Goal: Task Accomplishment & Management: Manage account settings

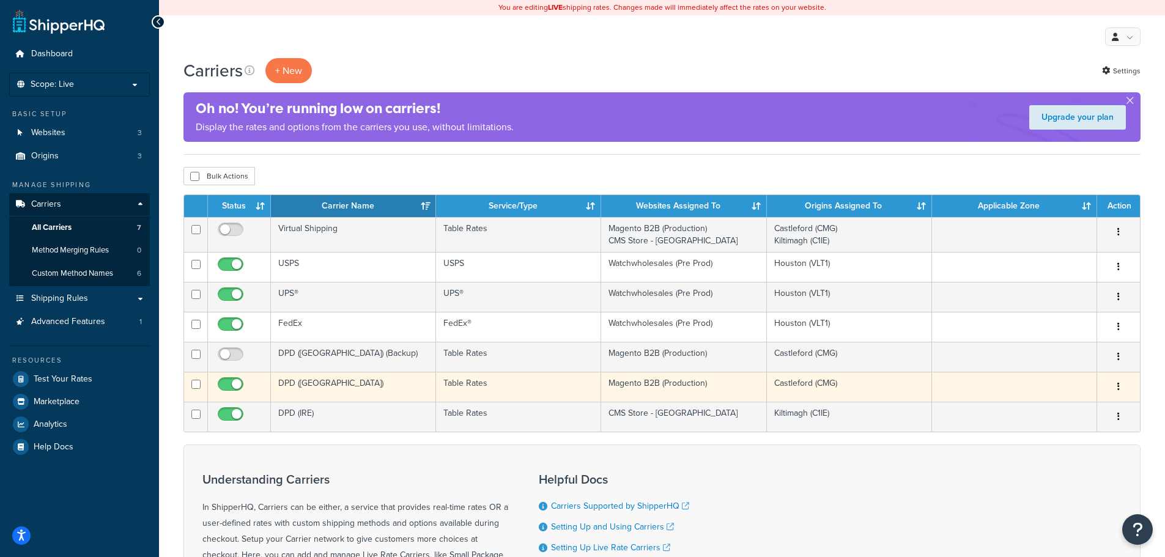
click at [1121, 386] on button "button" at bounding box center [1118, 387] width 17 height 20
click at [1070, 407] on link "Edit" at bounding box center [1068, 411] width 97 height 25
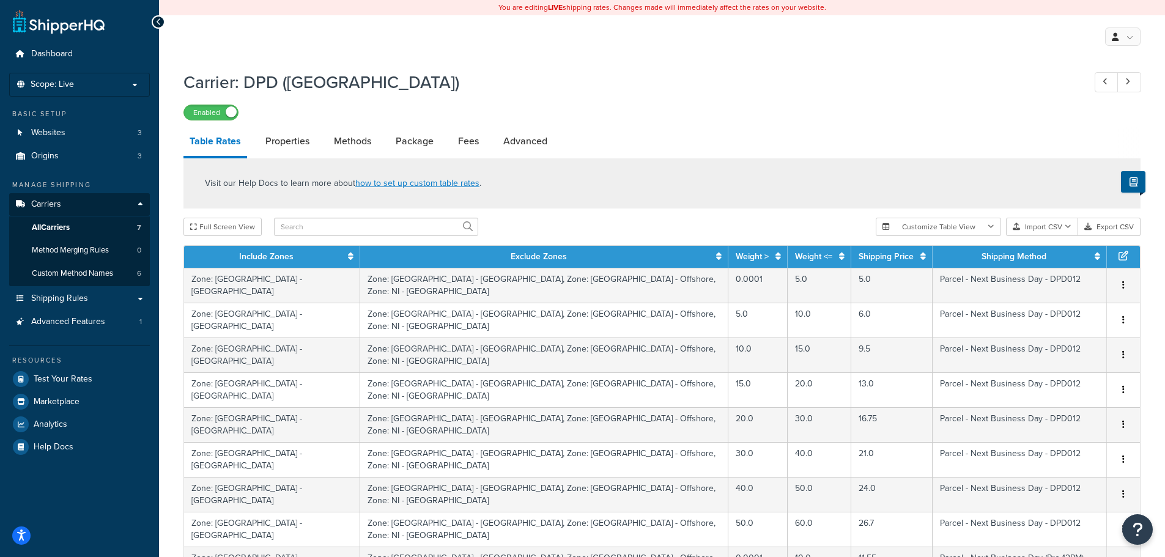
scroll to position [449, 0]
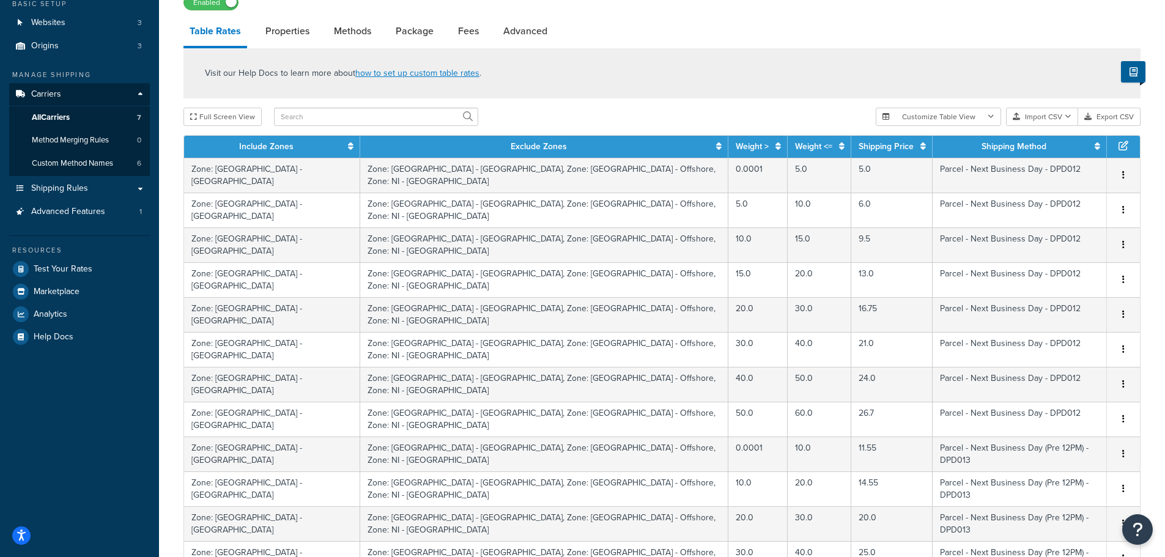
scroll to position [82, 0]
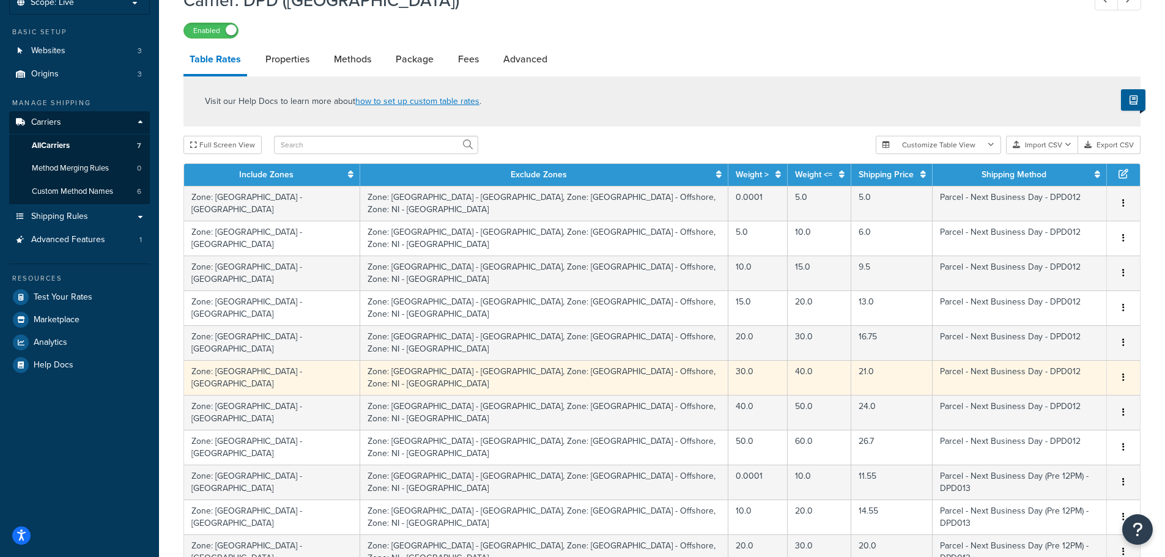
click at [1122, 373] on icon "button" at bounding box center [1123, 377] width 2 height 9
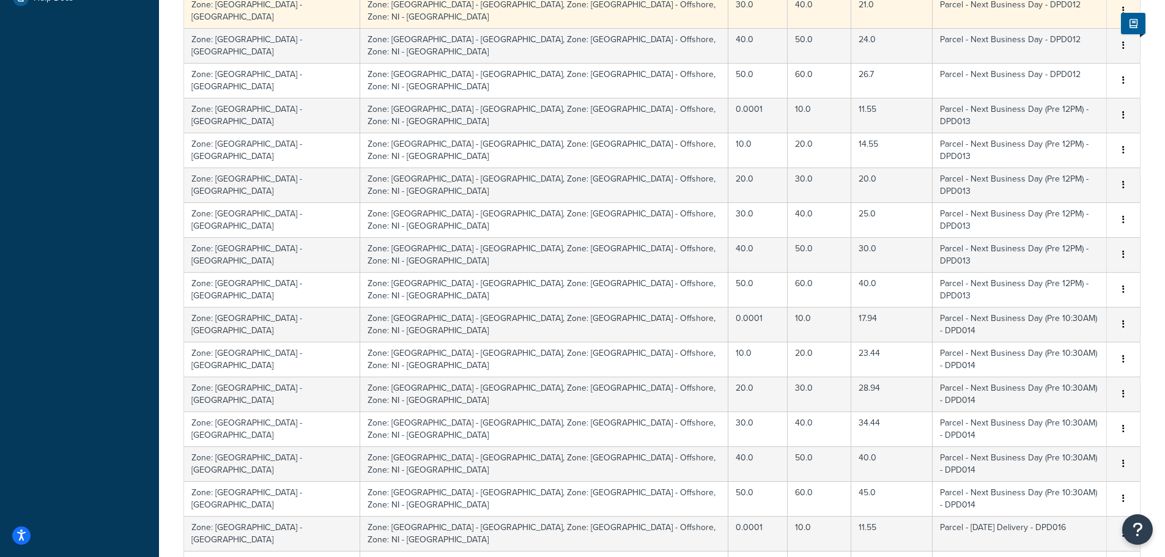
select select "1000"
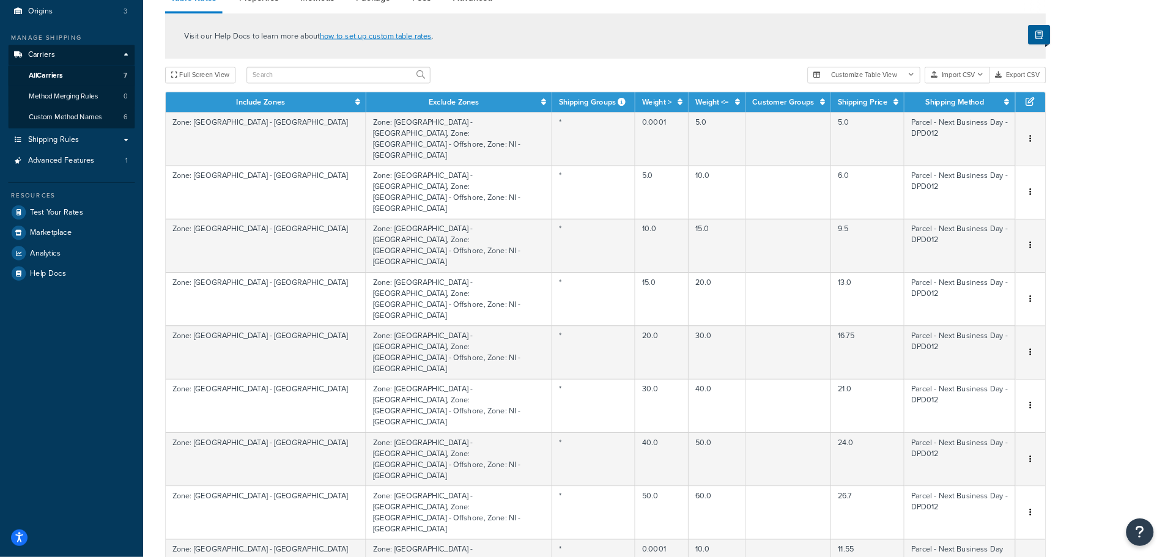
scroll to position [143, 0]
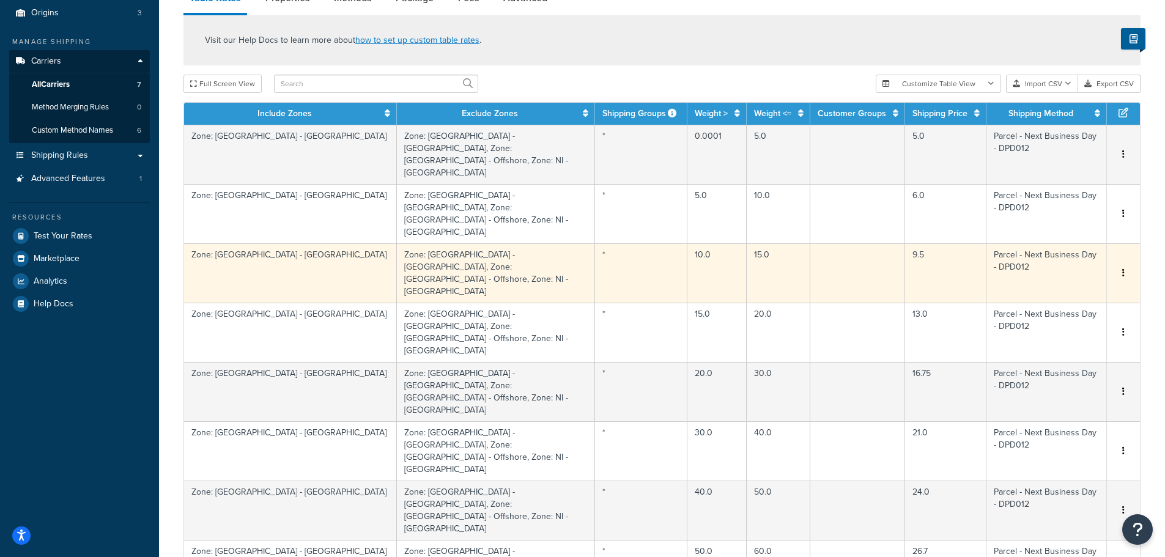
click at [1107, 215] on div at bounding box center [1106, 212] width 5 height 5
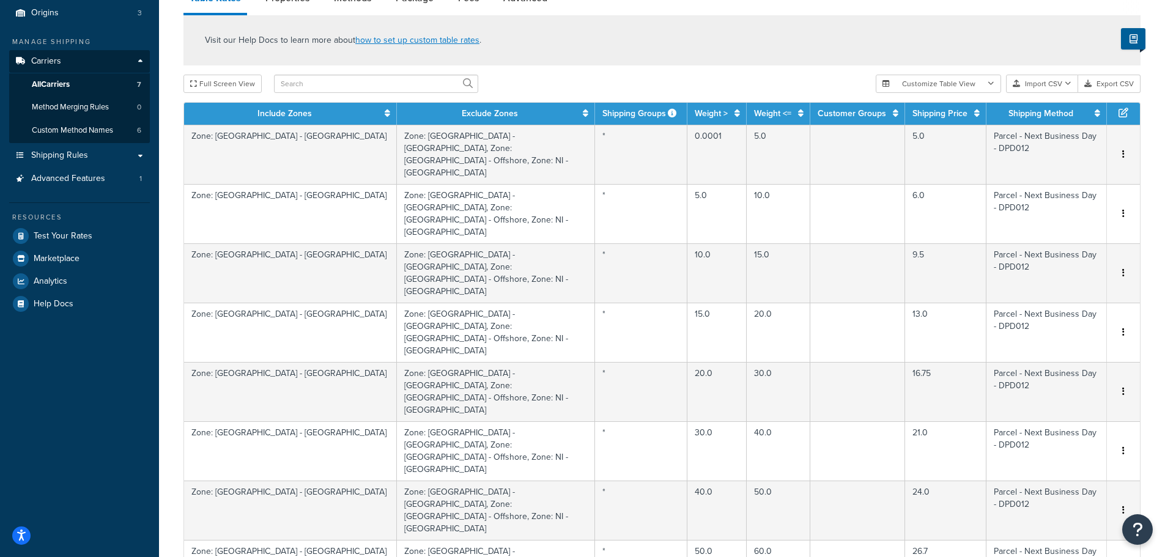
click at [827, 33] on div "Visit our Help Docs to learn more about how to set up custom table rates ." at bounding box center [661, 40] width 957 height 50
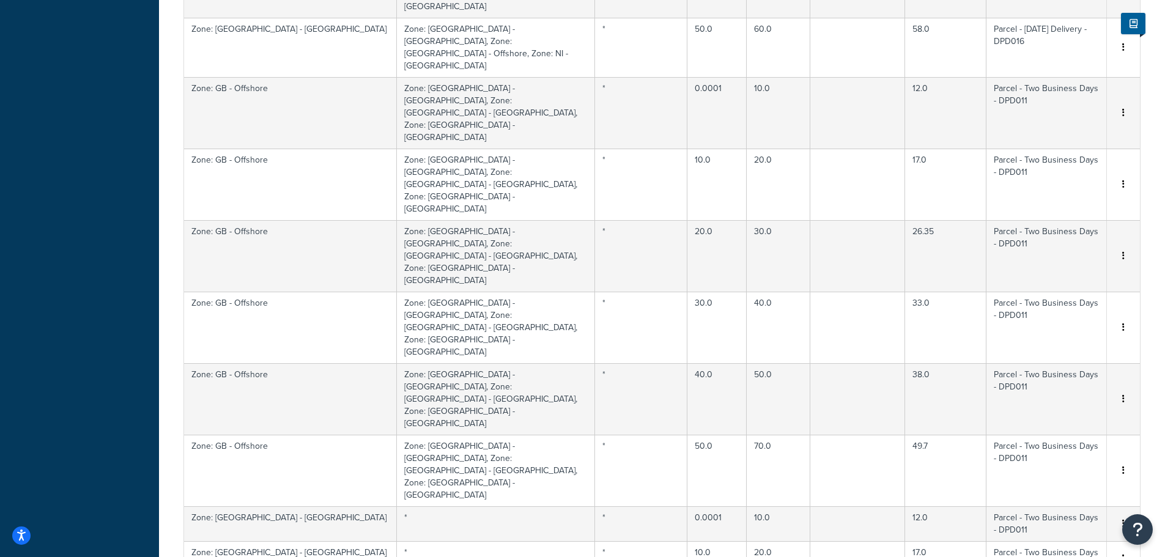
scroll to position [0, 0]
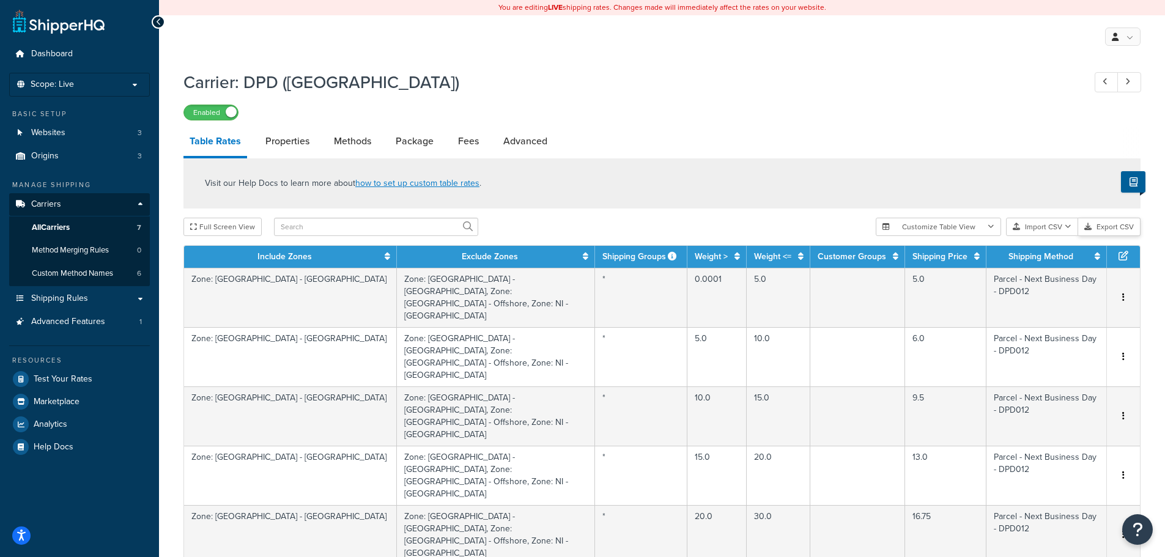
click at [1100, 227] on button "Export CSV" at bounding box center [1109, 227] width 62 height 18
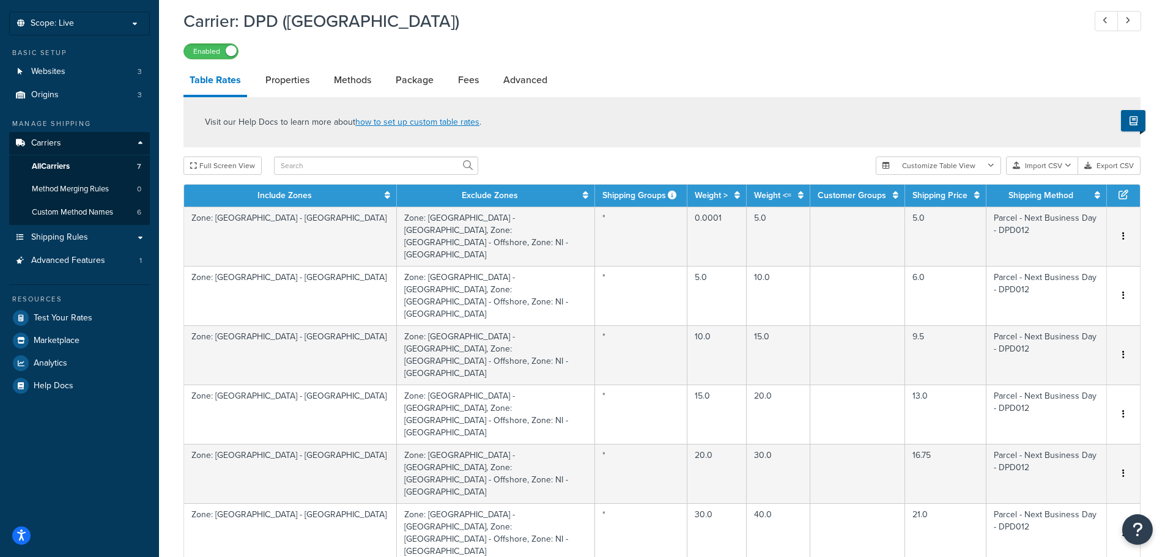
scroll to position [122, 0]
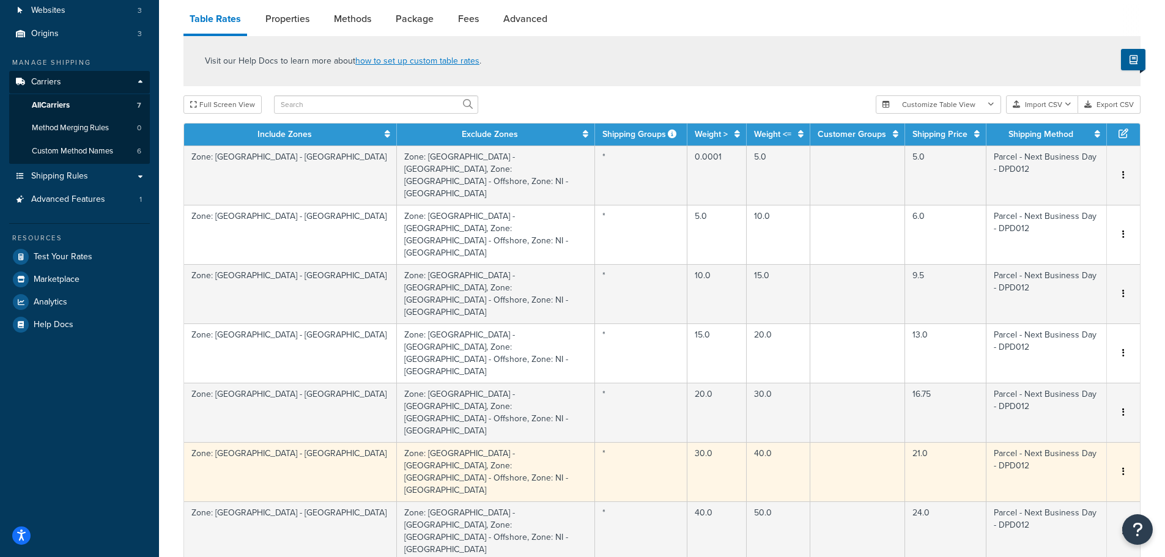
click at [1121, 465] on button "button" at bounding box center [1123, 471] width 10 height 13
click at [1055, 362] on div "Delete" at bounding box center [1060, 362] width 87 height 25
click at [1124, 467] on icon "button" at bounding box center [1123, 471] width 2 height 9
click at [1052, 360] on div "Delete" at bounding box center [1060, 362] width 87 height 25
click at [1121, 465] on button "button" at bounding box center [1123, 471] width 10 height 13
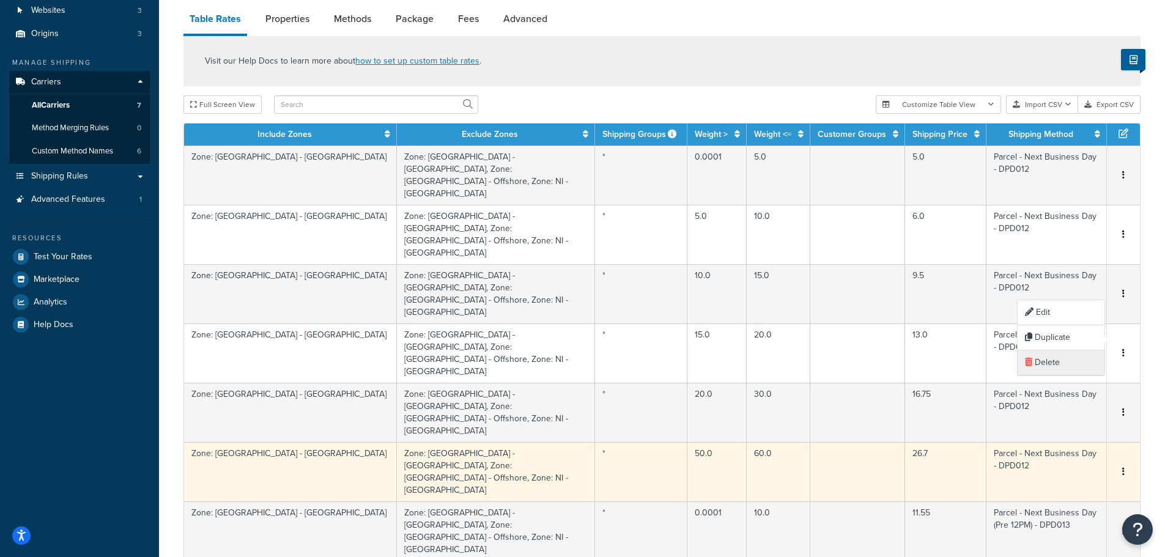
click at [1036, 361] on div "Delete" at bounding box center [1060, 362] width 87 height 25
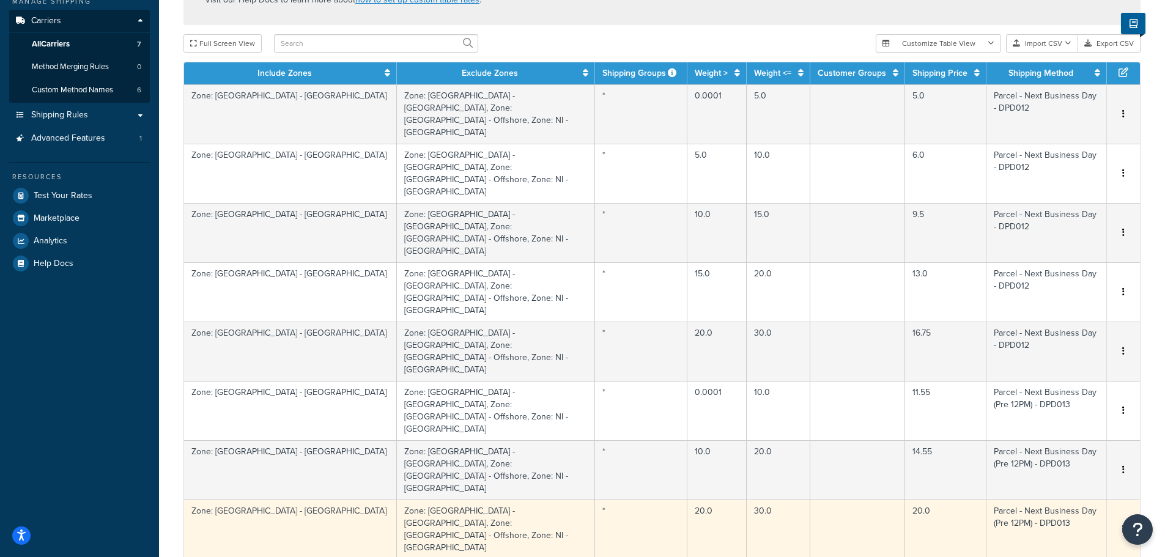
scroll to position [245, 0]
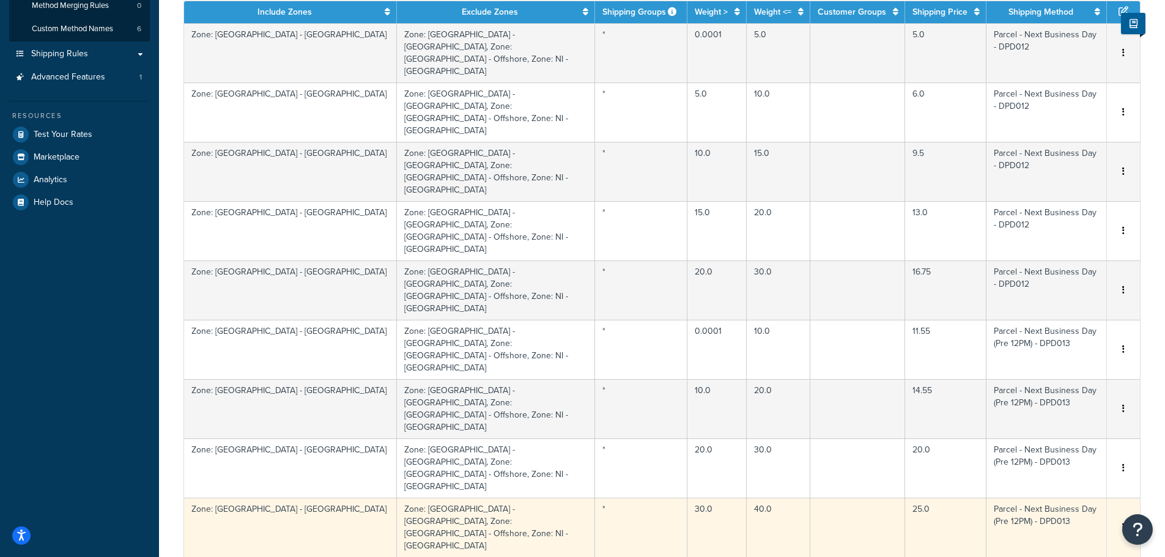
click at [1125, 521] on button "button" at bounding box center [1123, 527] width 10 height 13
click at [1056, 341] on div "Delete" at bounding box center [1060, 345] width 87 height 25
click at [1123, 523] on icon "button" at bounding box center [1123, 527] width 2 height 9
click at [1061, 342] on div "Delete" at bounding box center [1060, 345] width 87 height 25
click at [1124, 523] on icon "button" at bounding box center [1123, 527] width 2 height 9
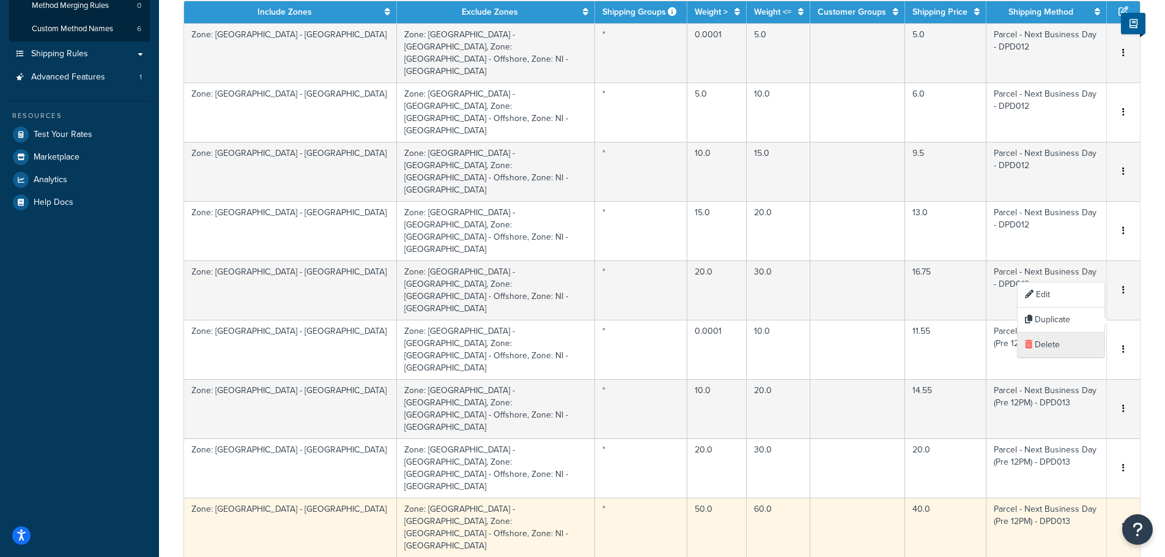
click at [1050, 342] on div "Delete" at bounding box center [1060, 345] width 87 height 25
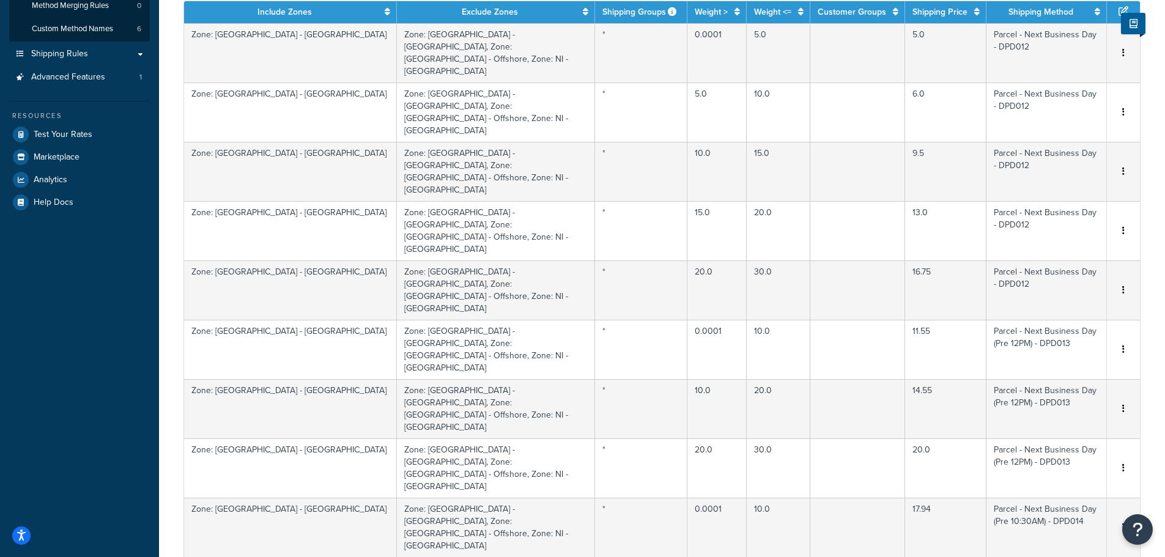
scroll to position [428, 0]
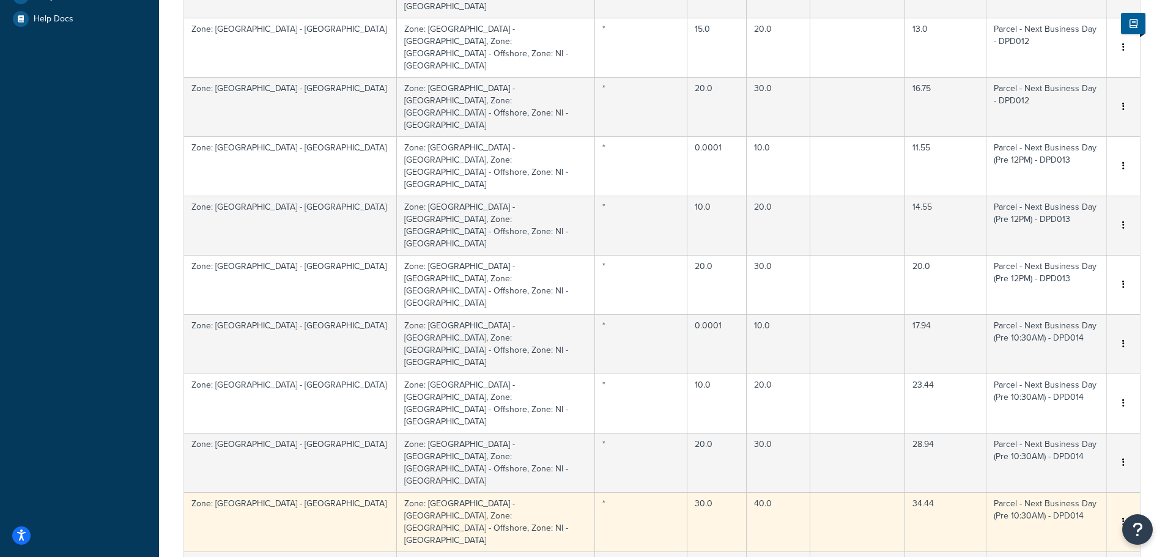
click at [1124, 517] on icon "button" at bounding box center [1123, 521] width 2 height 9
click at [1074, 267] on div "Delete" at bounding box center [1060, 266] width 87 height 25
click at [1124, 517] on icon "button" at bounding box center [1123, 521] width 2 height 9
click at [1048, 267] on div "Delete" at bounding box center [1060, 266] width 87 height 25
click at [1124, 517] on icon "button" at bounding box center [1123, 521] width 2 height 9
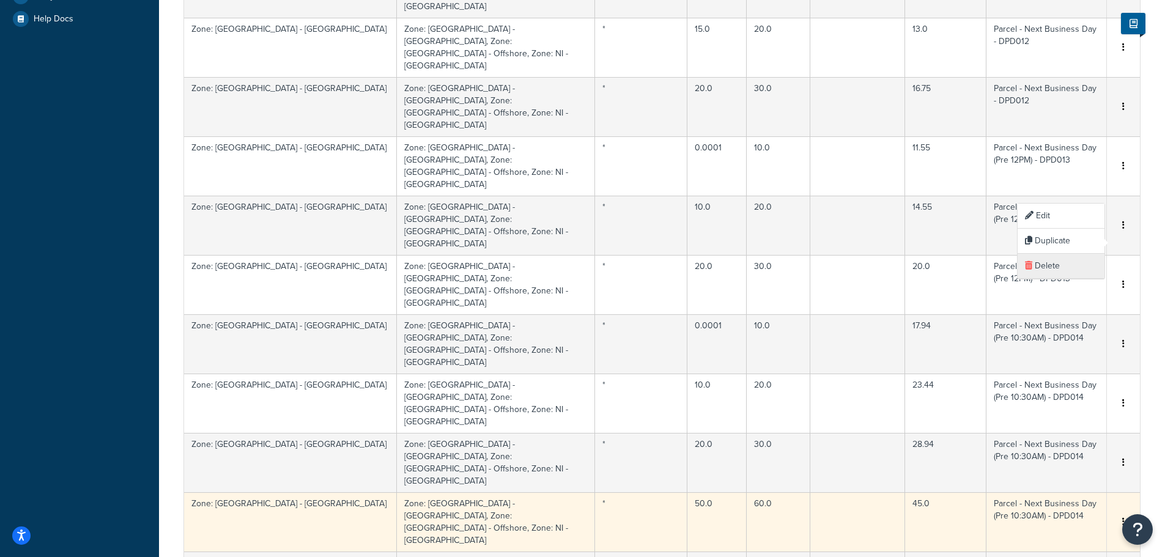
click at [1067, 269] on div "Delete" at bounding box center [1060, 266] width 87 height 25
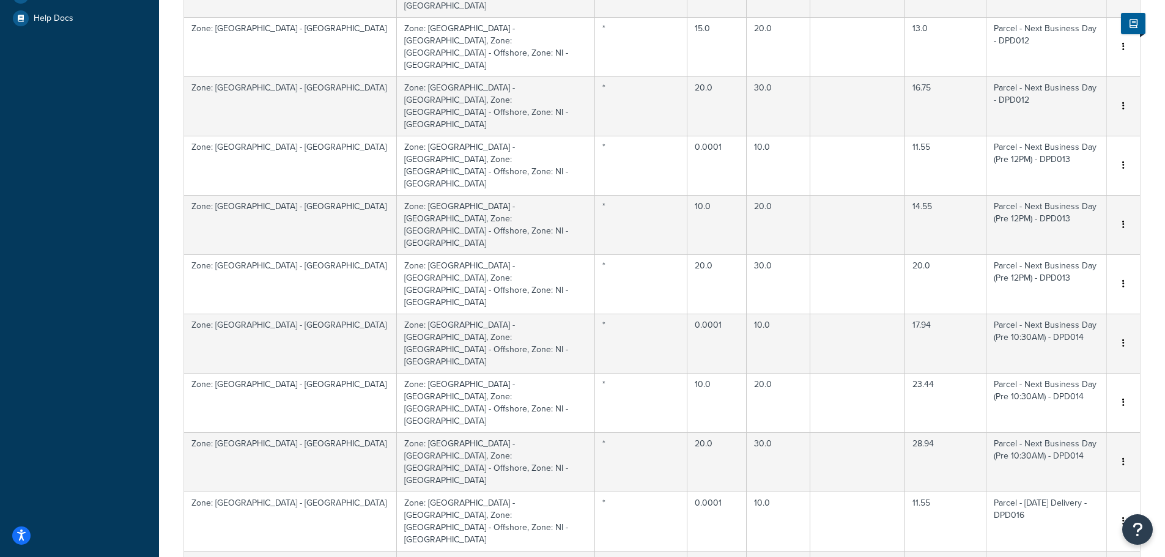
scroll to position [489, 0]
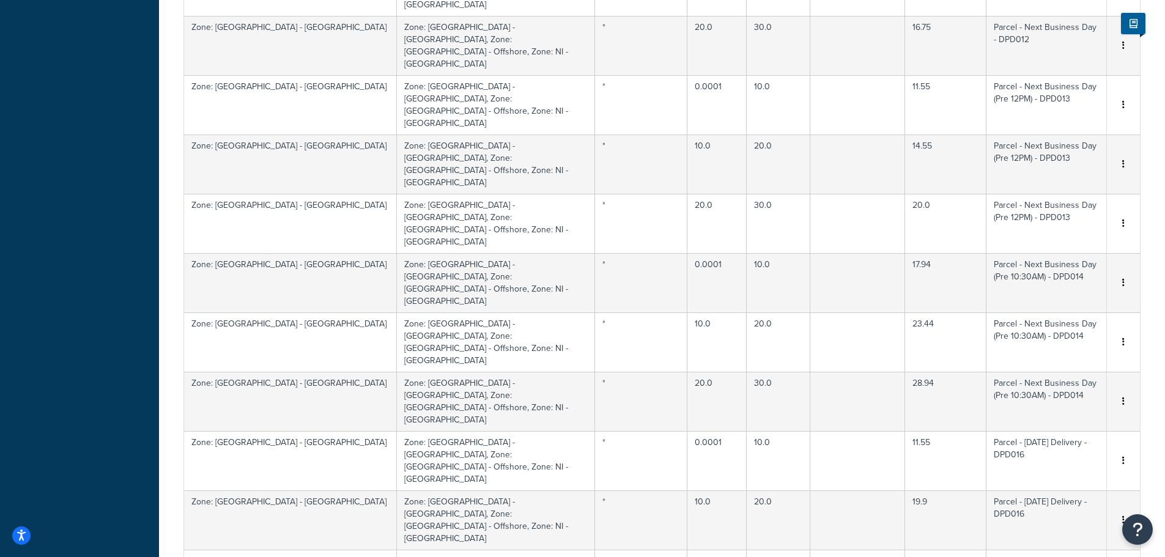
click at [1066, 304] on div "Delete" at bounding box center [1060, 309] width 87 height 25
click at [1070, 311] on div "Delete" at bounding box center [1060, 309] width 87 height 25
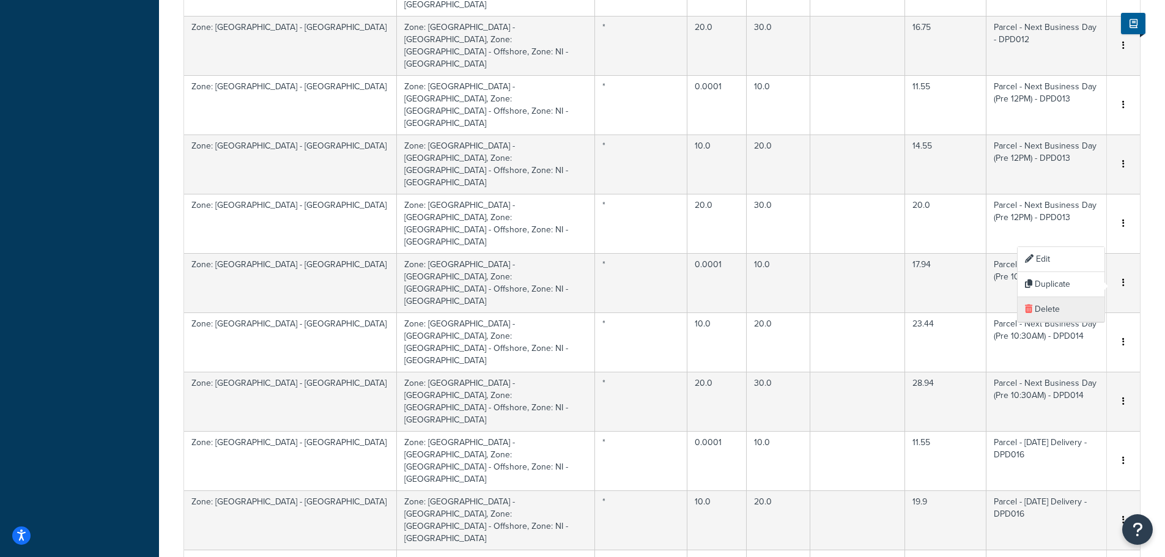
click at [1069, 306] on div "Delete" at bounding box center [1060, 309] width 87 height 25
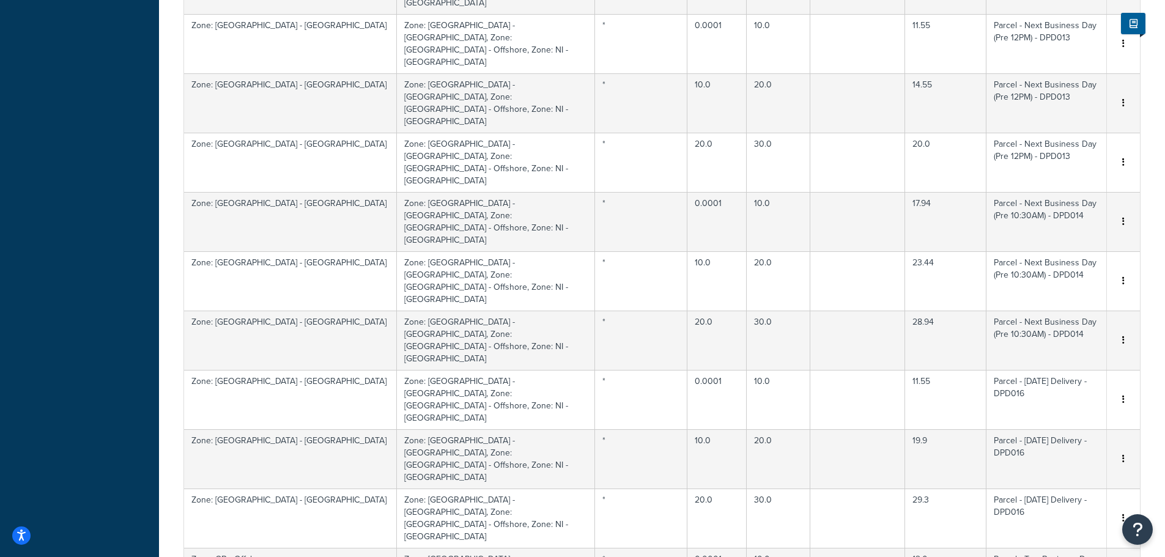
click at [1071, 353] on div "Delete" at bounding box center [1060, 353] width 87 height 25
click at [1067, 350] on div "Delete" at bounding box center [1060, 353] width 87 height 25
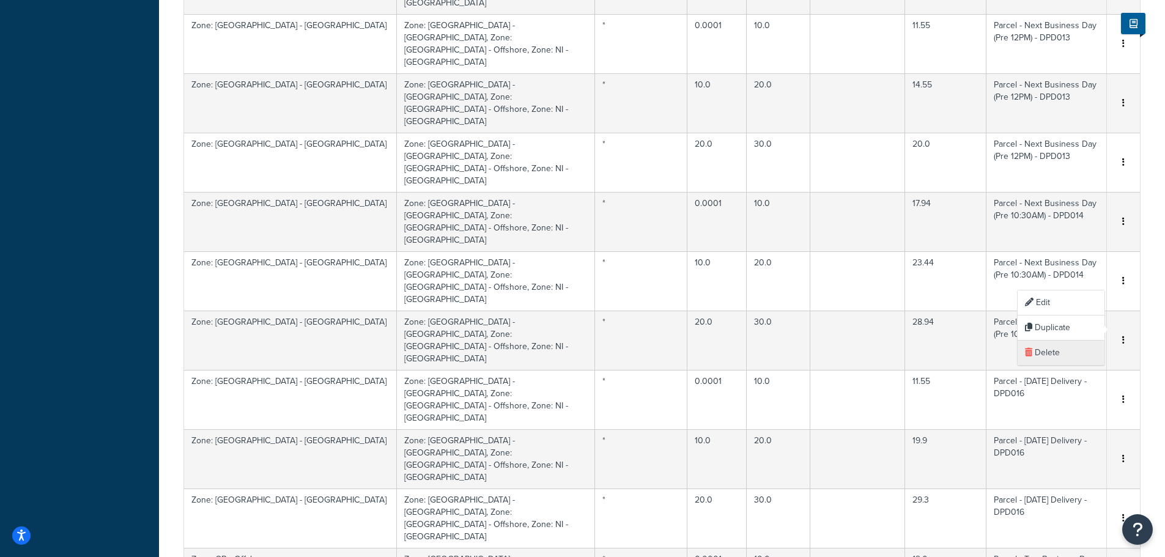
click at [1054, 350] on div "Delete" at bounding box center [1060, 353] width 87 height 25
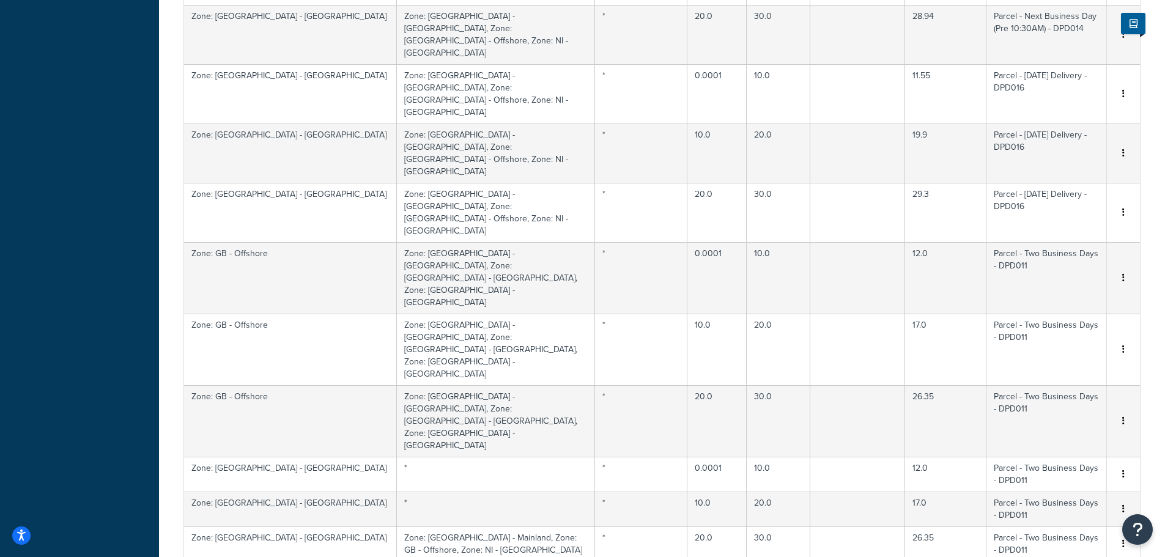
scroll to position [795, 0]
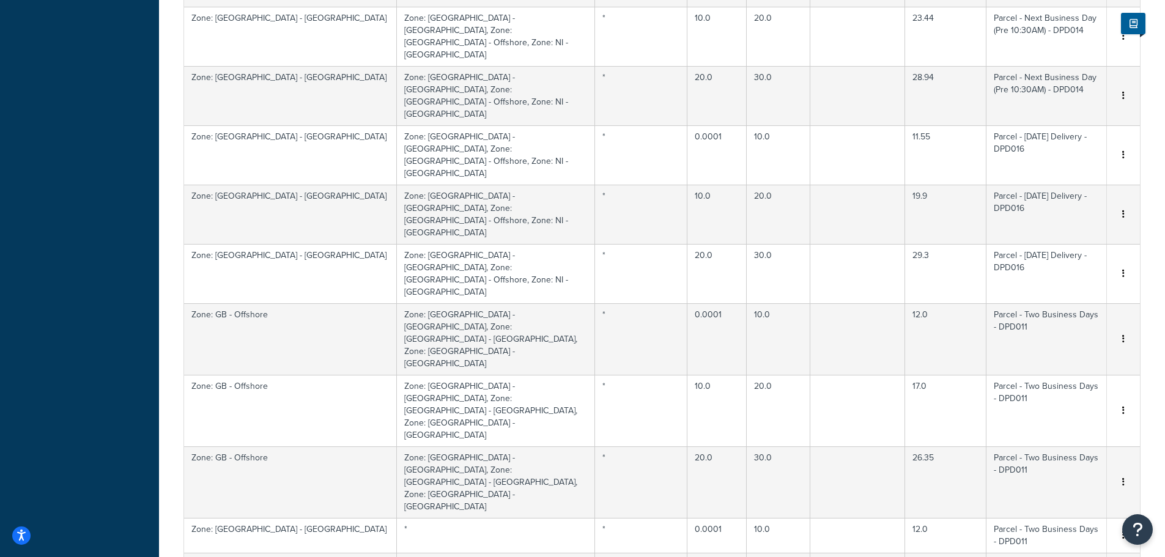
click at [1062, 221] on div "Delete" at bounding box center [1060, 223] width 87 height 25
click at [1039, 223] on div "Delete" at bounding box center [1060, 223] width 87 height 25
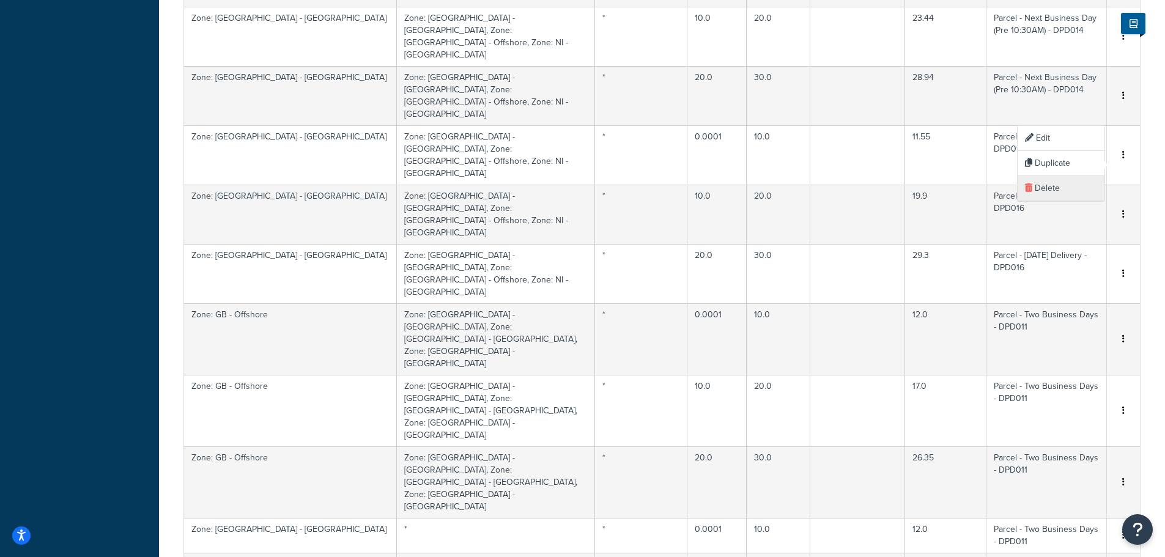
click at [1040, 186] on div "Delete" at bounding box center [1060, 188] width 87 height 25
click at [1059, 284] on div "Delete" at bounding box center [1060, 293] width 87 height 25
click at [1070, 287] on div "Delete" at bounding box center [1060, 293] width 87 height 25
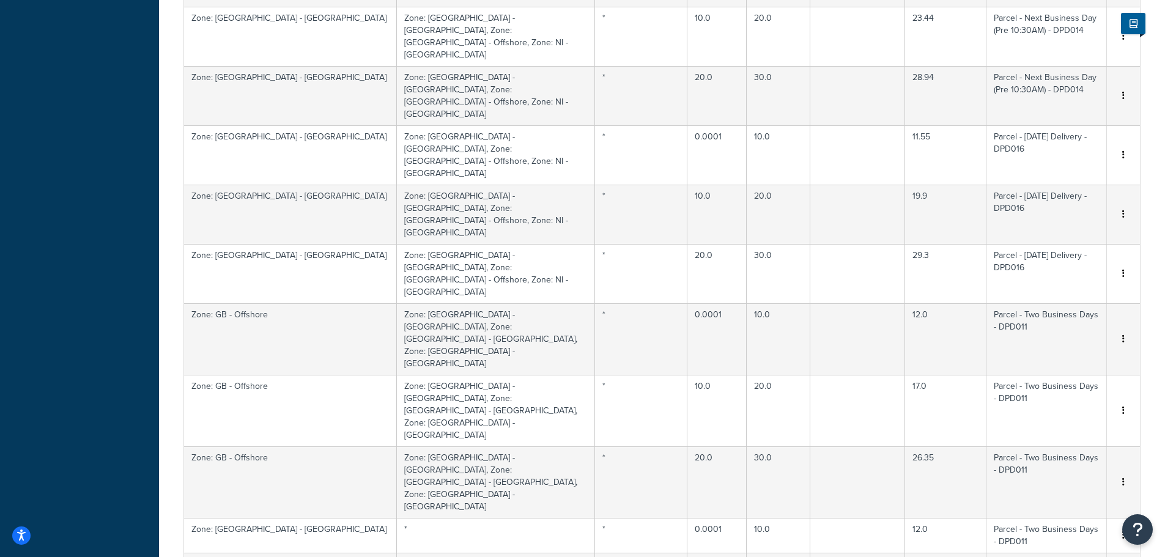
click at [1057, 292] on div "Delete" at bounding box center [1060, 293] width 87 height 25
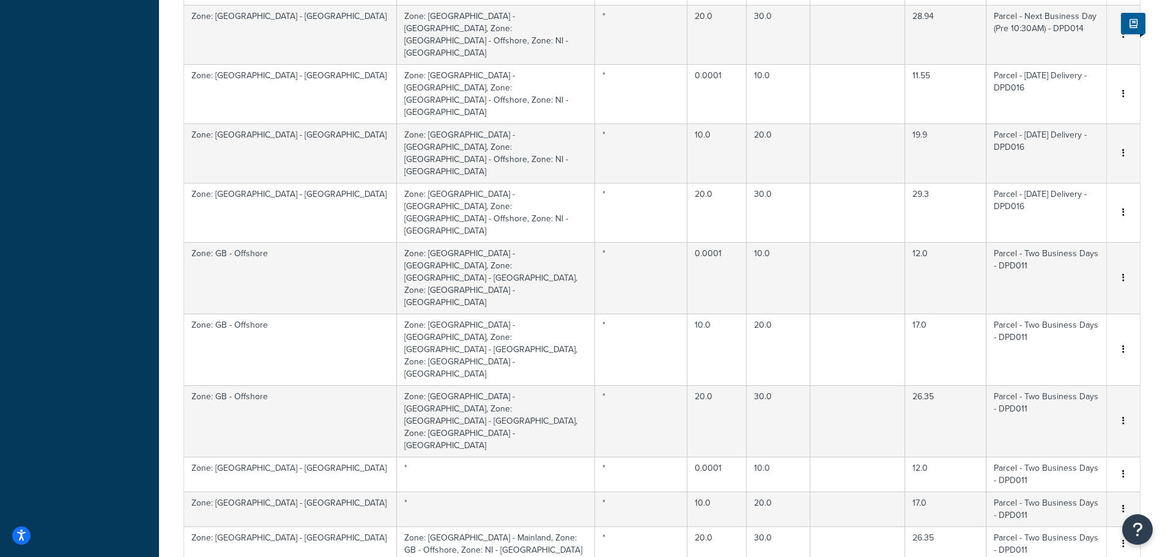
scroll to position [917, 0]
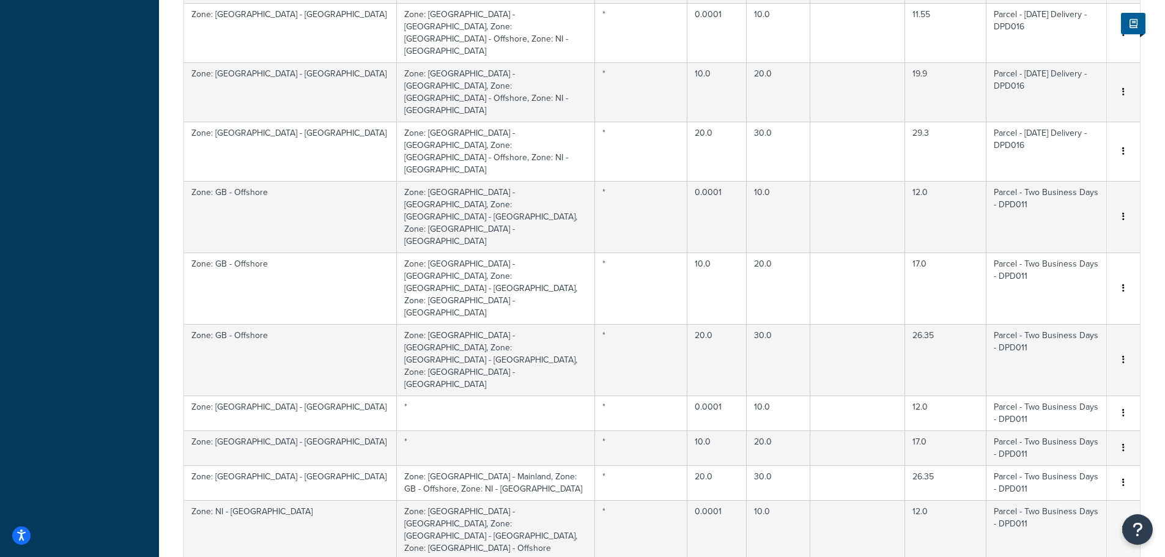
click at [1063, 340] on div "Delete" at bounding box center [1060, 345] width 87 height 25
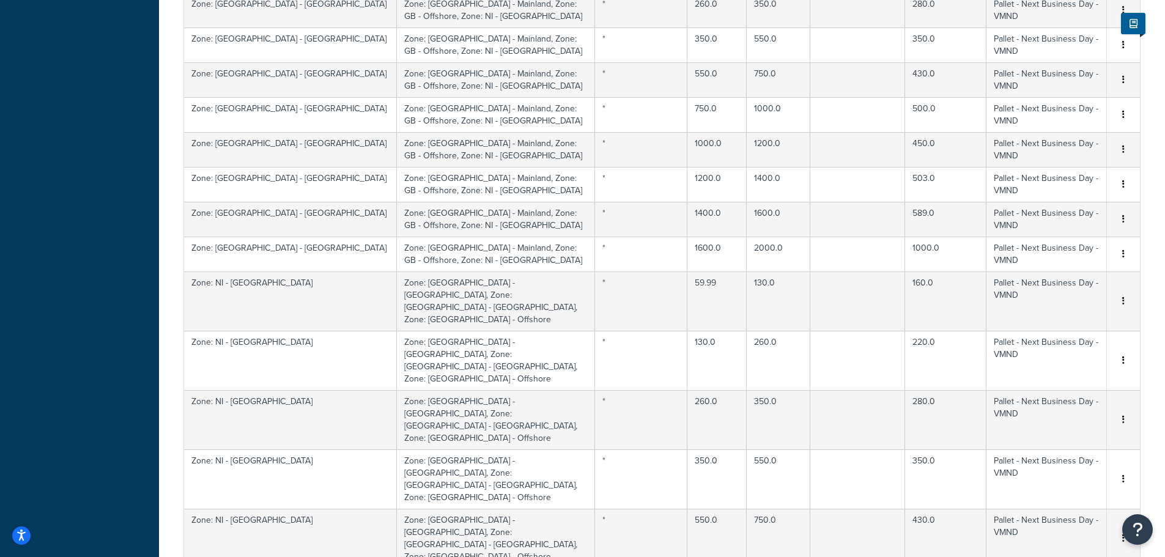
scroll to position [4585, 0]
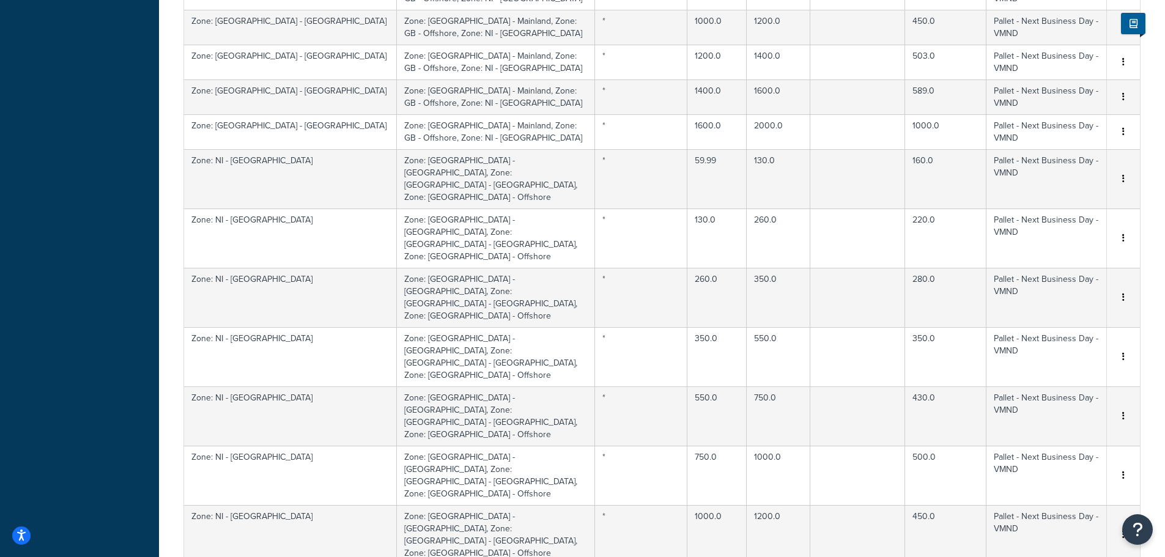
click at [1050, 355] on div "Delete" at bounding box center [1060, 358] width 87 height 25
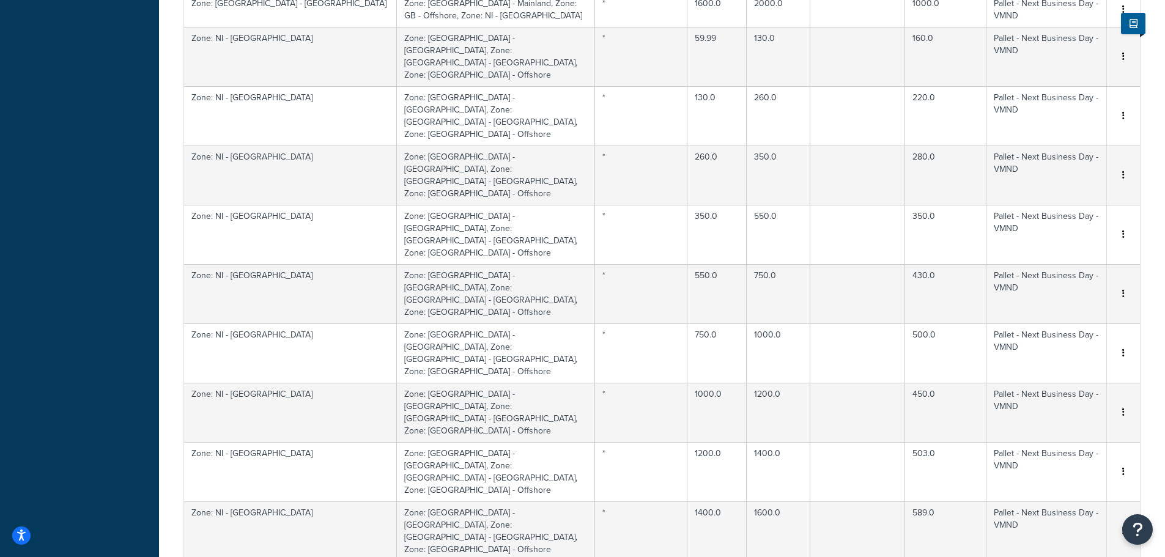
click at [1056, 405] on div "Delete" at bounding box center [1060, 410] width 87 height 25
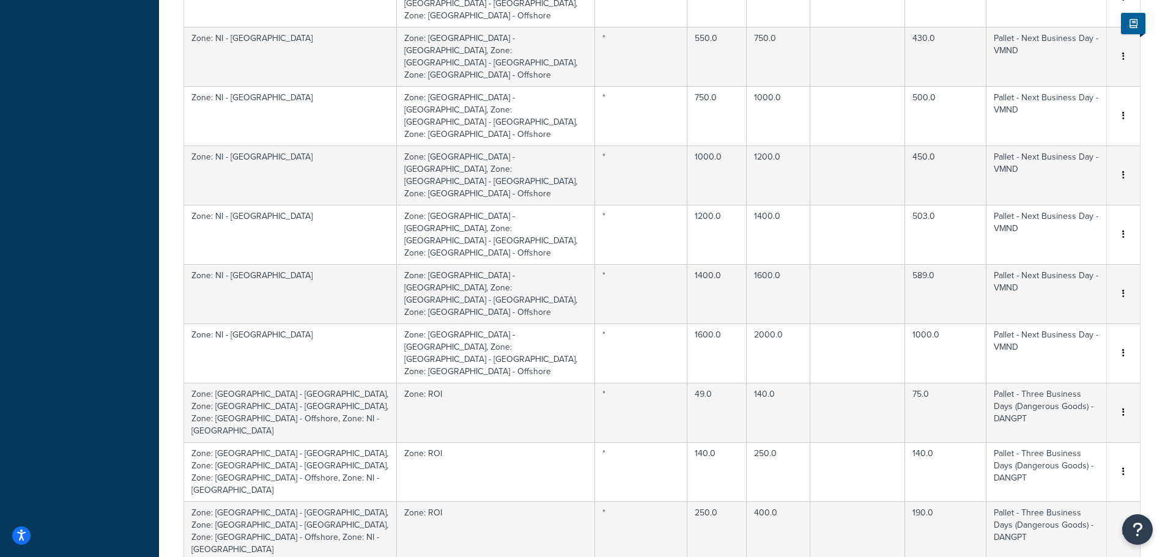
scroll to position [4883, 0]
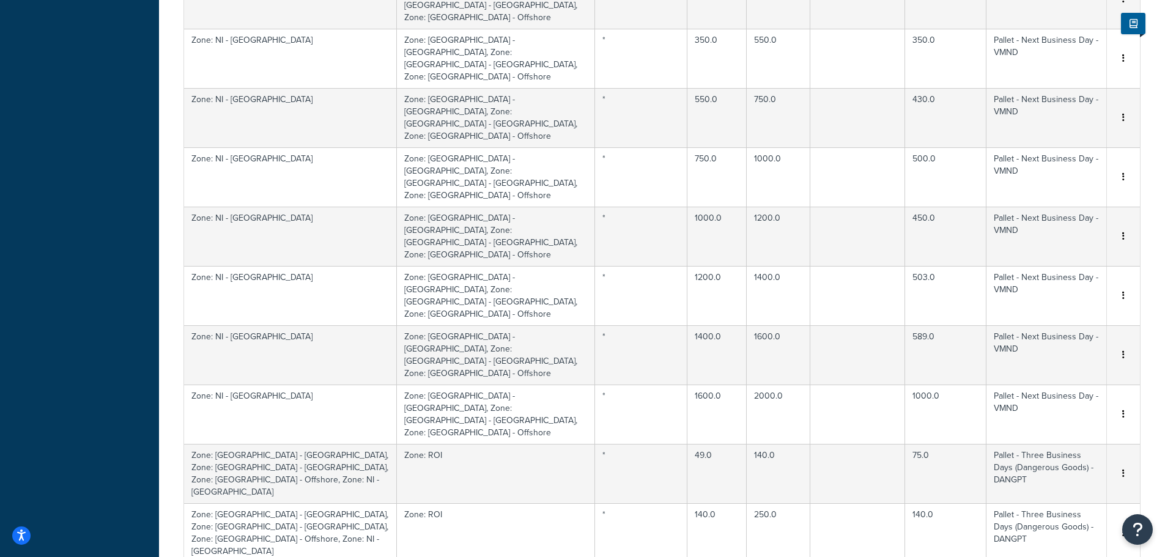
click at [1053, 403] on div "Delete" at bounding box center [1060, 408] width 87 height 25
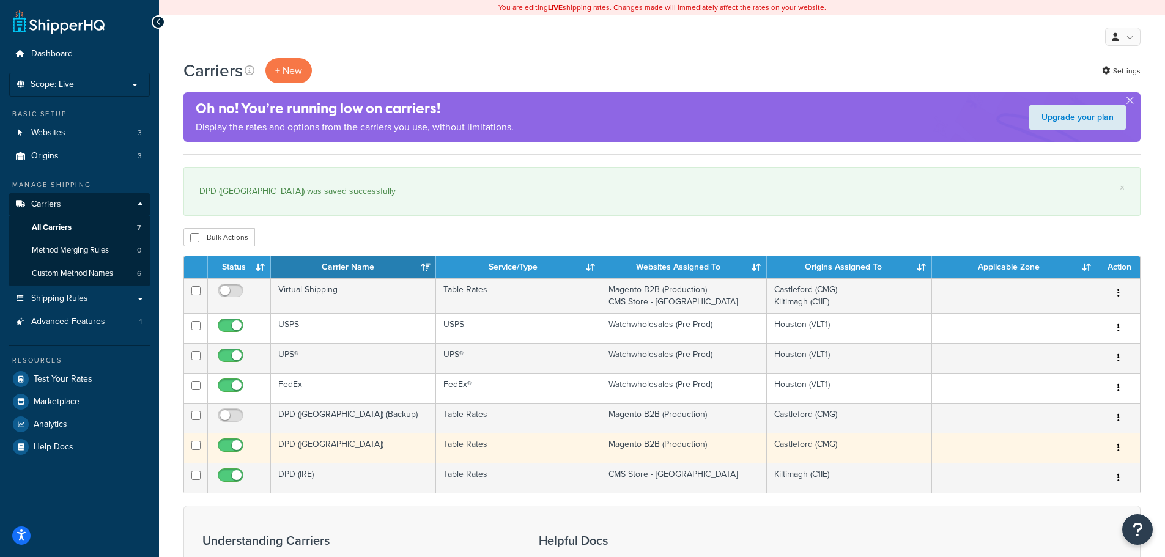
click at [1121, 448] on button "button" at bounding box center [1118, 448] width 17 height 20
click at [1074, 468] on link "Edit" at bounding box center [1068, 472] width 97 height 25
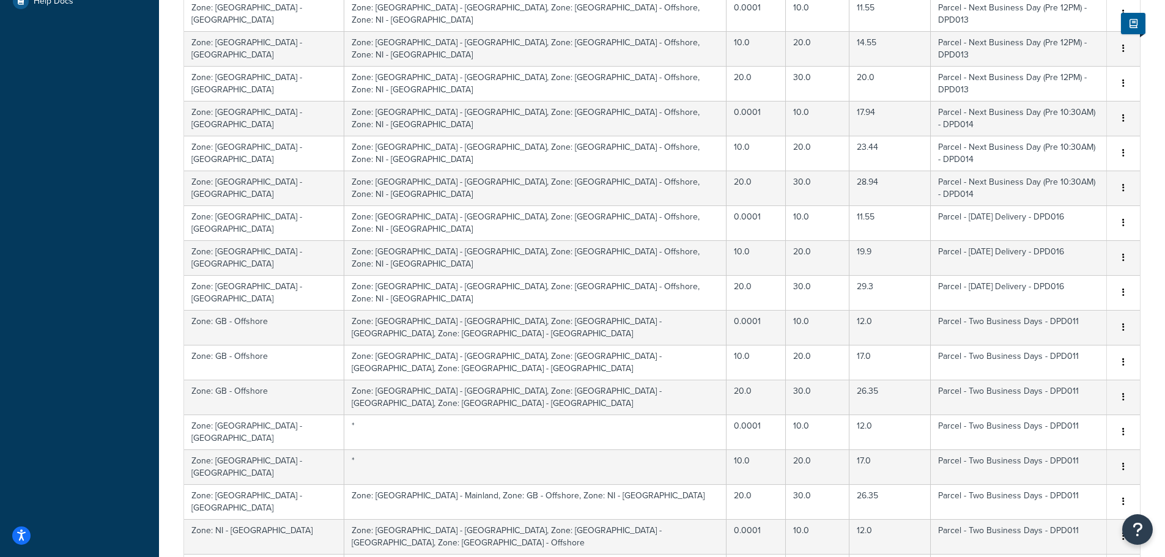
scroll to position [449, 0]
select select "1000"
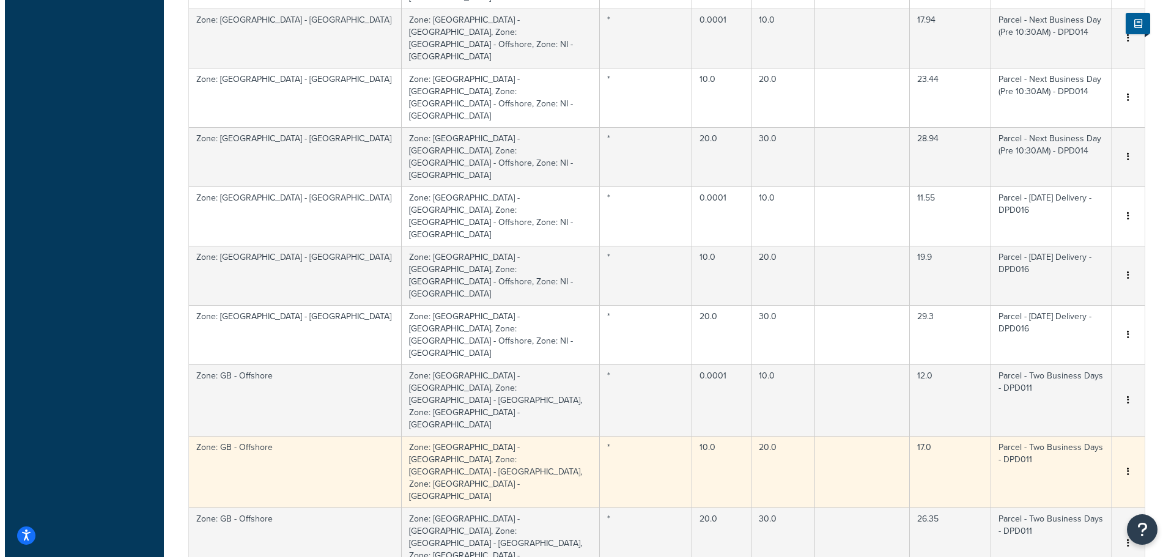
scroll to position [978, 0]
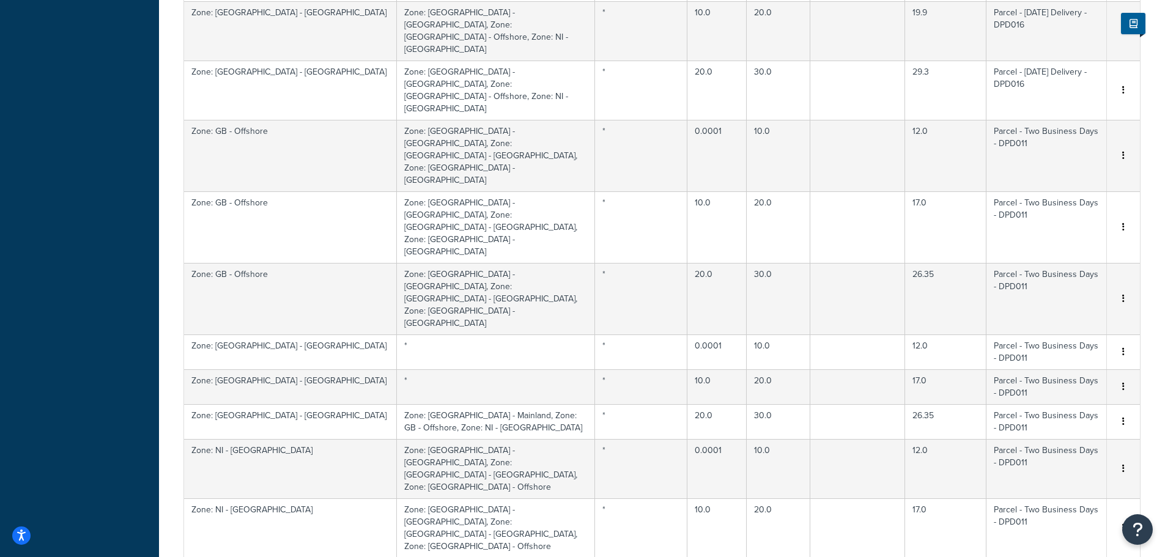
click at [1065, 235] on div "Edit" at bounding box center [1060, 233] width 87 height 25
select select "166110"
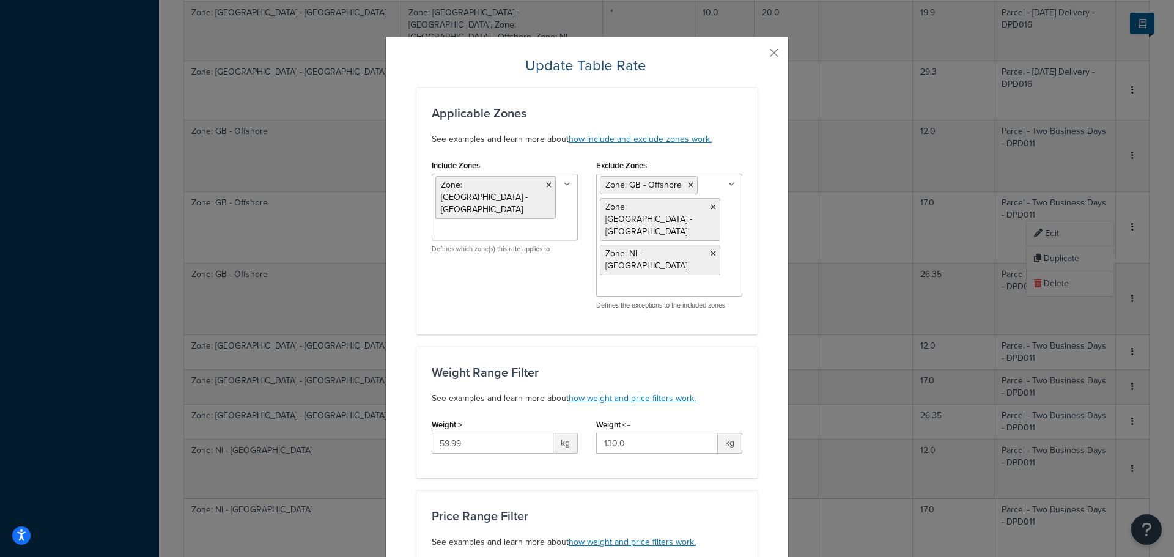
scroll to position [61, 0]
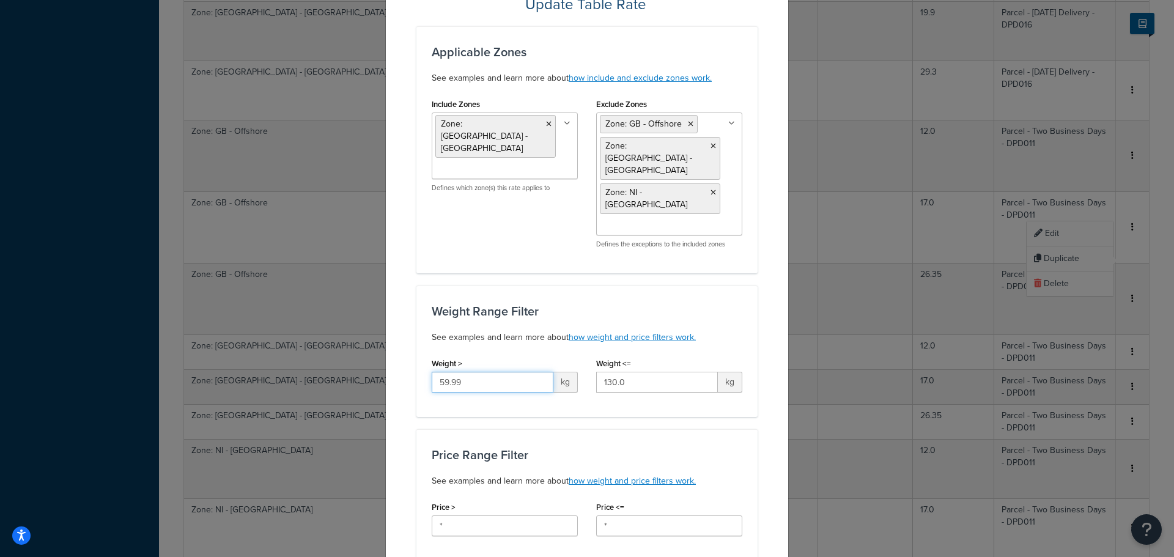
click at [375, 366] on div "Update Table Rate Applicable Zones See examples and learn more about how includ…" at bounding box center [587, 278] width 1174 height 557
type input "30"
click at [421, 248] on div "Applicable Zones See examples and learn more about how include and exclude zone…" at bounding box center [586, 149] width 341 height 247
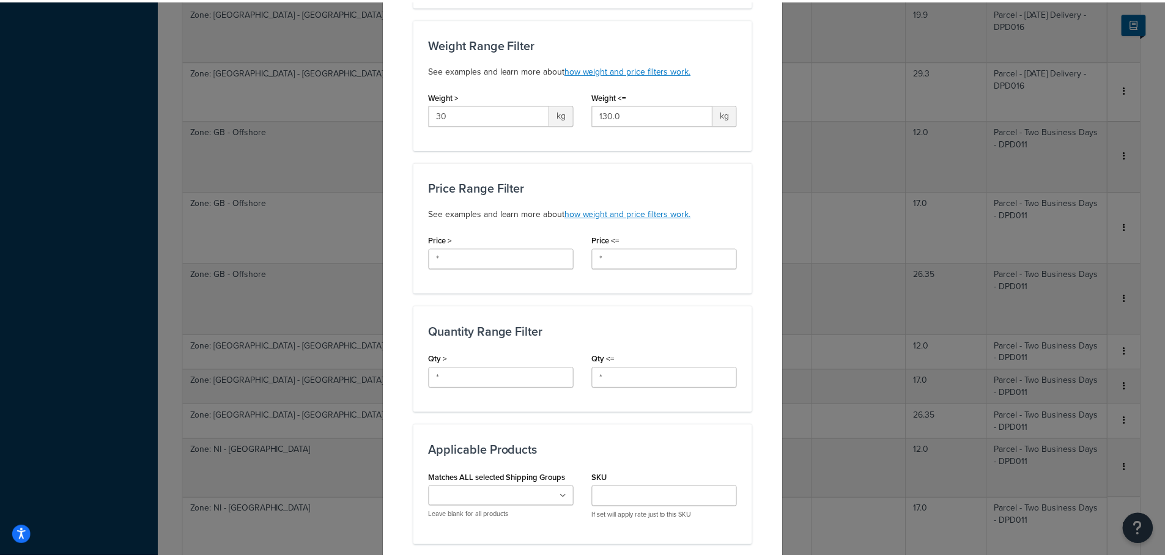
scroll to position [661, 0]
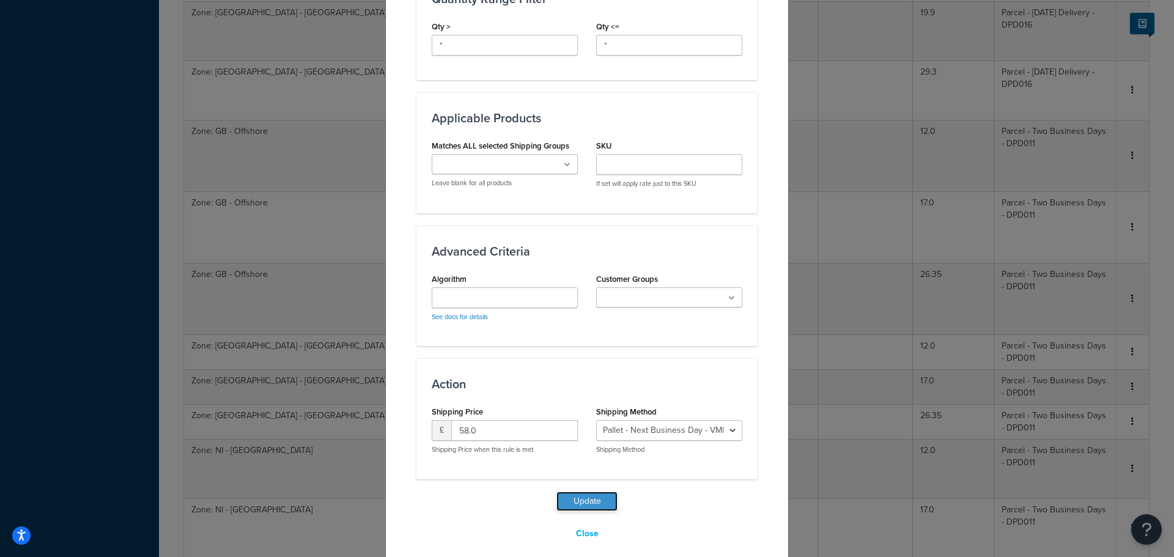
click at [594, 492] on button "Update" at bounding box center [586, 502] width 61 height 20
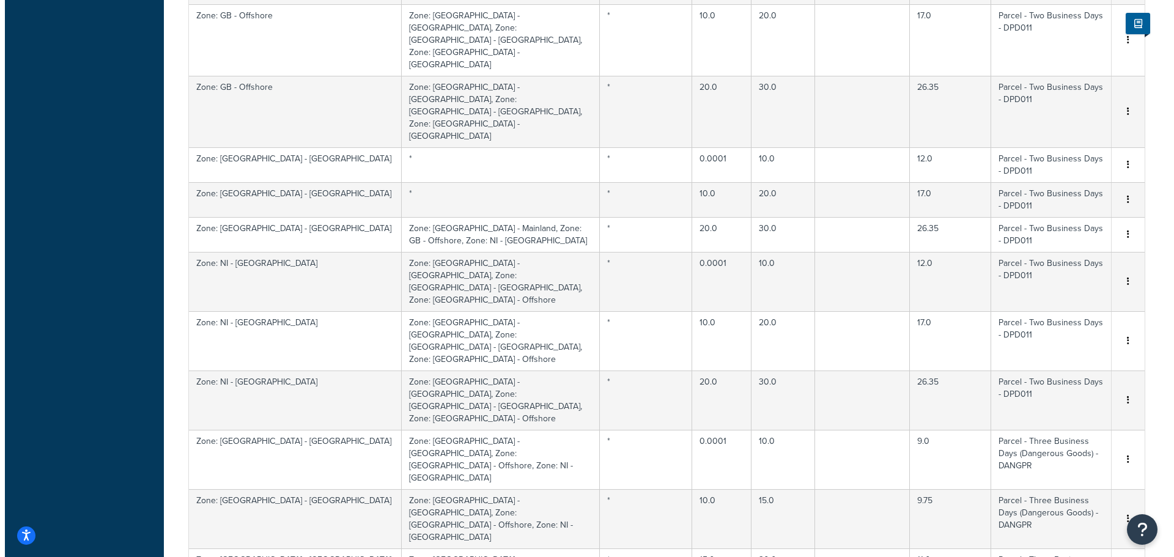
scroll to position [1284, 0]
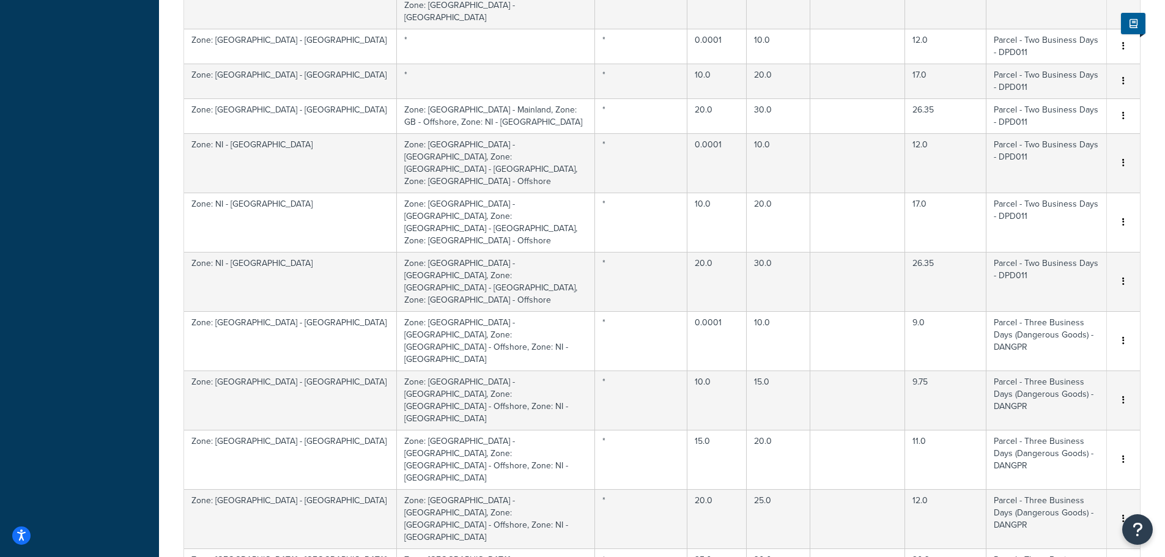
click at [1045, 276] on div "Edit" at bounding box center [1060, 276] width 87 height 25
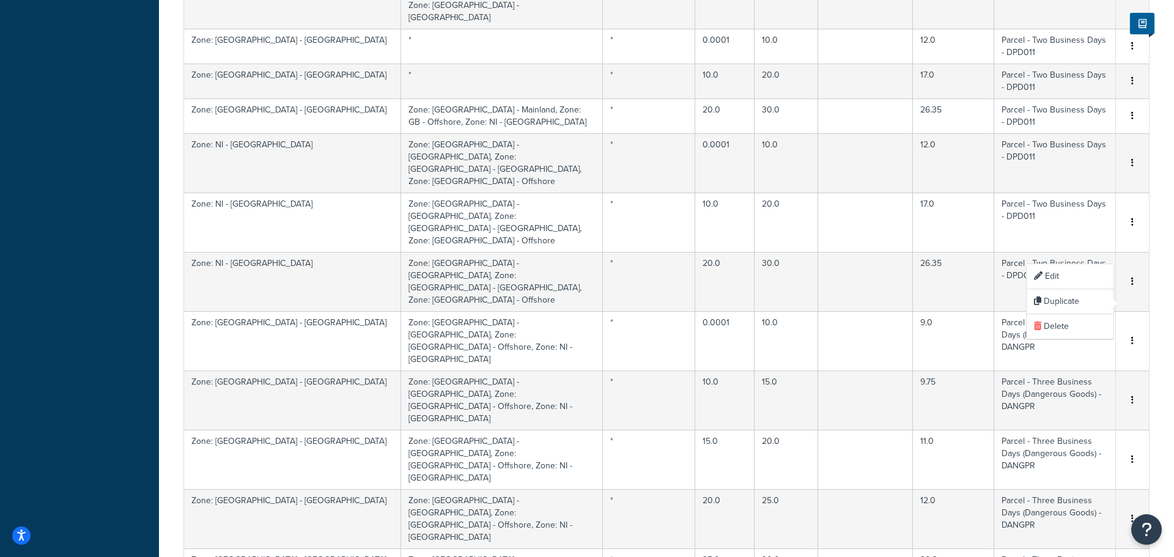
select select "166112"
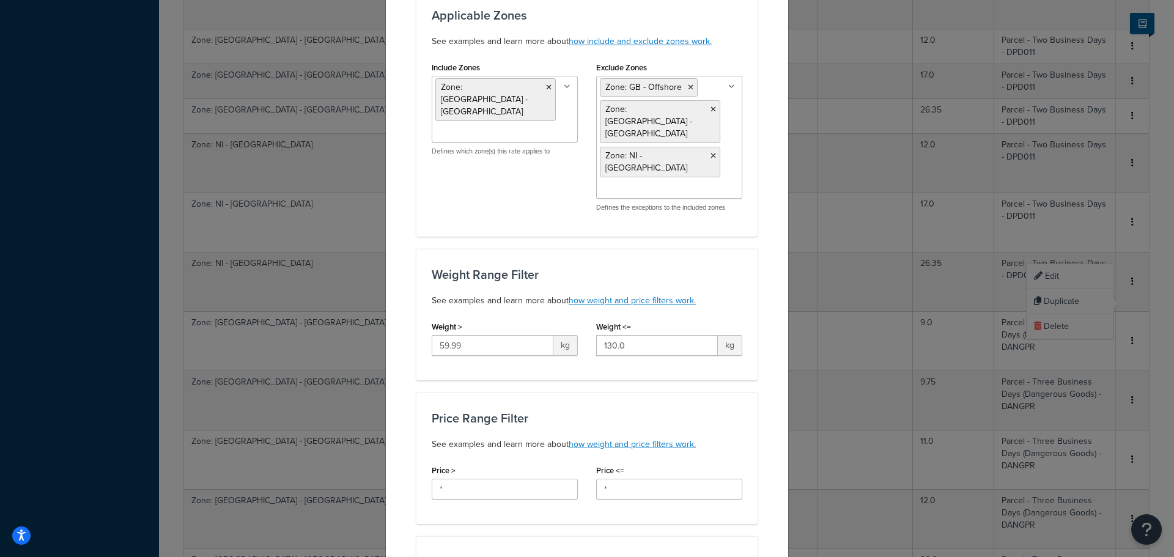
scroll to position [245, 0]
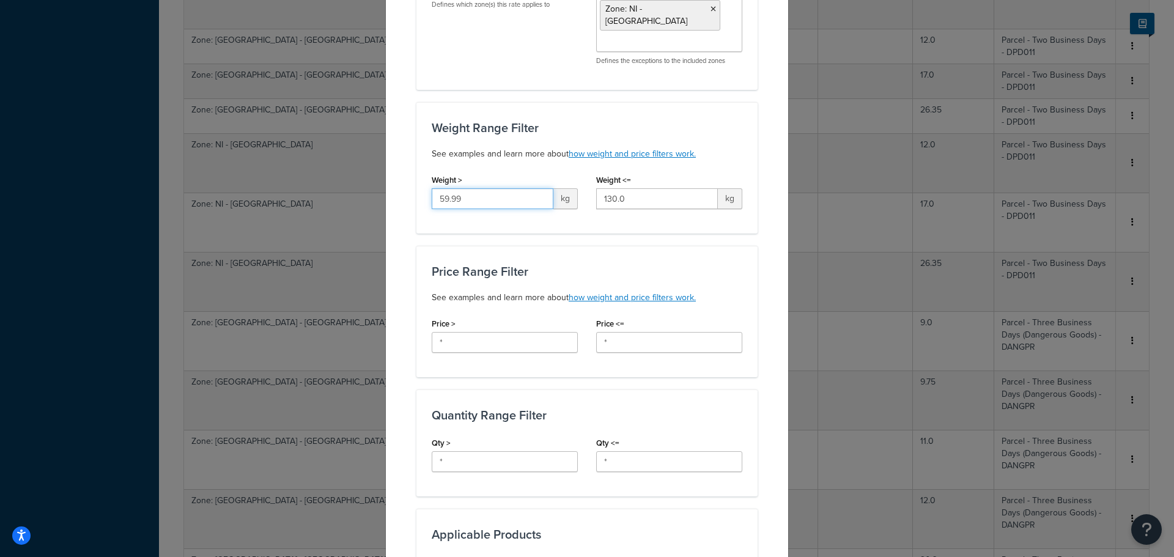
drag, startPoint x: 462, startPoint y: 186, endPoint x: 333, endPoint y: 180, distance: 129.7
click at [333, 180] on div "Update Table Rate Applicable Zones See examples and learn more about how includ…" at bounding box center [587, 278] width 1174 height 557
type input "30"
click at [397, 141] on div "Update Table Rate Applicable Zones See examples and learn more about how includ…" at bounding box center [586, 388] width 403 height 1193
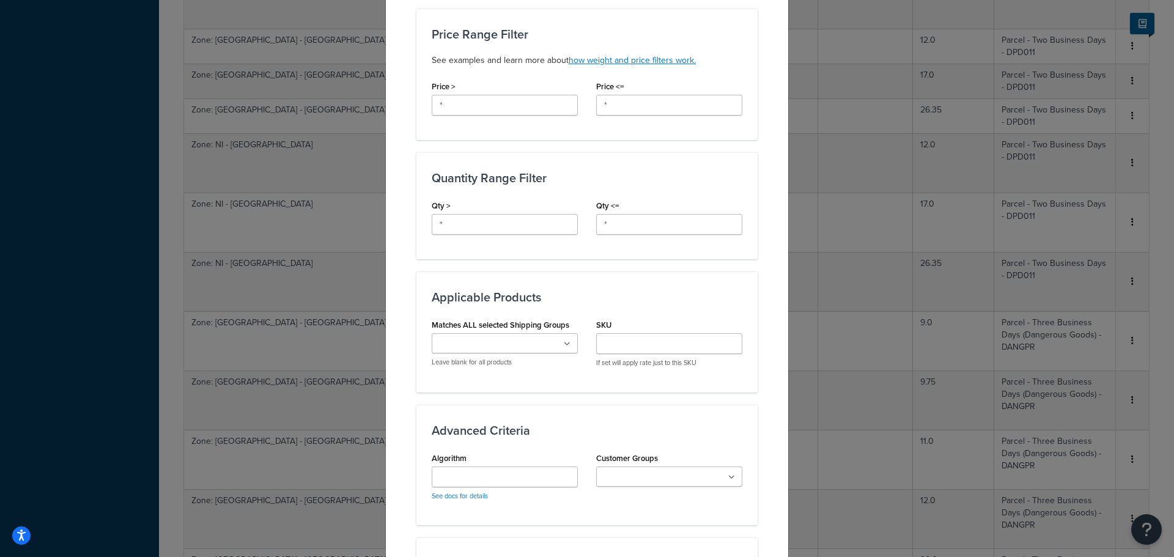
scroll to position [661, 0]
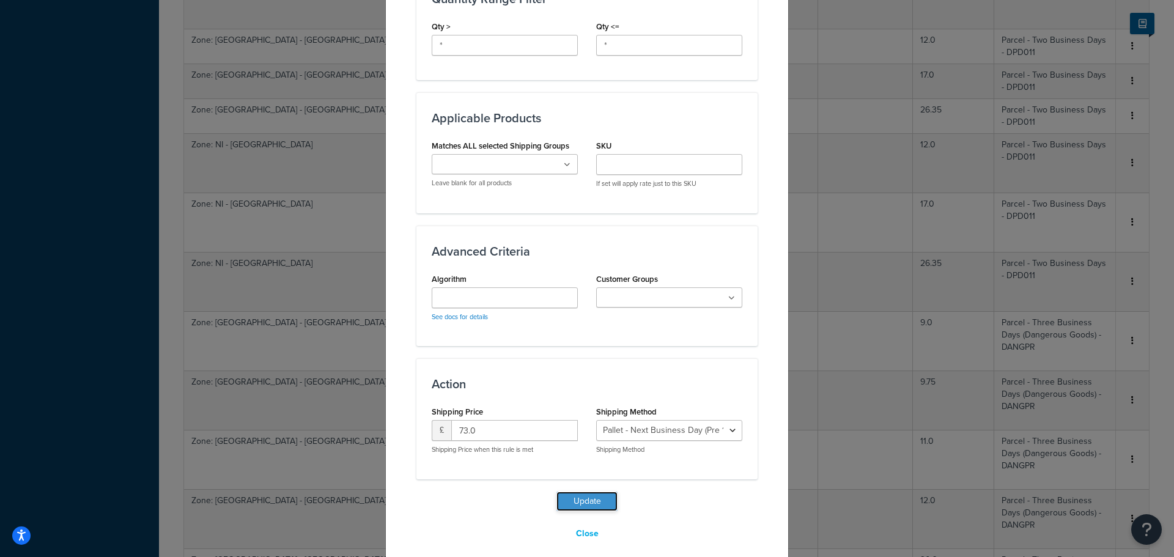
click at [592, 492] on button "Update" at bounding box center [586, 502] width 61 height 20
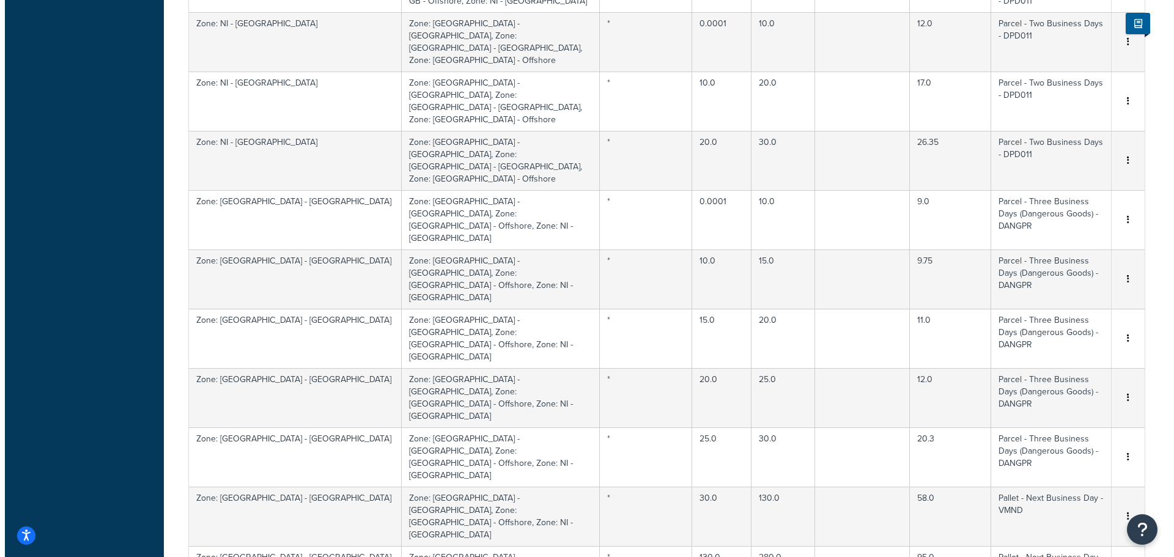
scroll to position [1656, 0]
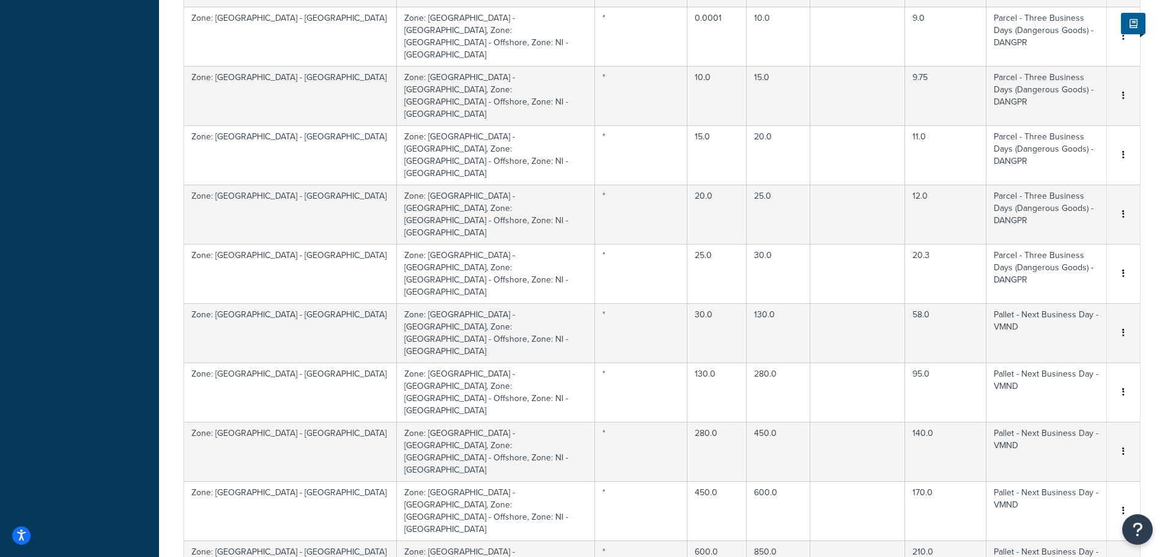
click at [1051, 320] on div "Edit" at bounding box center [1060, 320] width 87 height 25
select select "166113"
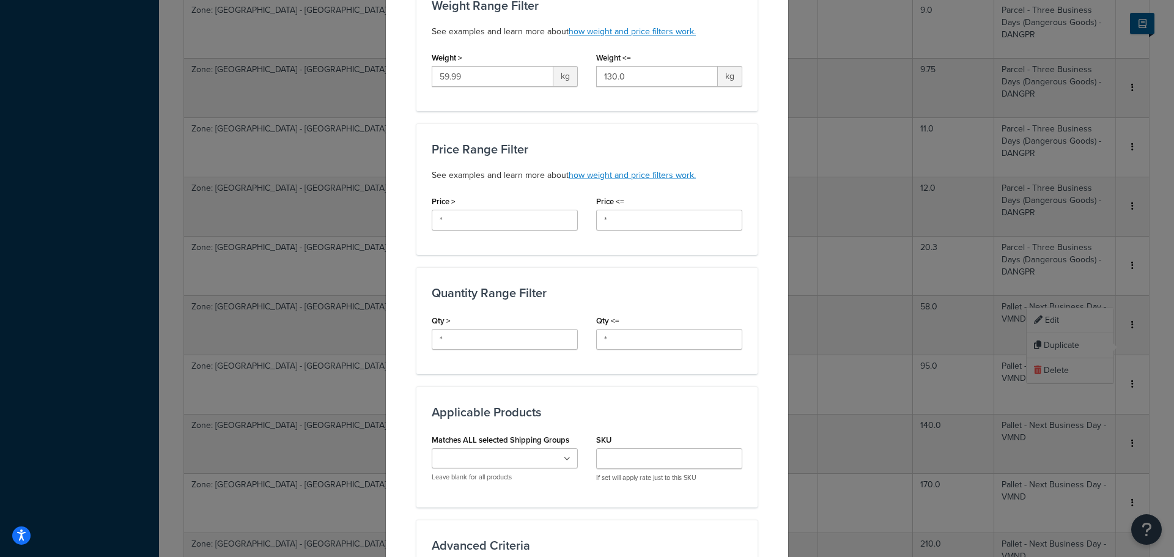
scroll to position [1588, 0]
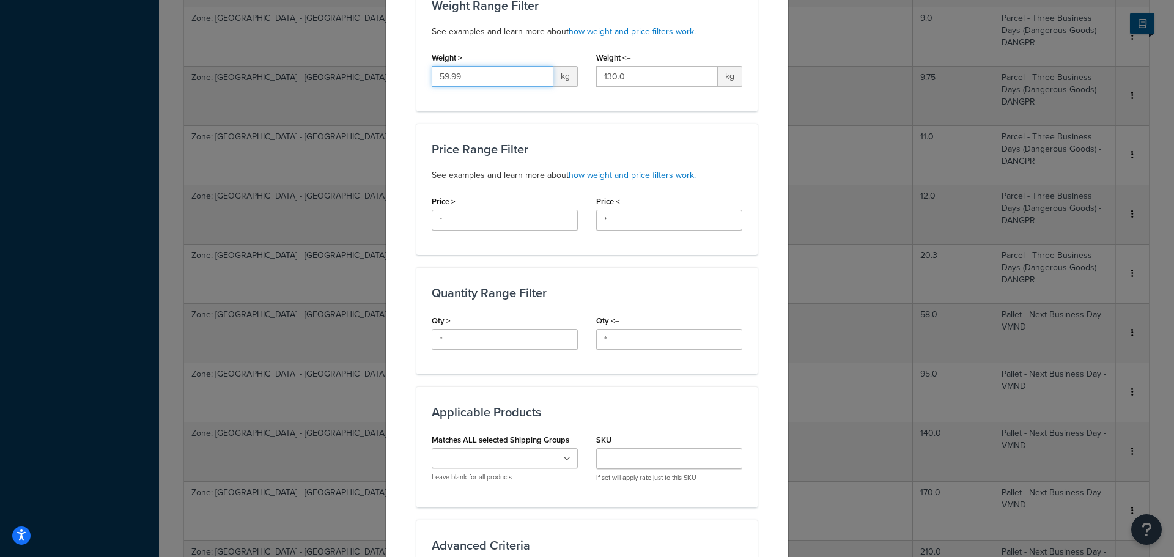
drag, startPoint x: 368, startPoint y: 61, endPoint x: 358, endPoint y: 60, distance: 9.8
click at [359, 61] on div "Update Table Rate Applicable Zones See examples and learn more about how includ…" at bounding box center [587, 278] width 1174 height 557
type input "30"
click at [400, 134] on div "Update Table Rate Applicable Zones See examples and learn more about how includ…" at bounding box center [586, 266] width 403 height 1193
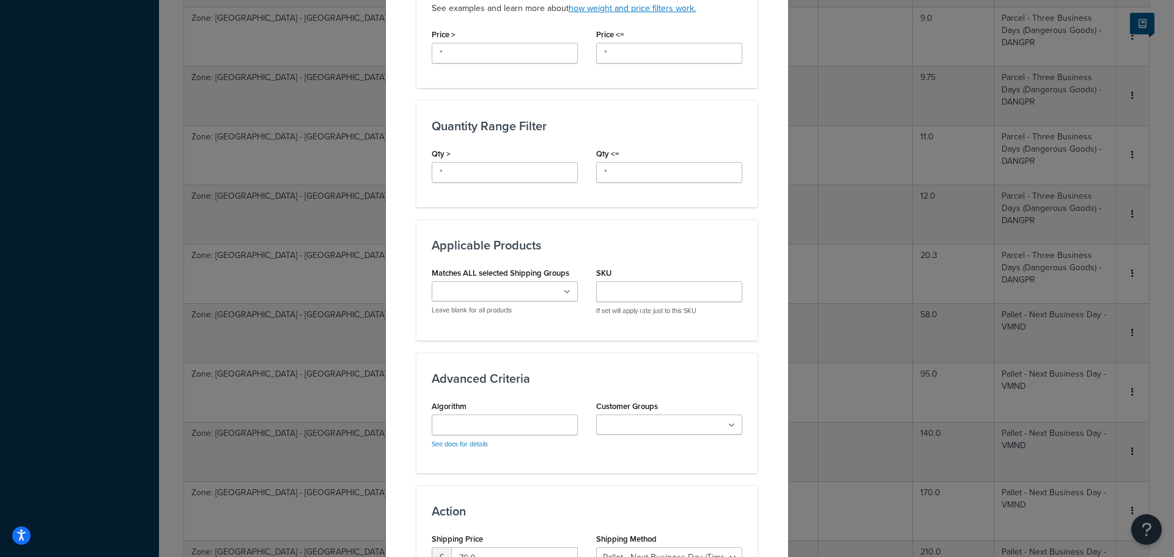
scroll to position [661, 0]
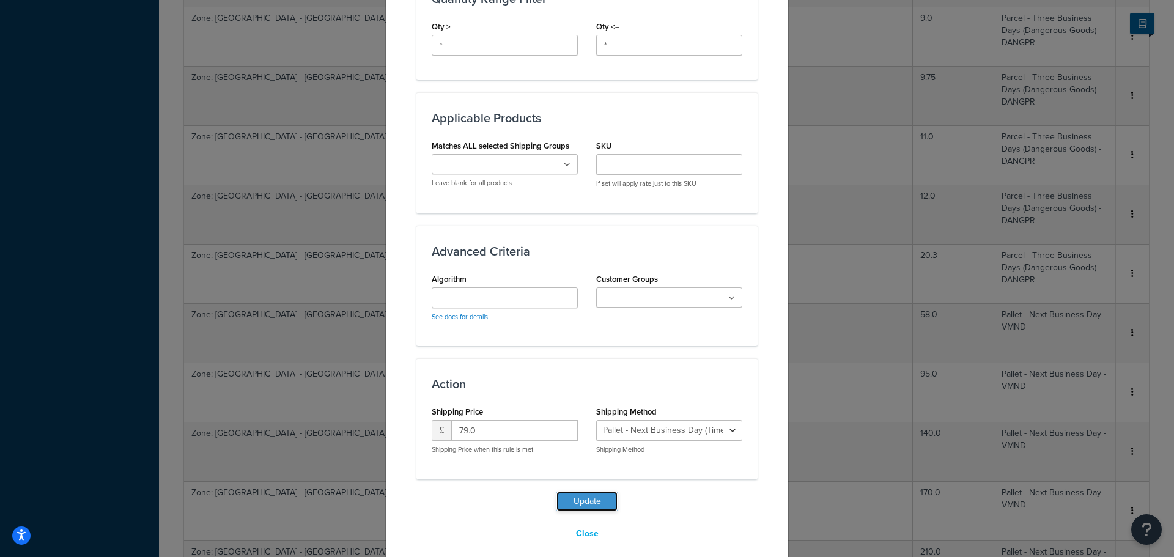
click at [584, 492] on button "Update" at bounding box center [586, 502] width 61 height 20
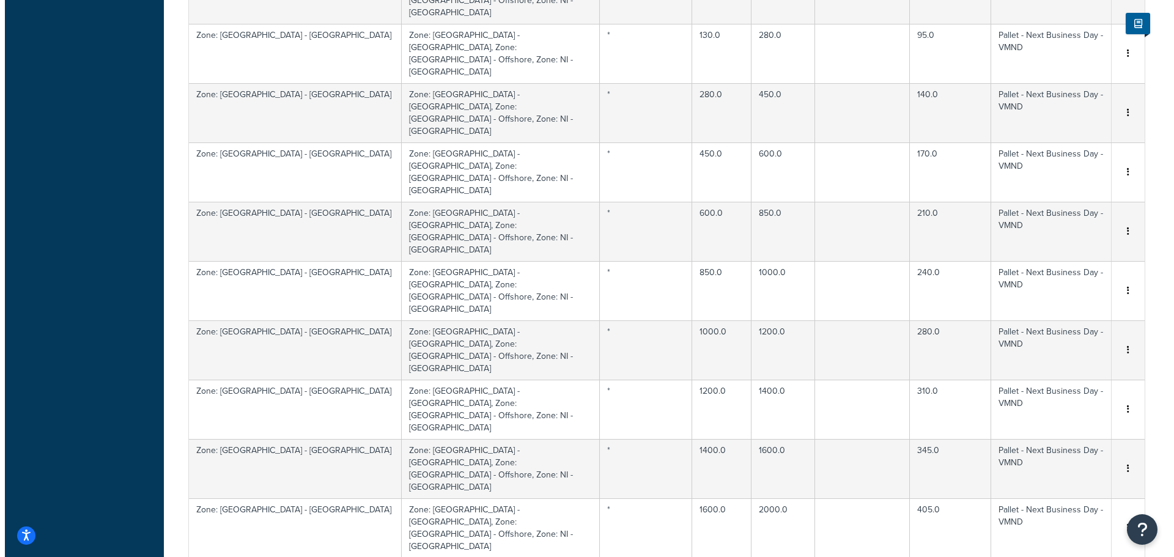
scroll to position [2083, 0]
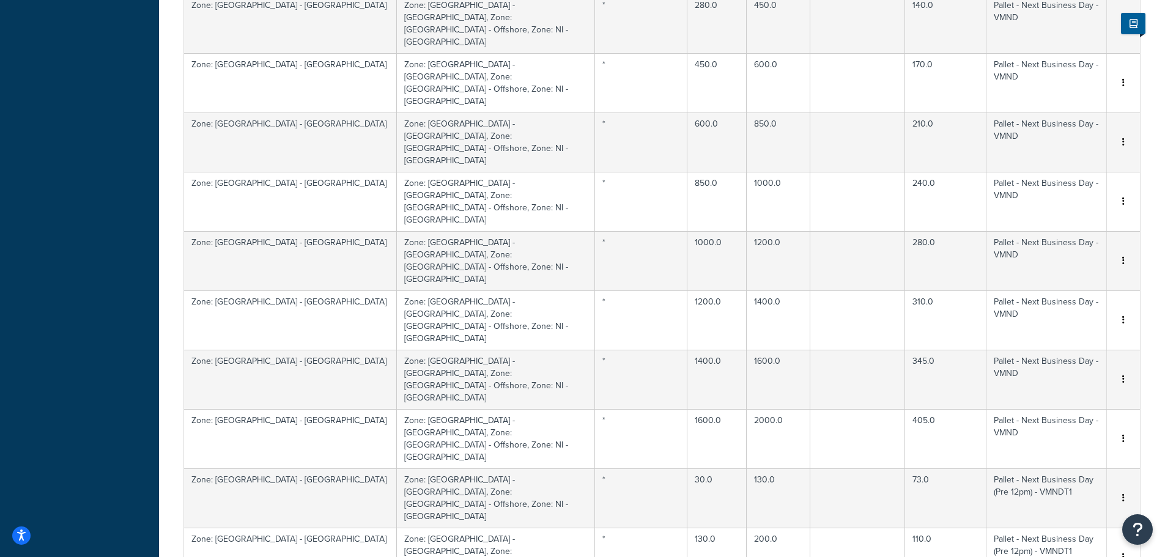
click at [1048, 243] on div "Edit" at bounding box center [1060, 241] width 87 height 25
select select "166110"
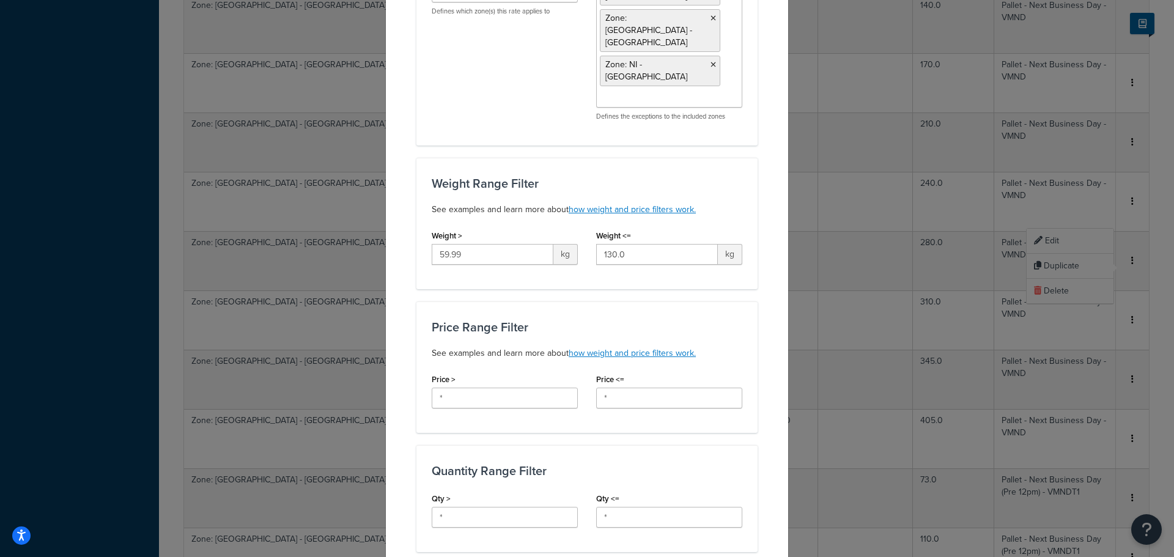
scroll to position [367, 0]
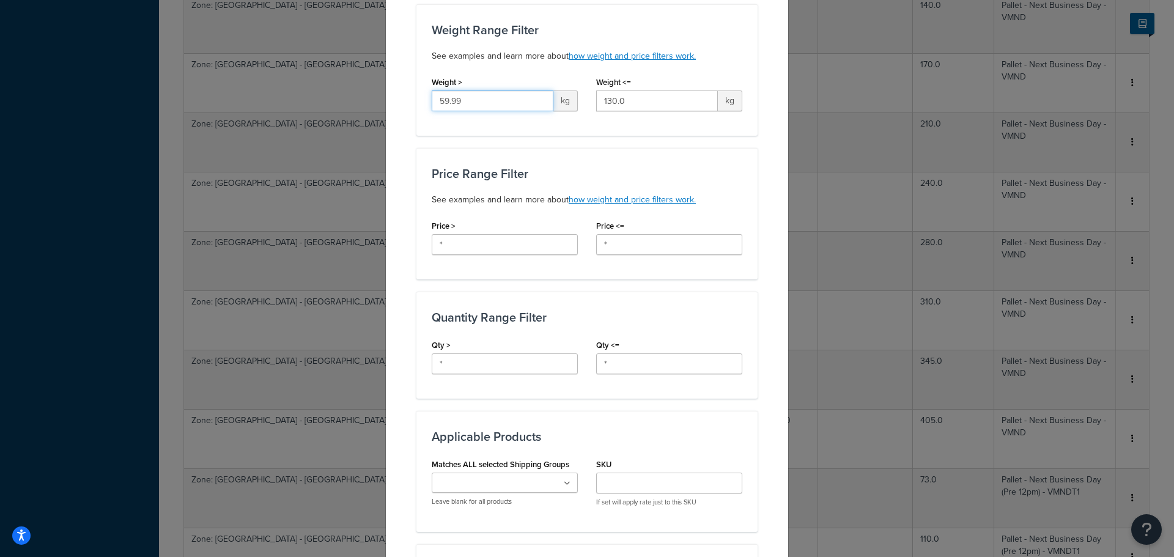
drag, startPoint x: 480, startPoint y: 57, endPoint x: 369, endPoint y: 61, distance: 110.7
click at [369, 61] on div "Update Table Rate Applicable Zones See examples and learn more about how includ…" at bounding box center [587, 278] width 1174 height 557
type input "30"
click at [410, 114] on div "Update Table Rate Applicable Zones See examples and learn more about how includ…" at bounding box center [586, 279] width 403 height 1218
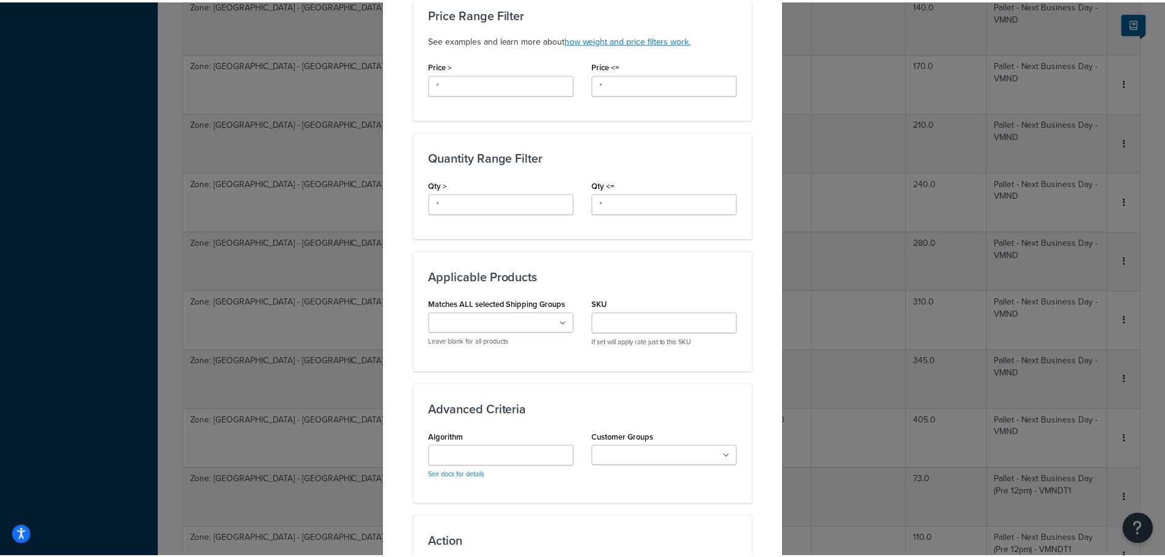
scroll to position [661, 0]
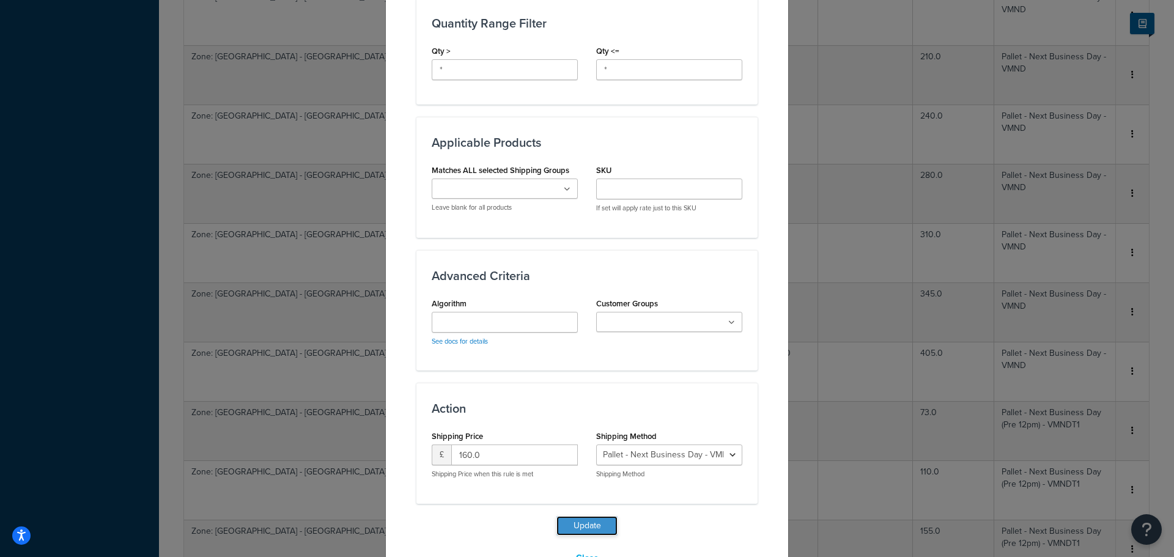
click at [591, 516] on button "Update" at bounding box center [586, 526] width 61 height 20
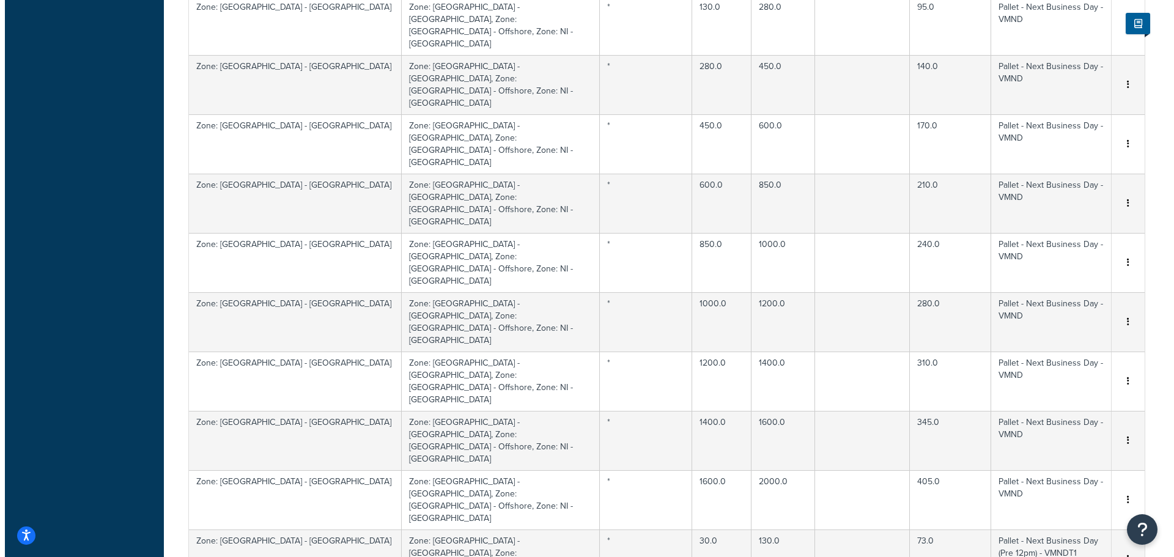
scroll to position [2328, 0]
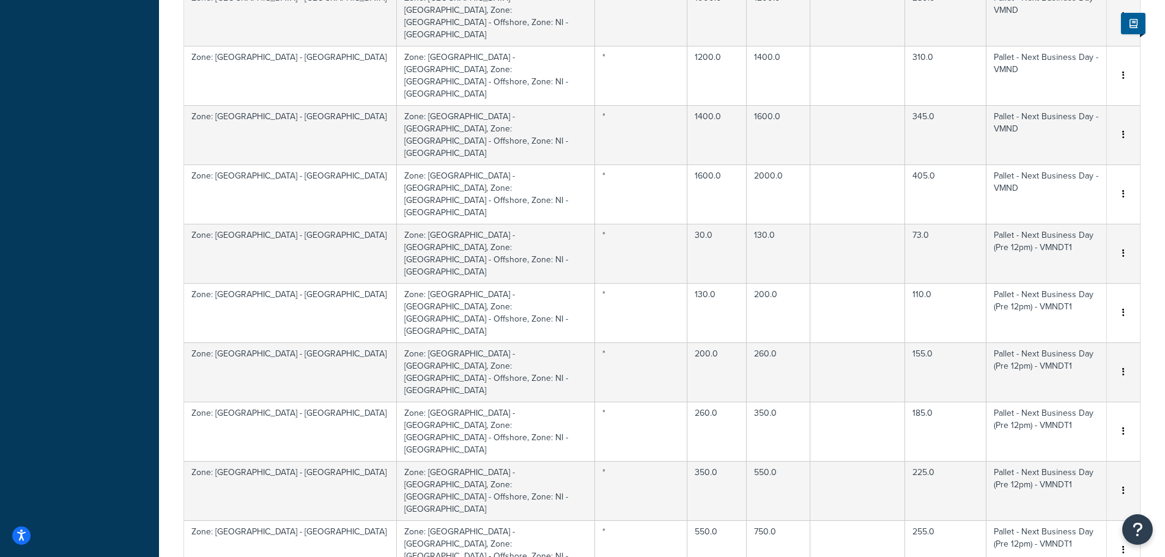
click at [1058, 347] on div "Edit" at bounding box center [1060, 345] width 87 height 25
select select "166110"
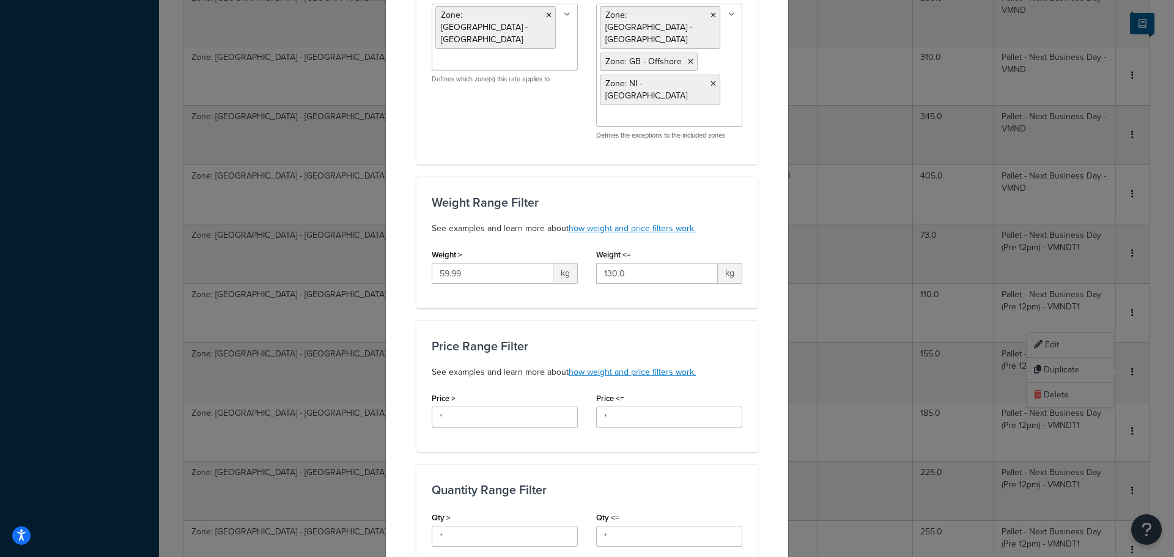
scroll to position [183, 0]
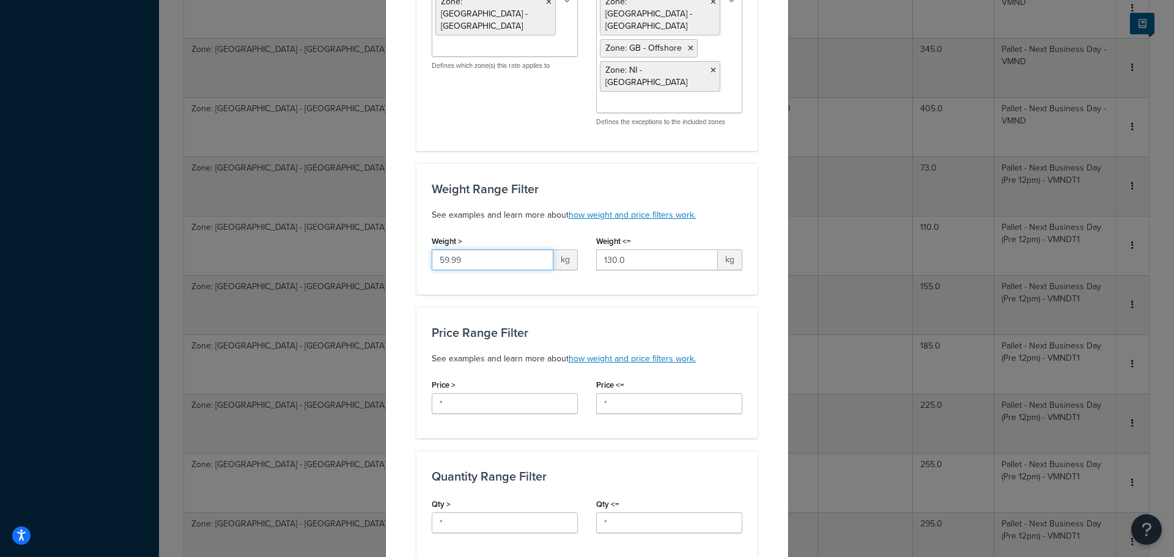
drag, startPoint x: 468, startPoint y: 235, endPoint x: 337, endPoint y: 222, distance: 130.8
click at [338, 223] on div "Update Table Rate Applicable Zones See examples and learn more about how includ…" at bounding box center [587, 278] width 1174 height 557
type input "30"
click at [400, 248] on div "Update Table Rate Applicable Zones See examples and learn more about how includ…" at bounding box center [586, 449] width 403 height 1193
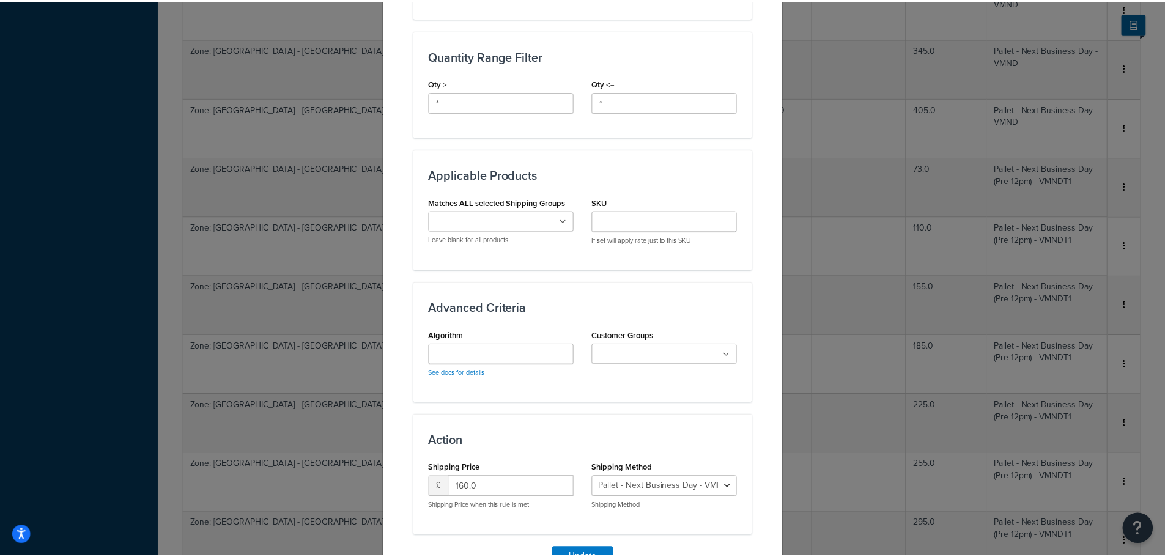
scroll to position [611, 0]
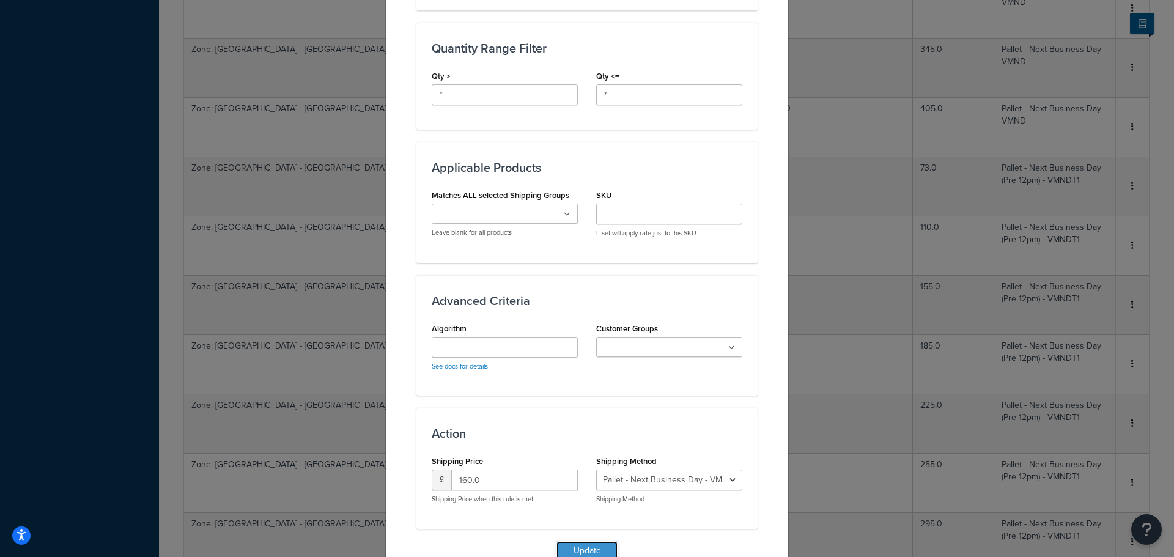
click at [595, 541] on button "Update" at bounding box center [586, 551] width 61 height 20
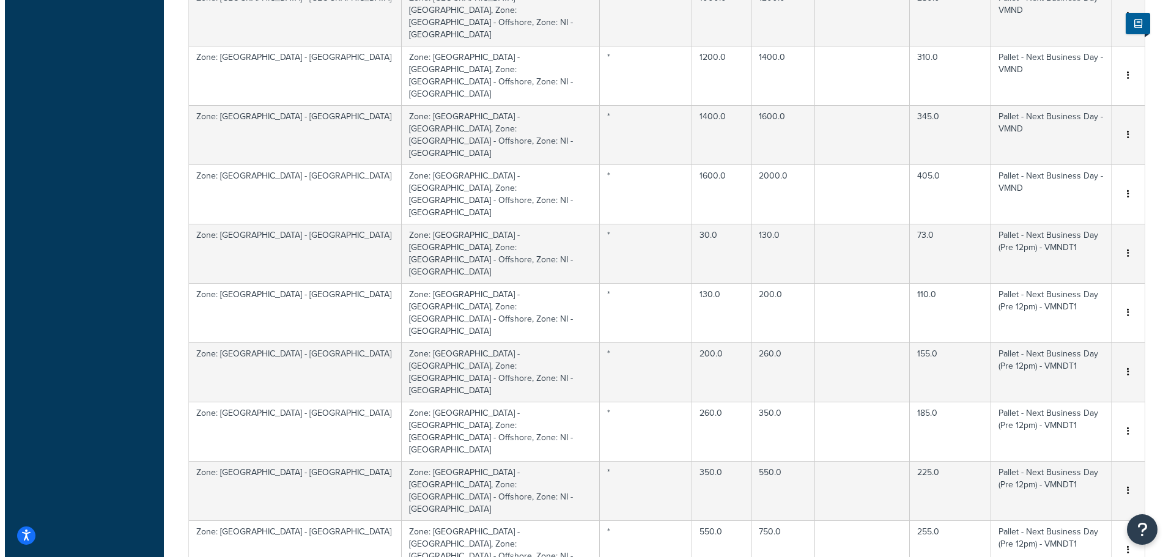
scroll to position [2762, 0]
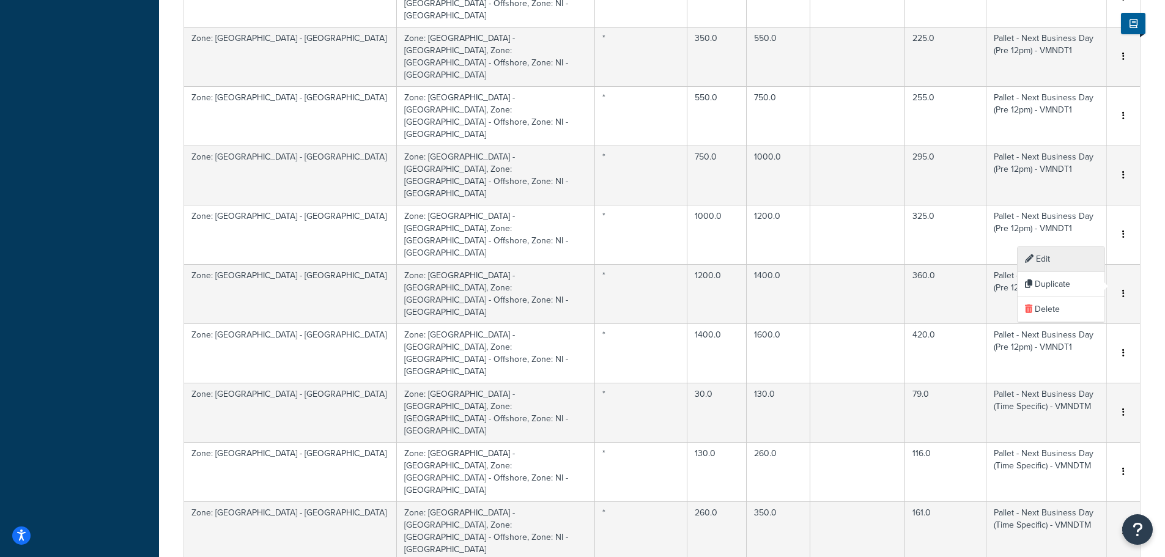
click at [1050, 257] on div "Edit" at bounding box center [1060, 259] width 87 height 25
select select "166110"
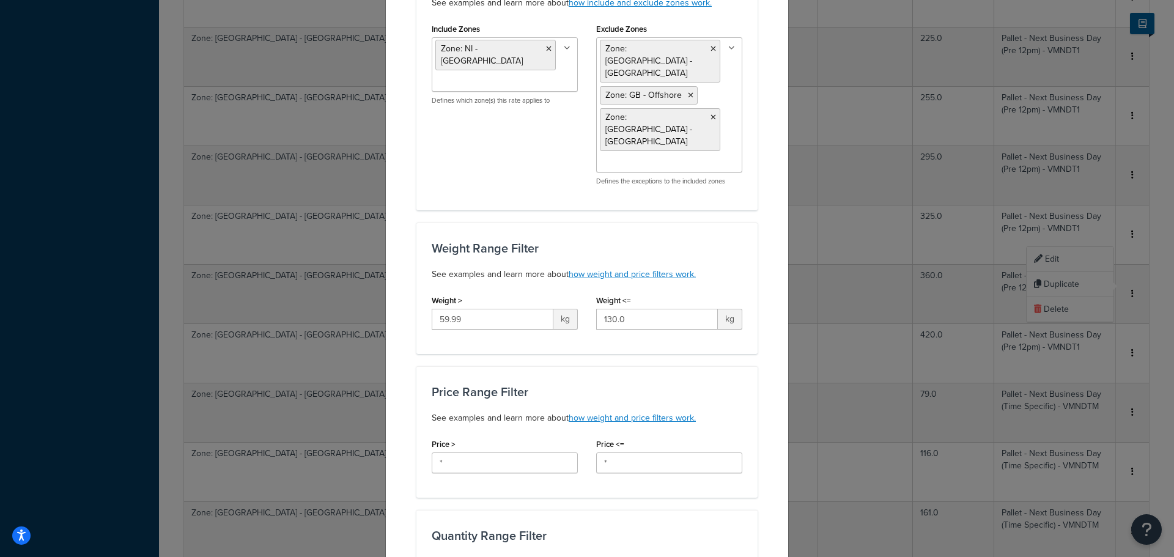
scroll to position [306, 0]
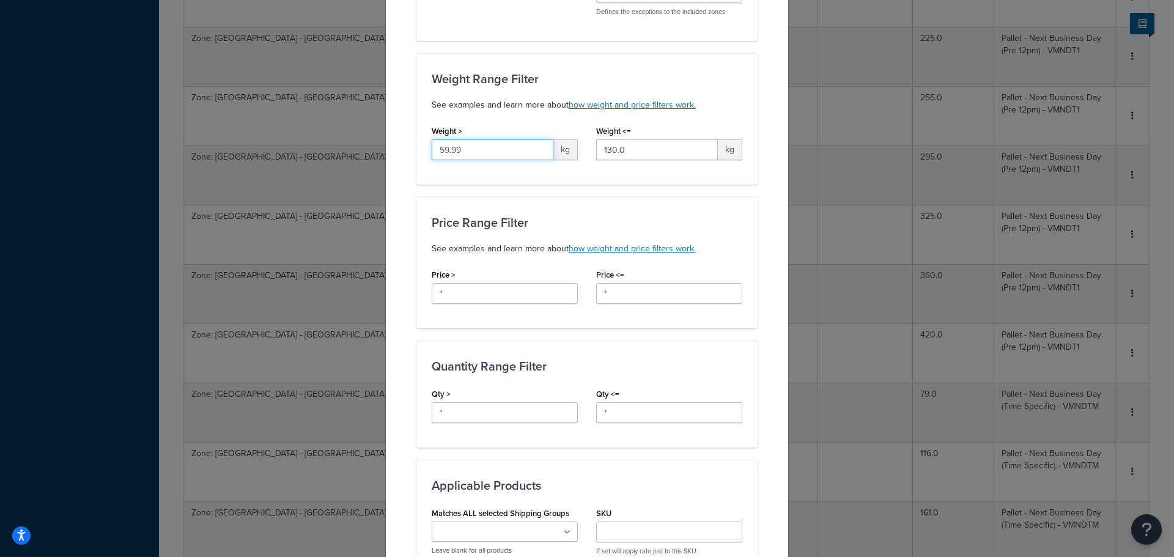
drag, startPoint x: 476, startPoint y: 117, endPoint x: 370, endPoint y: 105, distance: 105.9
click at [370, 105] on div "Update Table Rate Applicable Zones See examples and learn more about how includ…" at bounding box center [587, 278] width 1174 height 557
type input "30"
click at [416, 160] on div "Applicable Zones See examples and learn more about how include and exclude zone…" at bounding box center [586, 314] width 341 height 1065
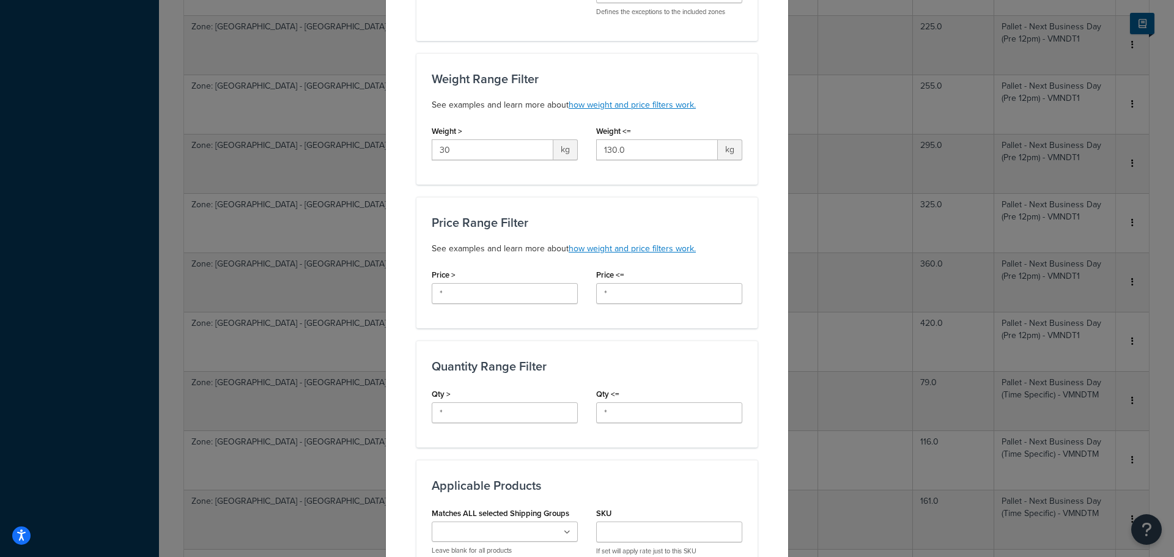
scroll to position [2695, 0]
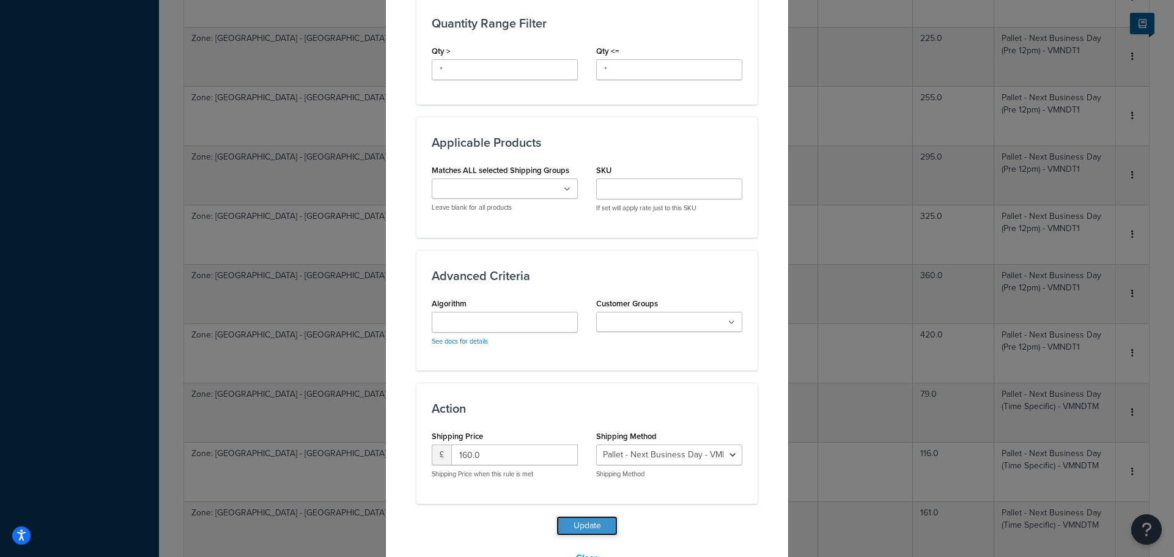
click at [575, 516] on button "Update" at bounding box center [586, 526] width 61 height 20
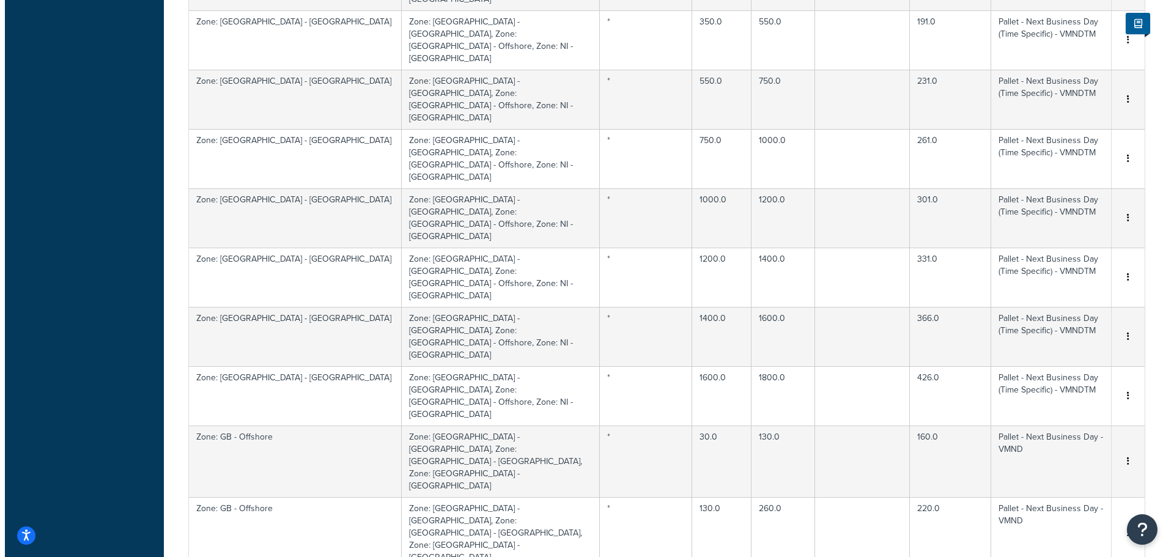
scroll to position [3435, 0]
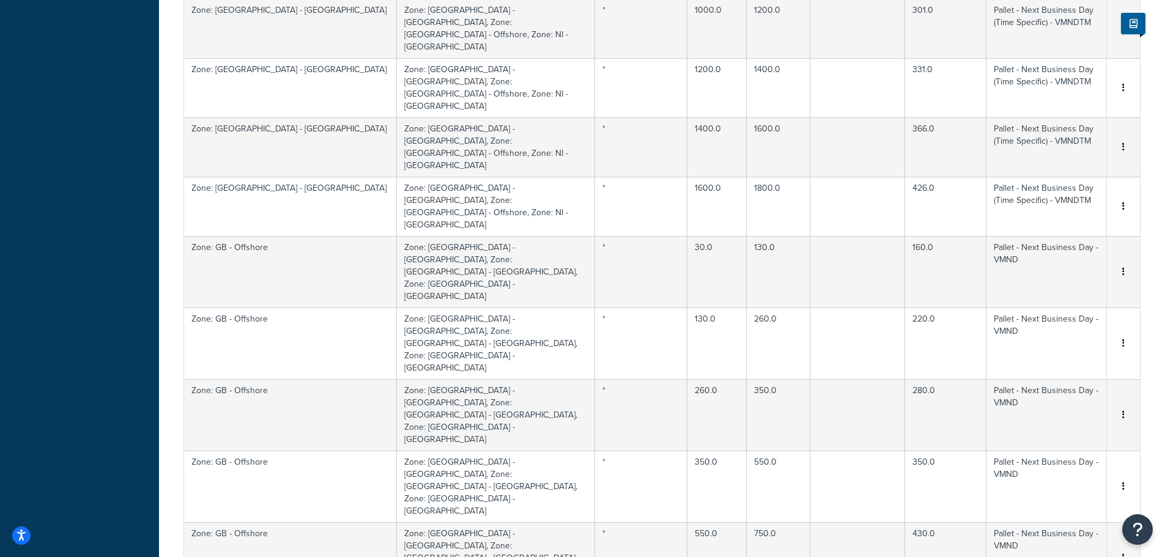
click at [1052, 237] on div "Edit" at bounding box center [1060, 239] width 87 height 25
select select "166114"
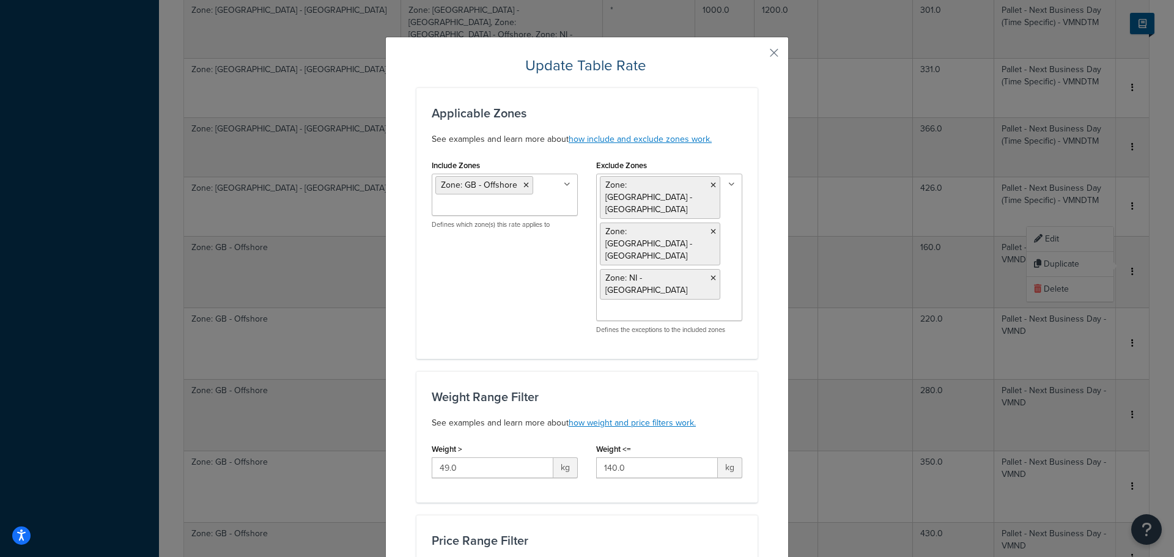
scroll to position [122, 0]
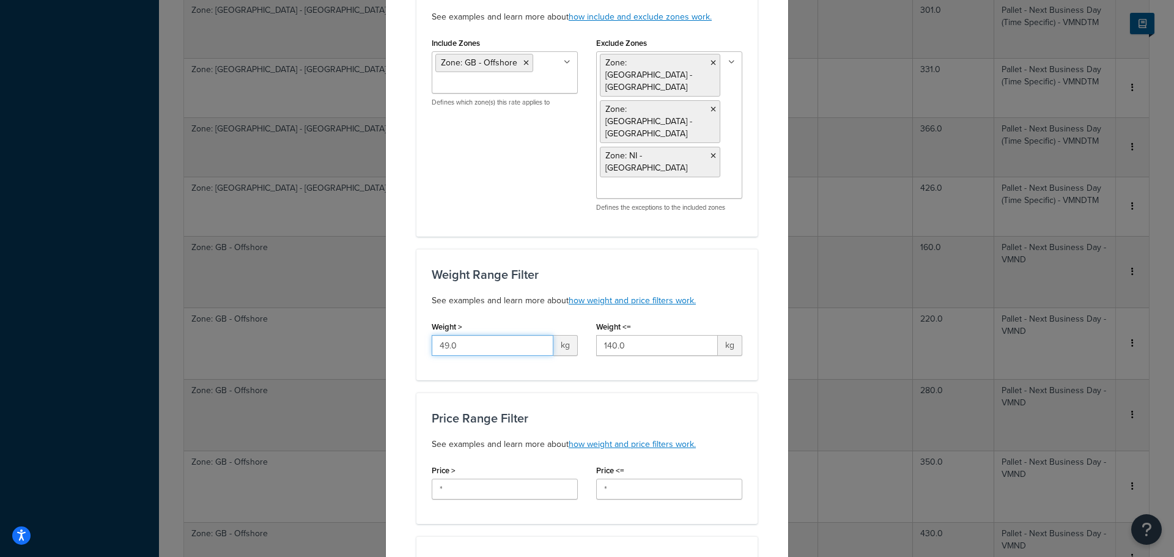
drag, startPoint x: 479, startPoint y: 309, endPoint x: 368, endPoint y: 308, distance: 110.7
click at [368, 308] on div "Update Table Rate Applicable Zones See examples and learn more about how includ…" at bounding box center [587, 278] width 1174 height 557
type input "30"
click at [416, 342] on div "Weight Range Filter See examples and learn more about how weight and price filt…" at bounding box center [586, 314] width 341 height 131
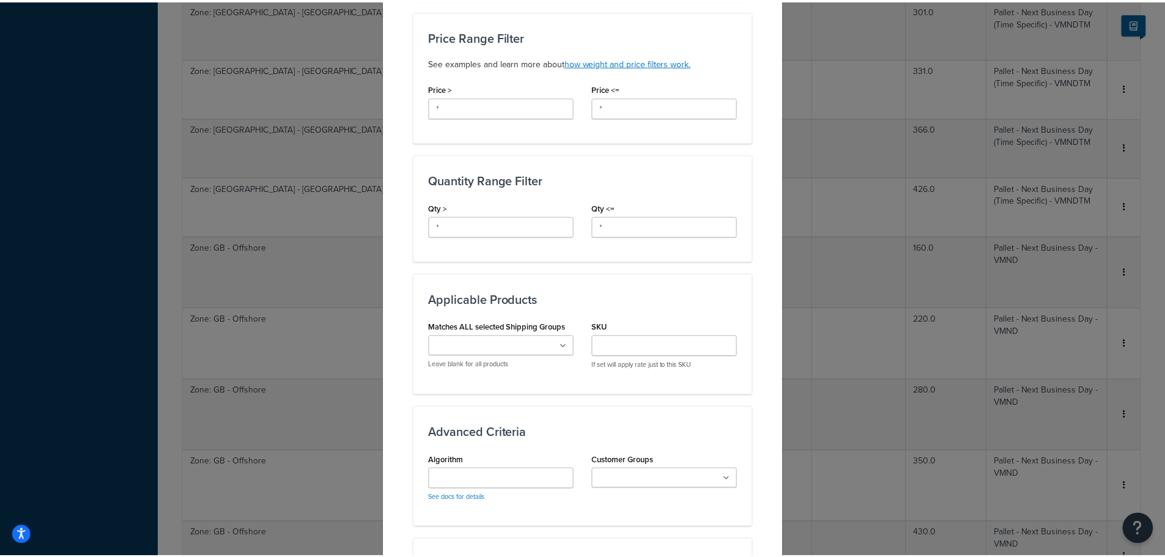
scroll to position [661, 0]
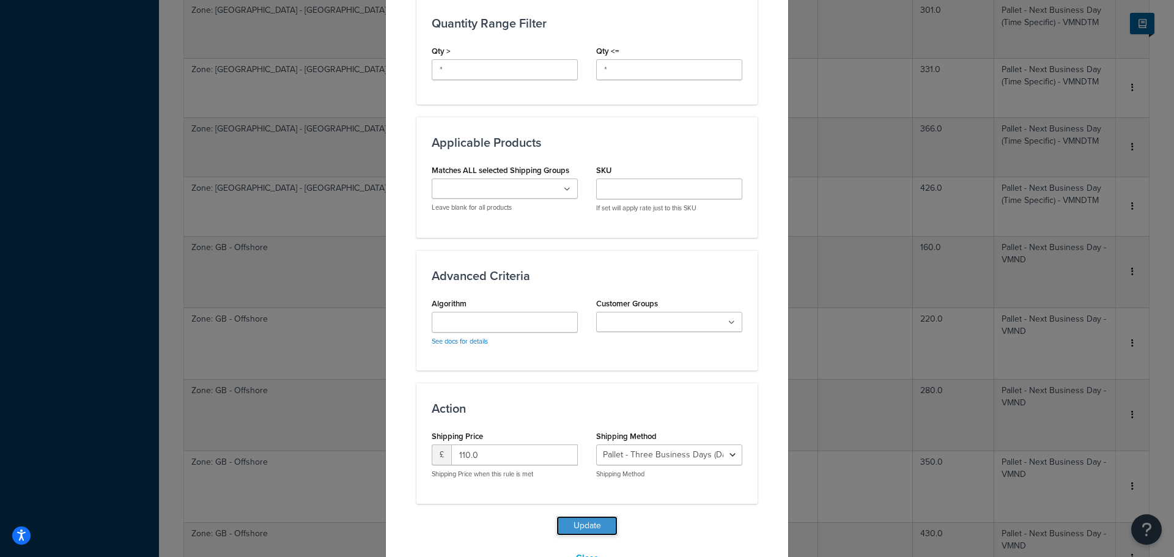
click at [583, 516] on button "Update" at bounding box center [586, 526] width 61 height 20
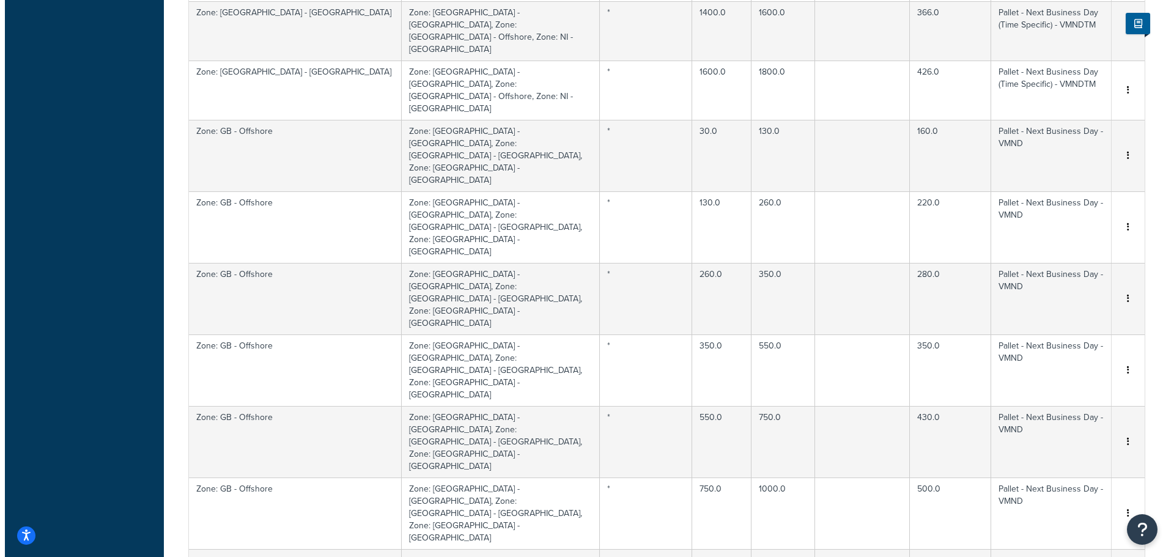
scroll to position [3801, 0]
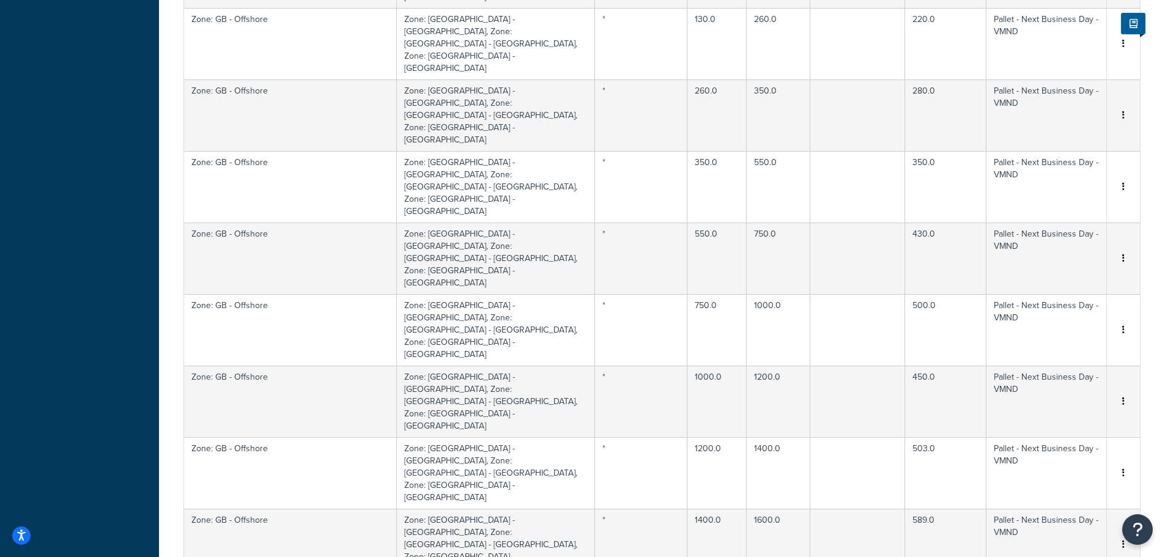
click at [1070, 285] on div "Edit" at bounding box center [1060, 288] width 87 height 25
select select "166114"
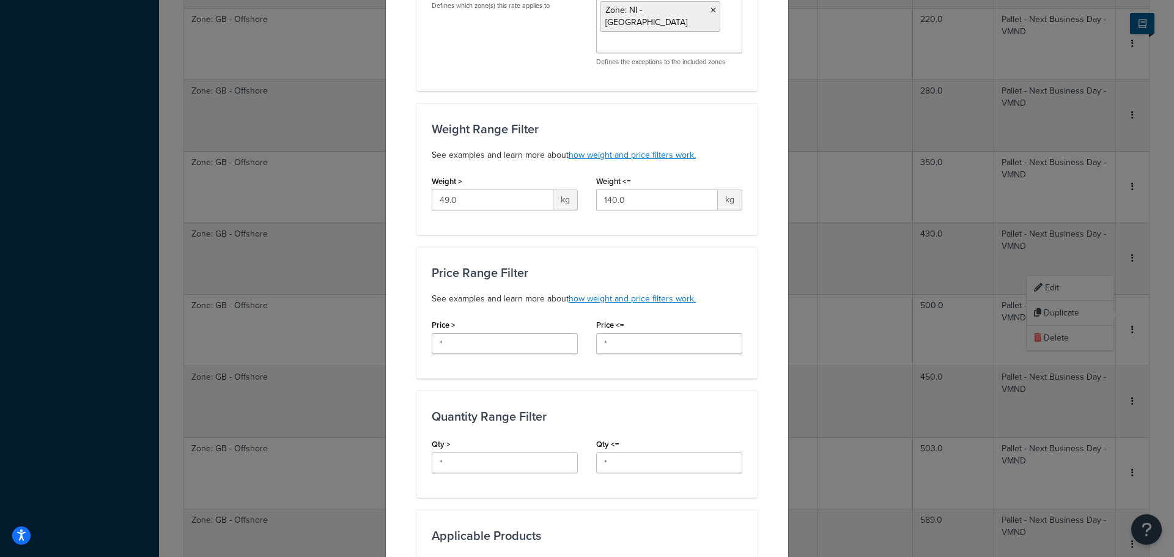
scroll to position [245, 0]
drag, startPoint x: 476, startPoint y: 174, endPoint x: 381, endPoint y: 168, distance: 94.3
click at [385, 168] on div "Update Table Rate Applicable Zones See examples and learn more about how includ…" at bounding box center [586, 388] width 403 height 1193
type input "30"
click at [407, 224] on div "Update Table Rate Applicable Zones See examples and learn more about how includ…" at bounding box center [586, 388] width 403 height 1193
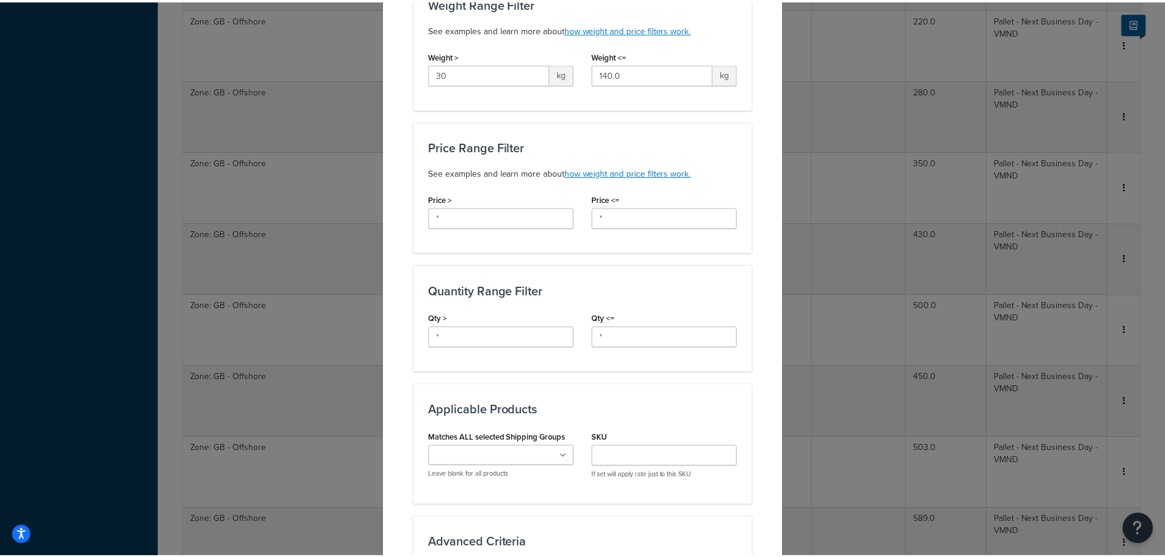
scroll to position [649, 0]
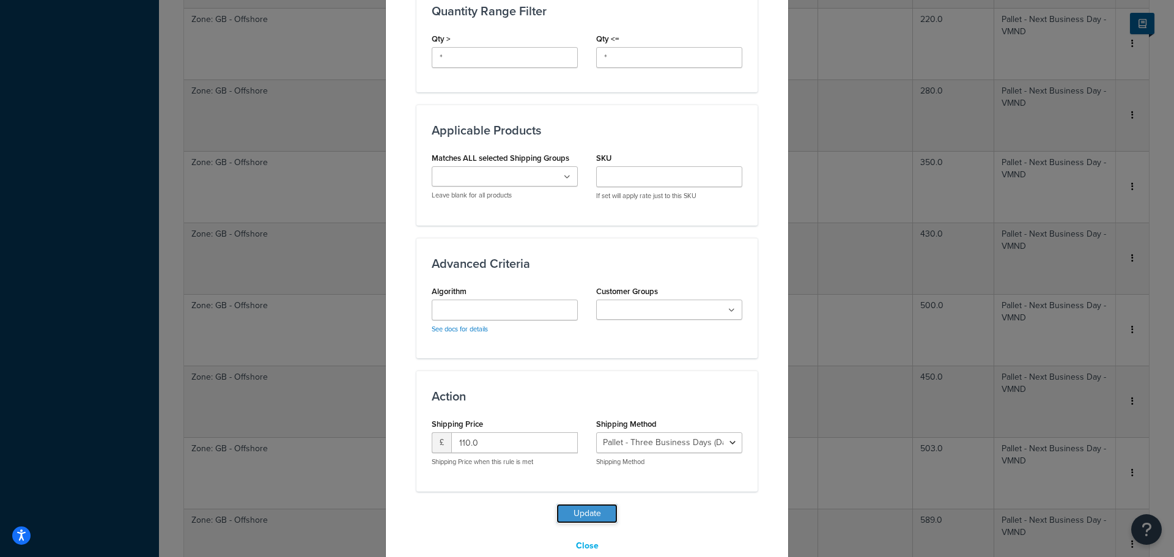
click at [589, 504] on button "Update" at bounding box center [586, 514] width 61 height 20
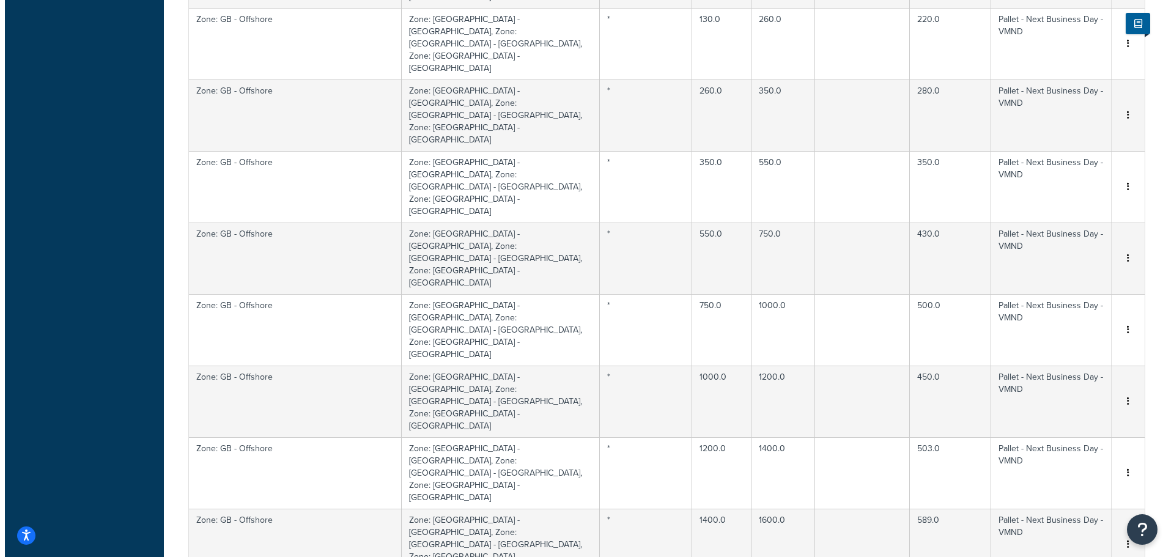
scroll to position [4046, 0]
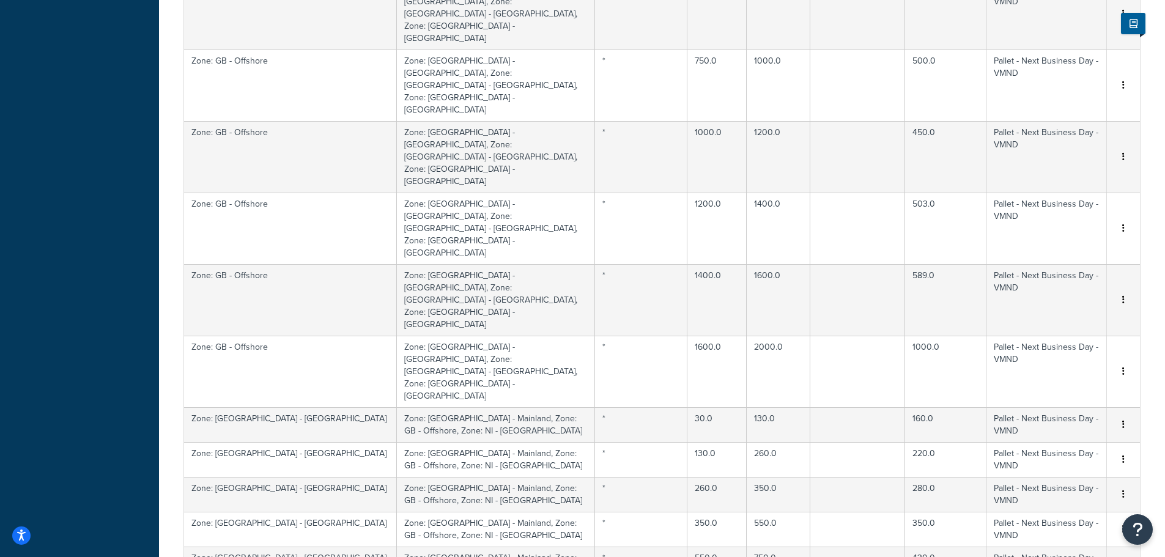
click at [1059, 393] on div "Edit" at bounding box center [1060, 392] width 87 height 25
select select "166114"
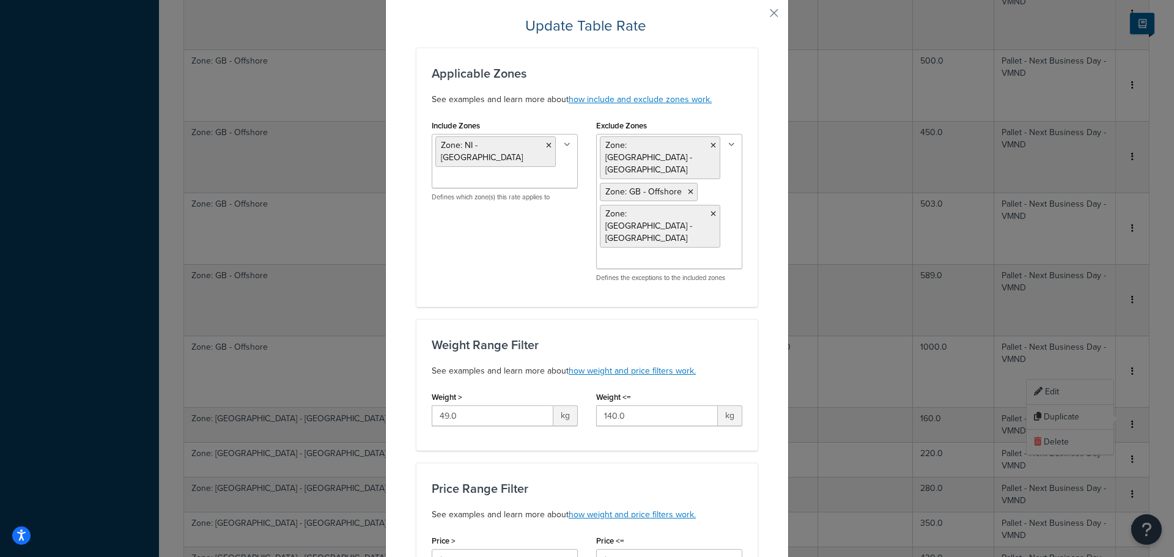
scroll to position [61, 0]
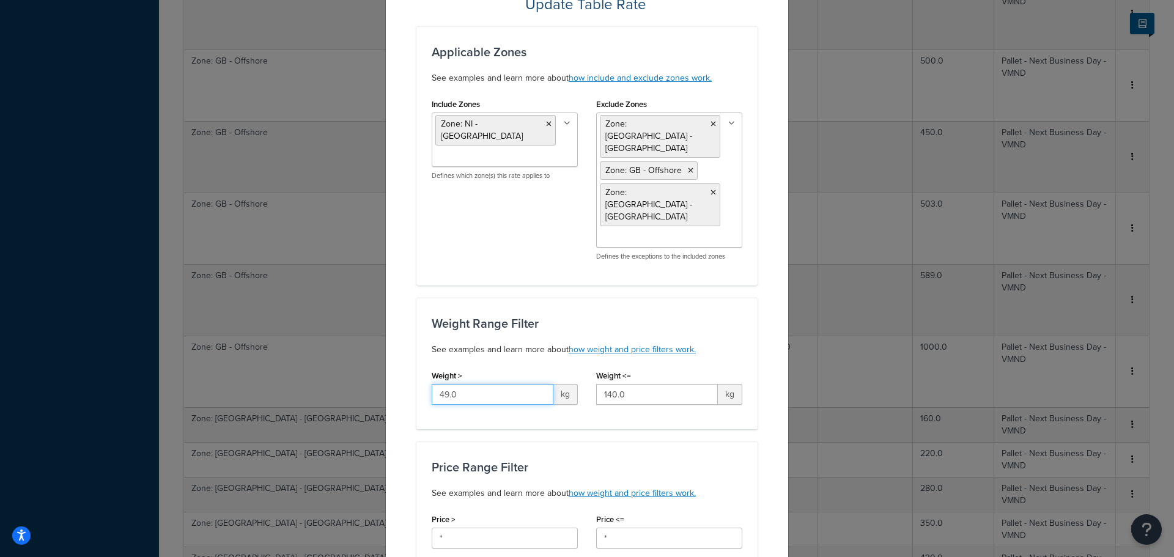
drag, startPoint x: 416, startPoint y: 350, endPoint x: 369, endPoint y: 349, distance: 47.1
click at [369, 349] on div "Update Table Rate Applicable Zones See examples and learn more about how includ…" at bounding box center [587, 278] width 1174 height 557
type input "30"
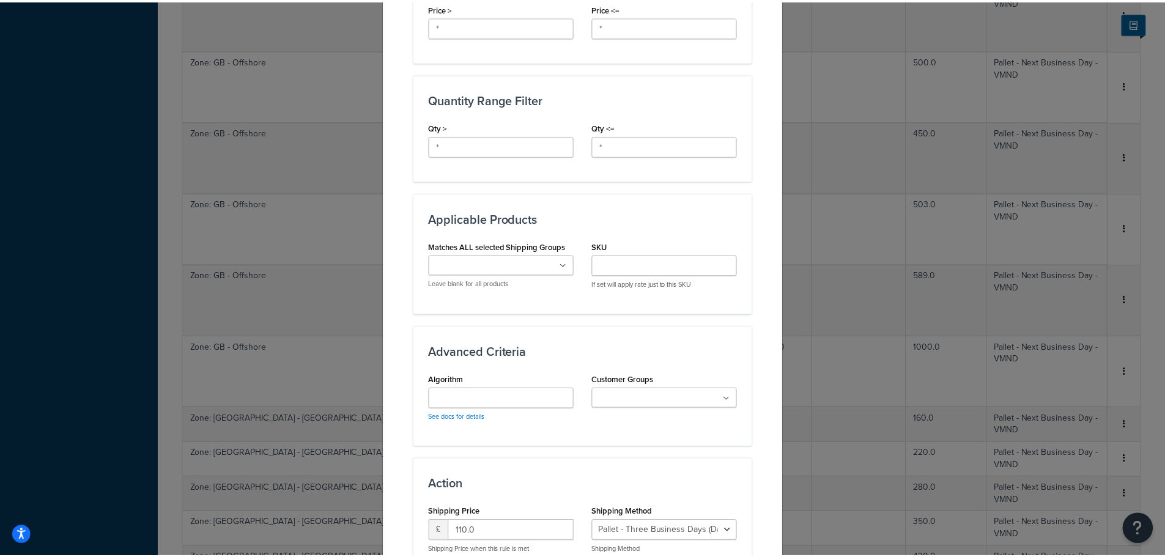
scroll to position [649, 0]
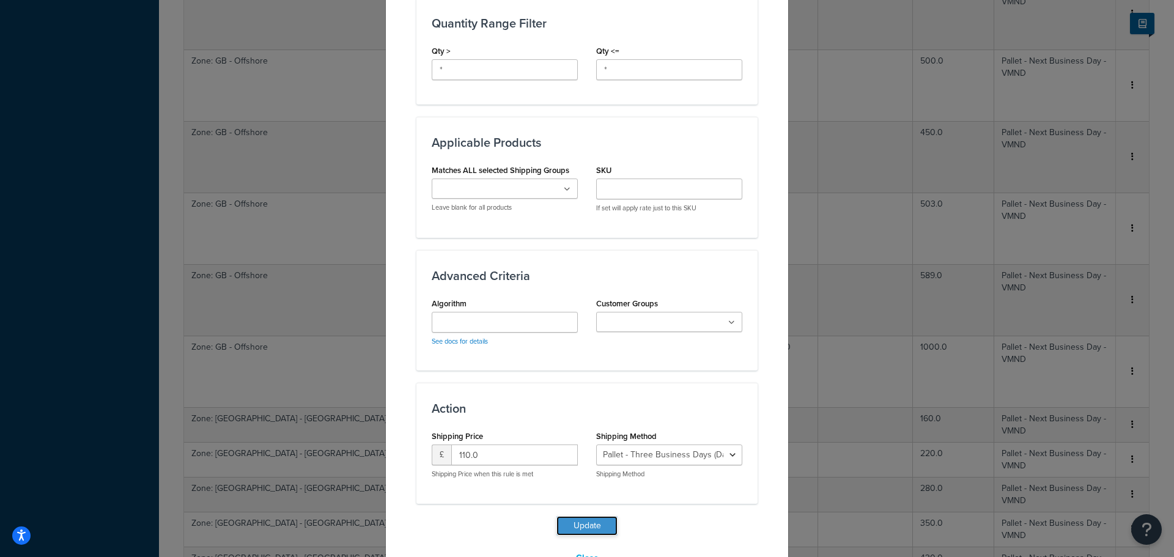
click at [580, 516] on button "Update" at bounding box center [586, 526] width 61 height 20
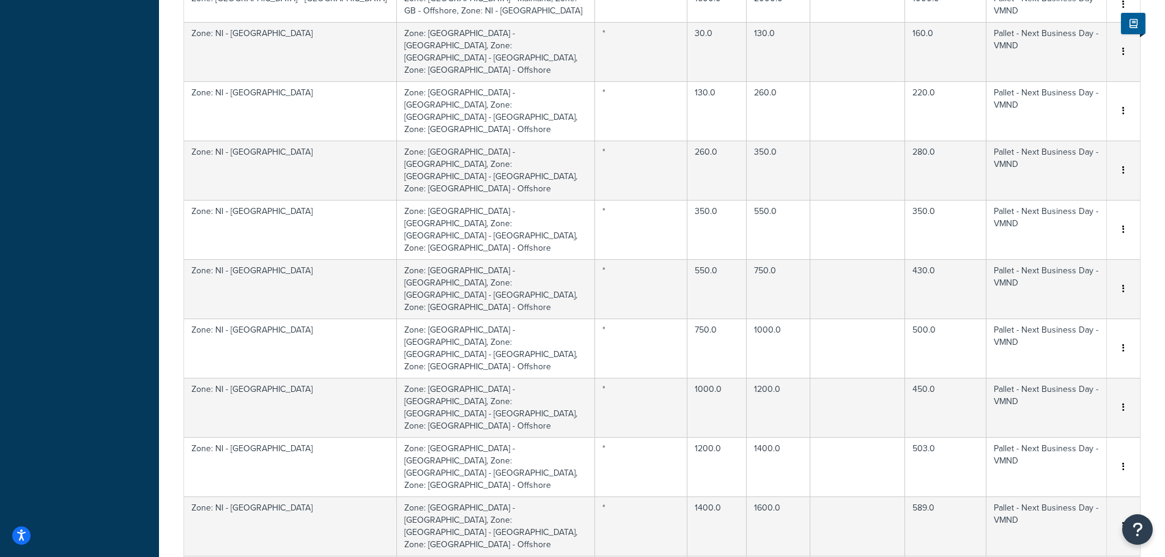
scroll to position [4902, 0]
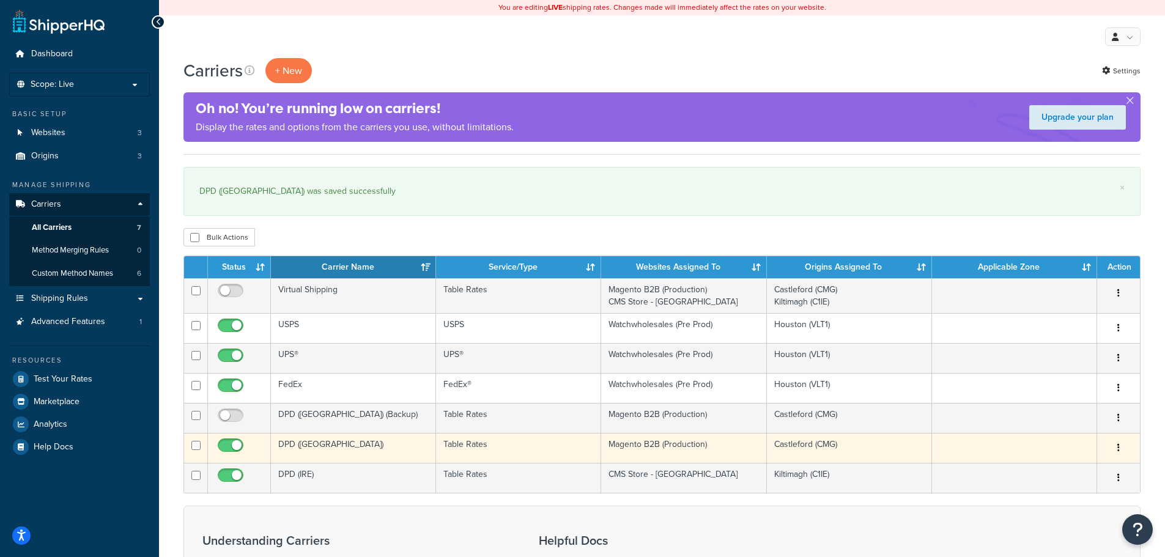
click at [1120, 443] on button "button" at bounding box center [1118, 448] width 17 height 20
click at [1060, 469] on link "Edit" at bounding box center [1068, 472] width 97 height 25
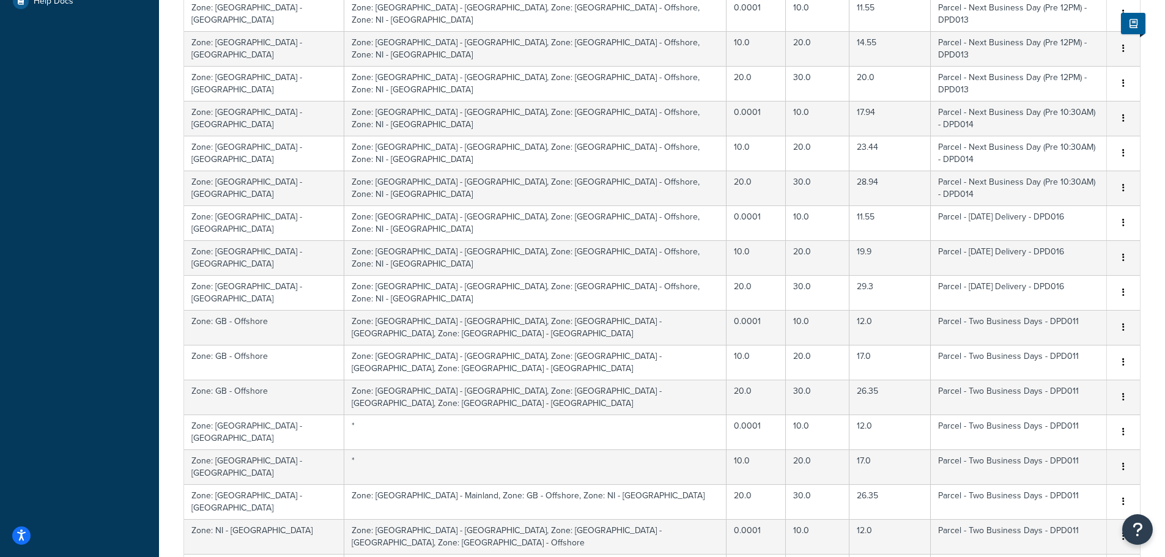
scroll to position [449, 0]
select select "1000"
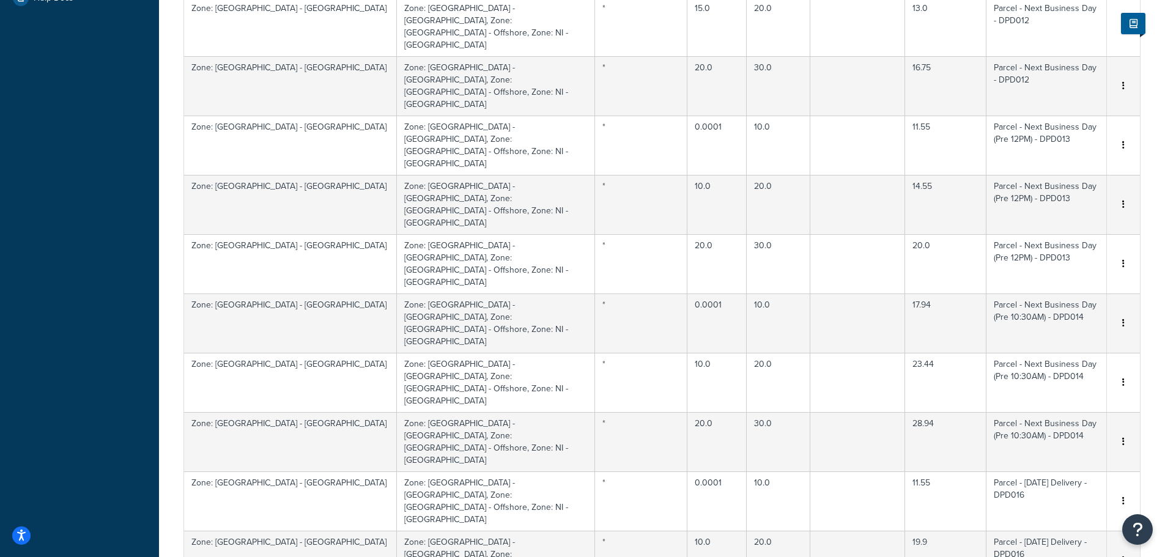
scroll to position [0, 0]
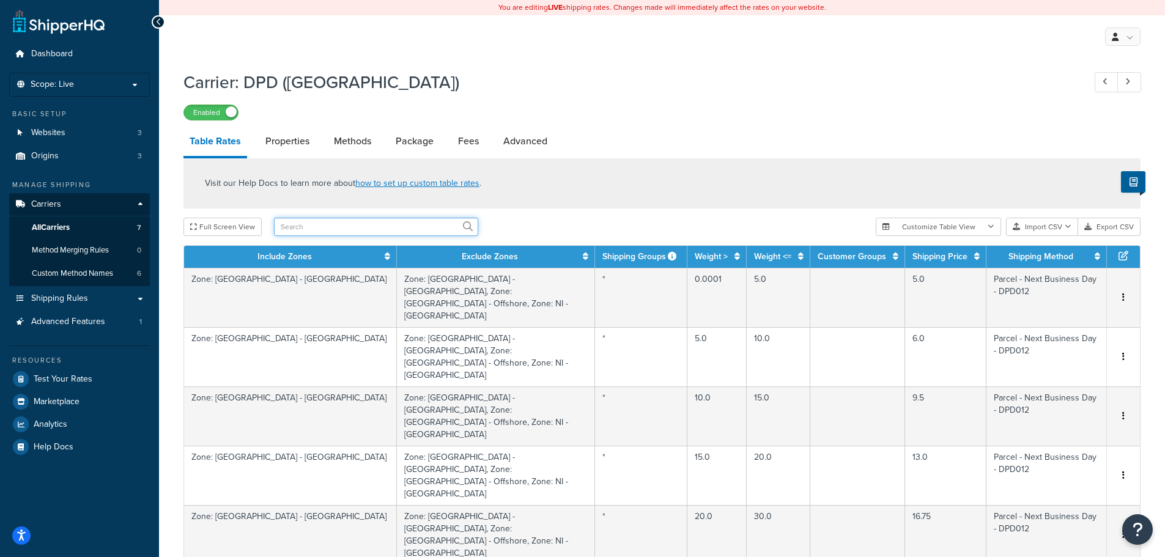
click at [363, 219] on input "text" at bounding box center [376, 227] width 204 height 18
type input "pallet"
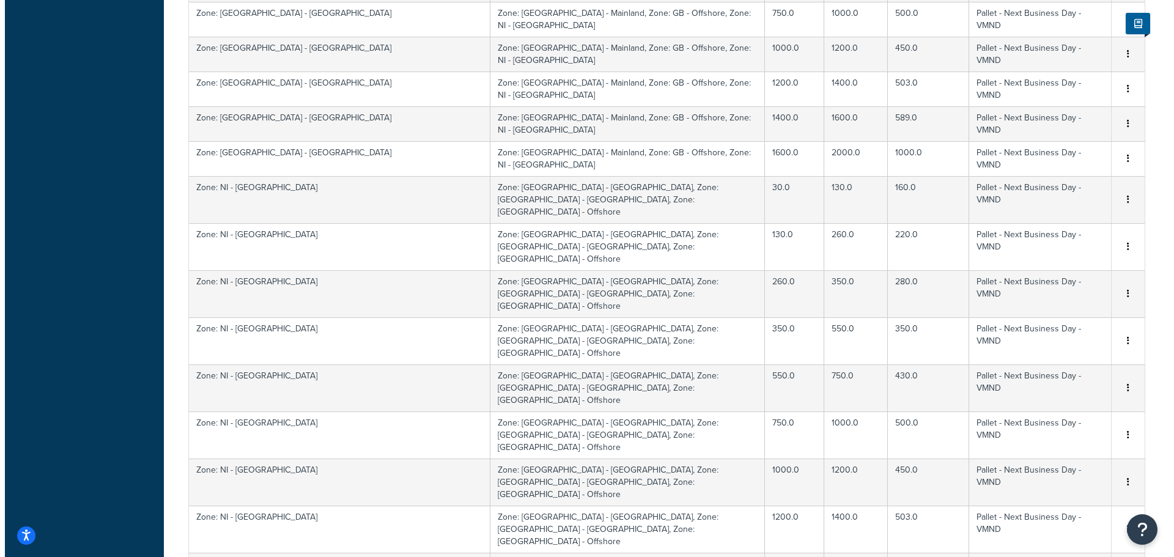
scroll to position [2140, 0]
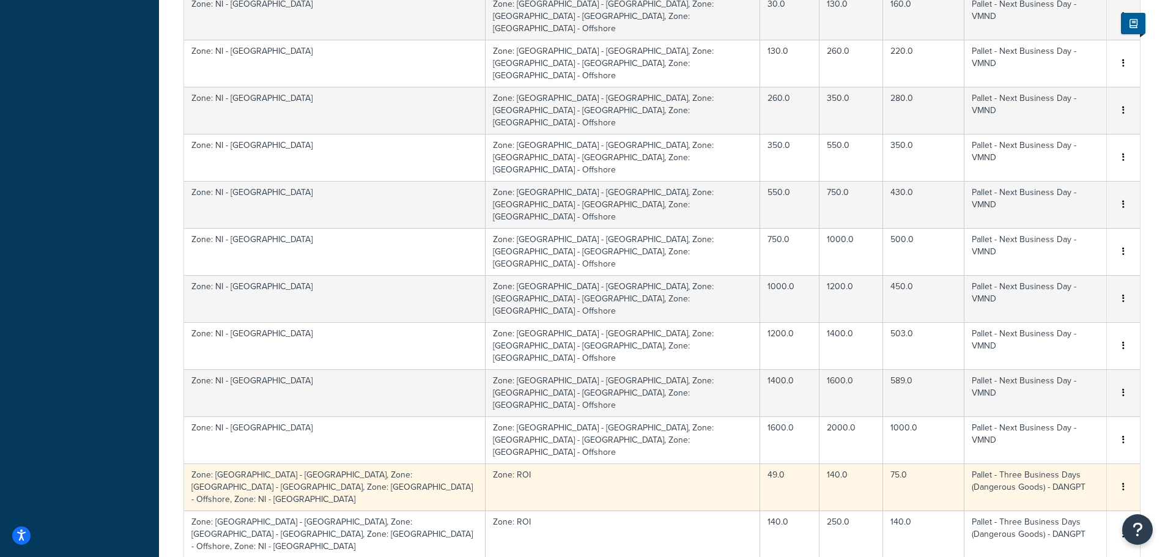
click at [1121, 481] on button "button" at bounding box center [1123, 487] width 10 height 13
click at [1058, 209] on div "Edit" at bounding box center [1060, 211] width 87 height 25
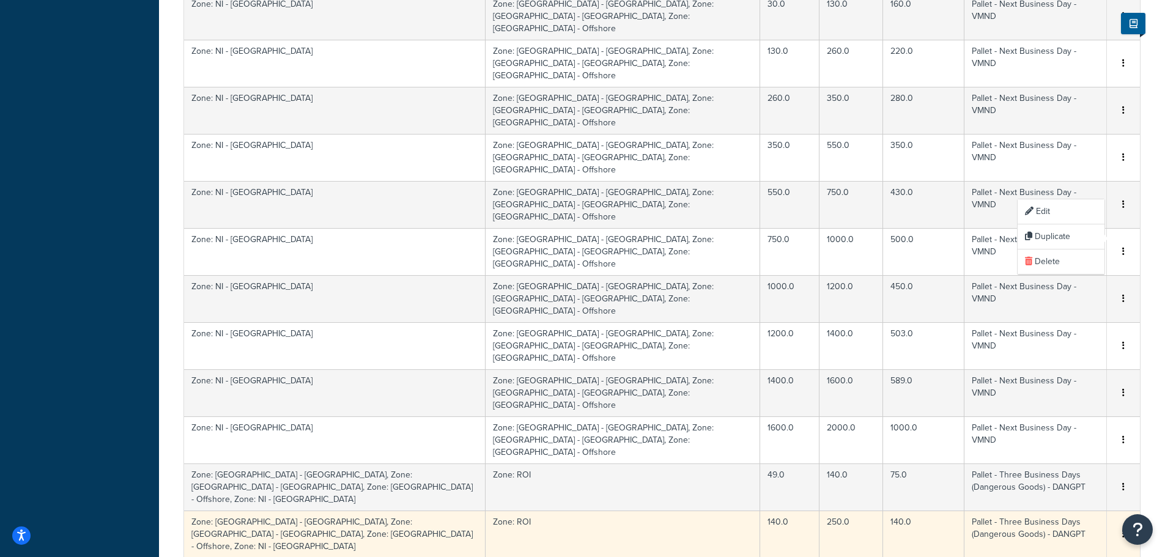
select select "166114"
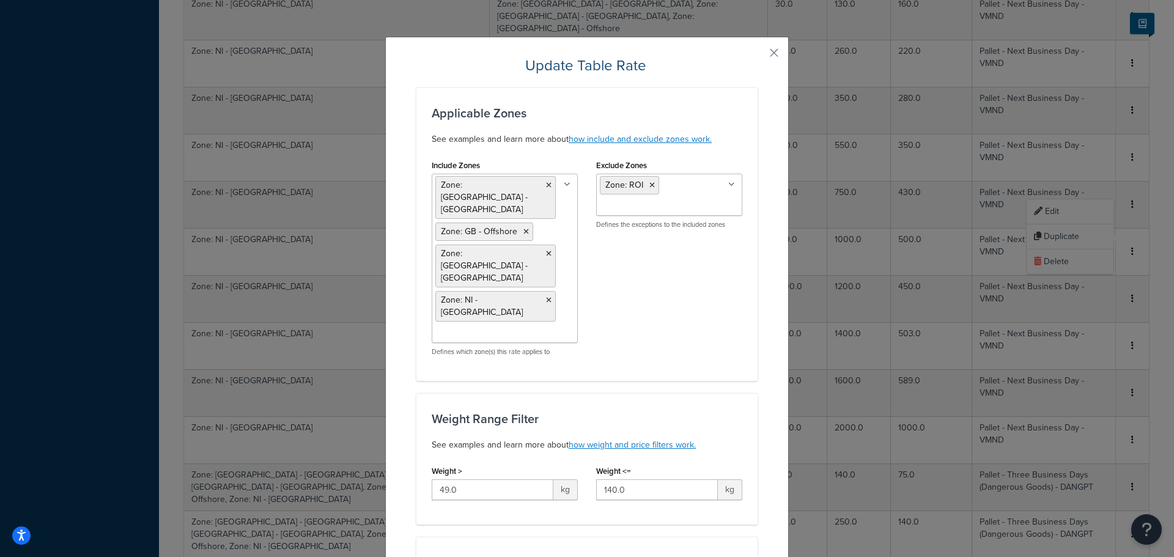
scroll to position [306, 0]
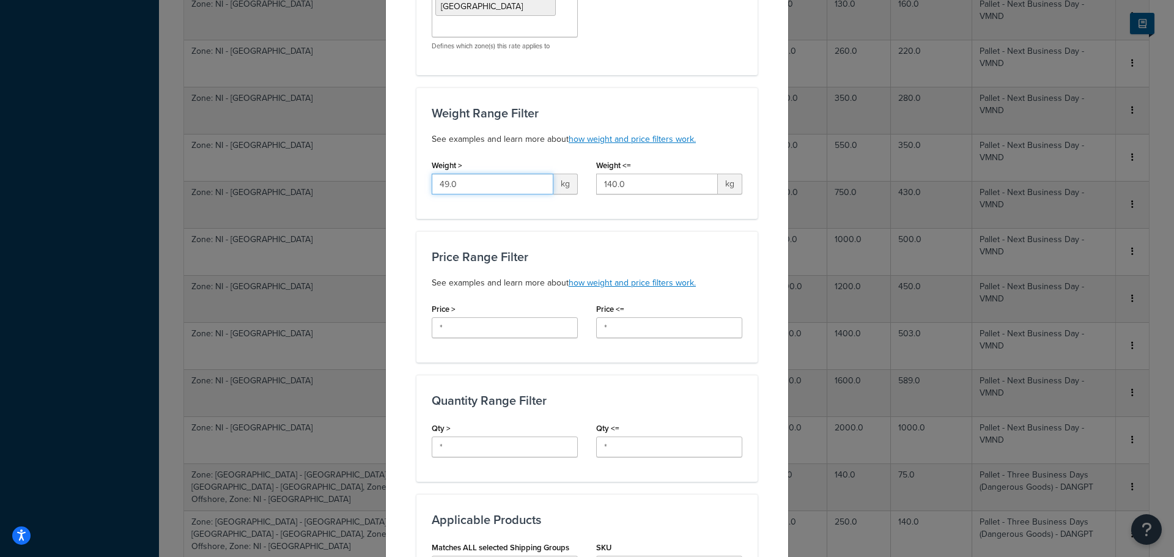
drag, startPoint x: 493, startPoint y: 149, endPoint x: 341, endPoint y: 131, distance: 152.6
click at [341, 131] on div "Update Table Rate Applicable Zones See examples and learn more about how includ…" at bounding box center [587, 278] width 1174 height 557
type input "30"
click at [397, 219] on div "Update Table Rate Applicable Zones See examples and learn more about how includ…" at bounding box center [586, 351] width 403 height 1240
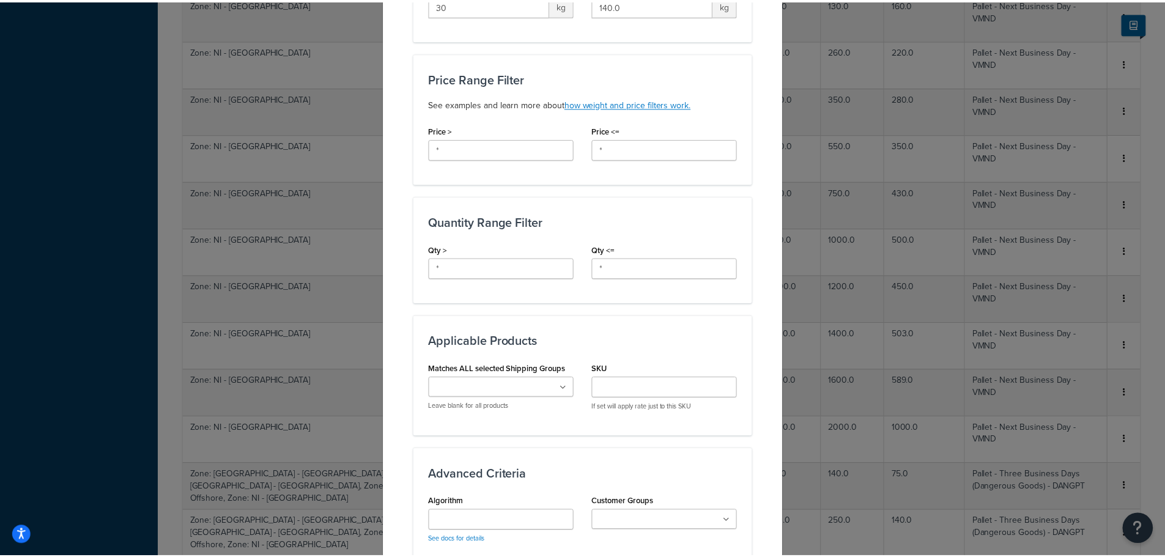
scroll to position [683, 0]
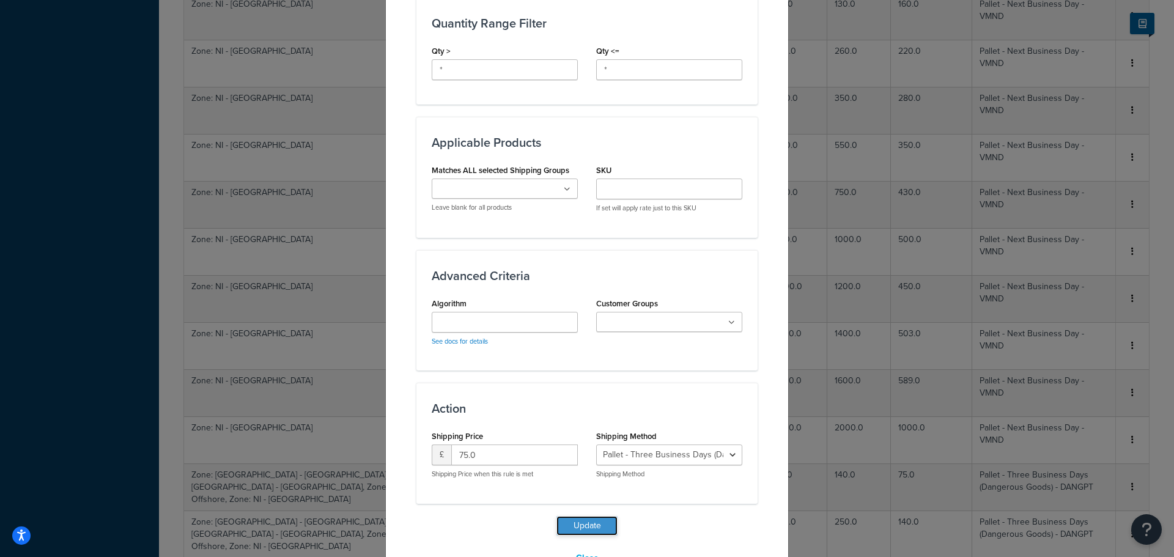
click at [579, 516] on button "Update" at bounding box center [586, 526] width 61 height 20
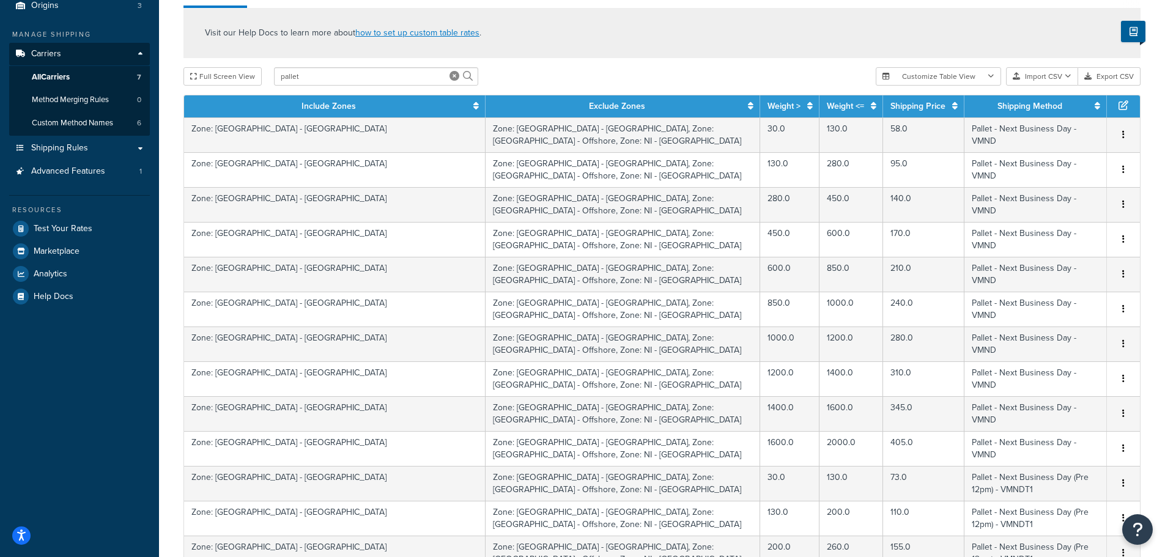
scroll to position [3368, 0]
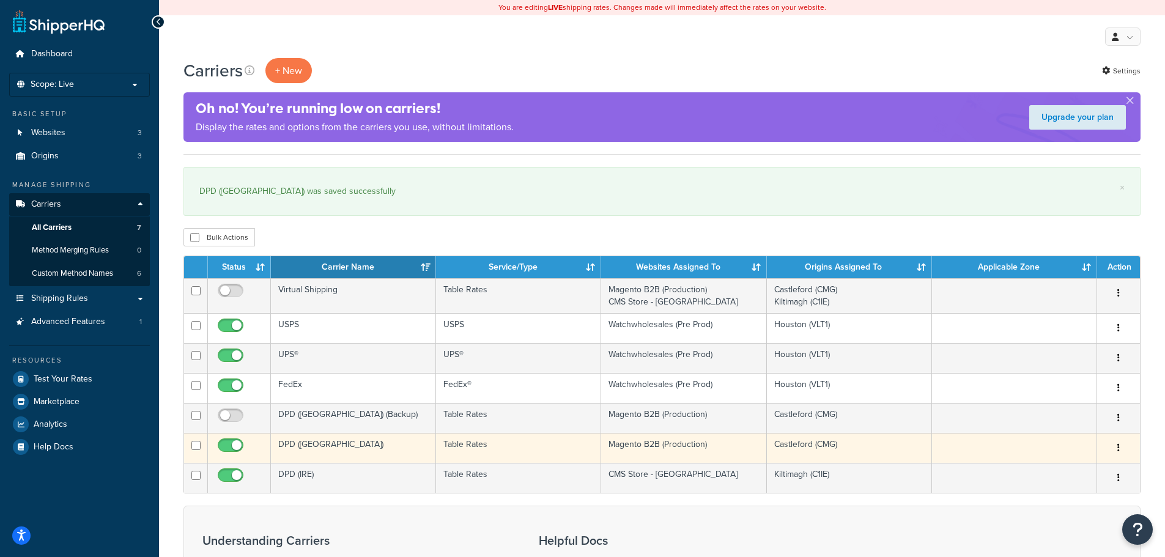
click at [1120, 448] on button "button" at bounding box center [1118, 448] width 17 height 20
click at [1047, 474] on link "Edit" at bounding box center [1068, 472] width 97 height 25
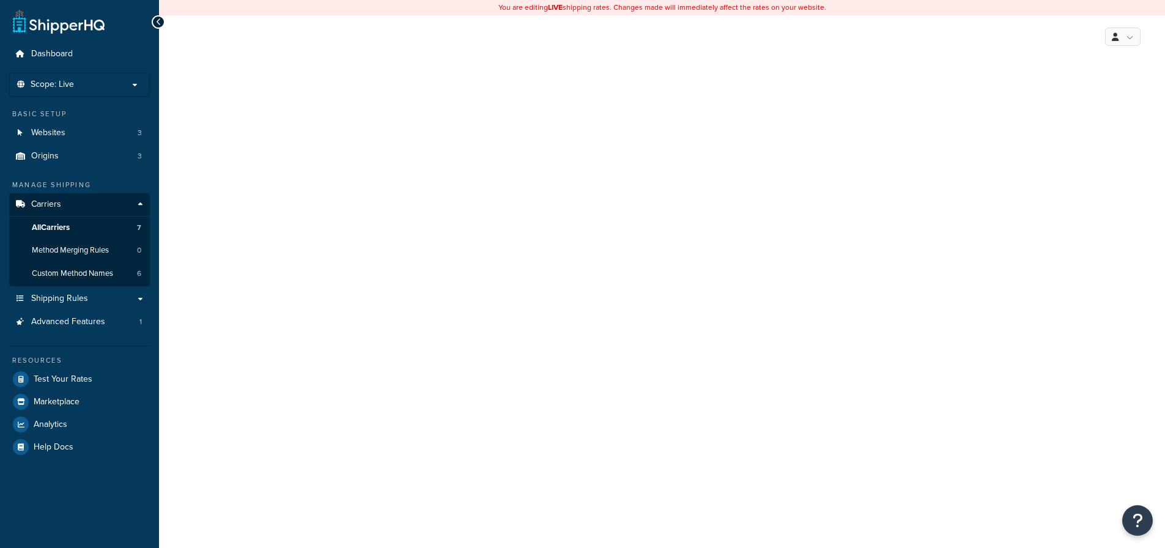
select select "25"
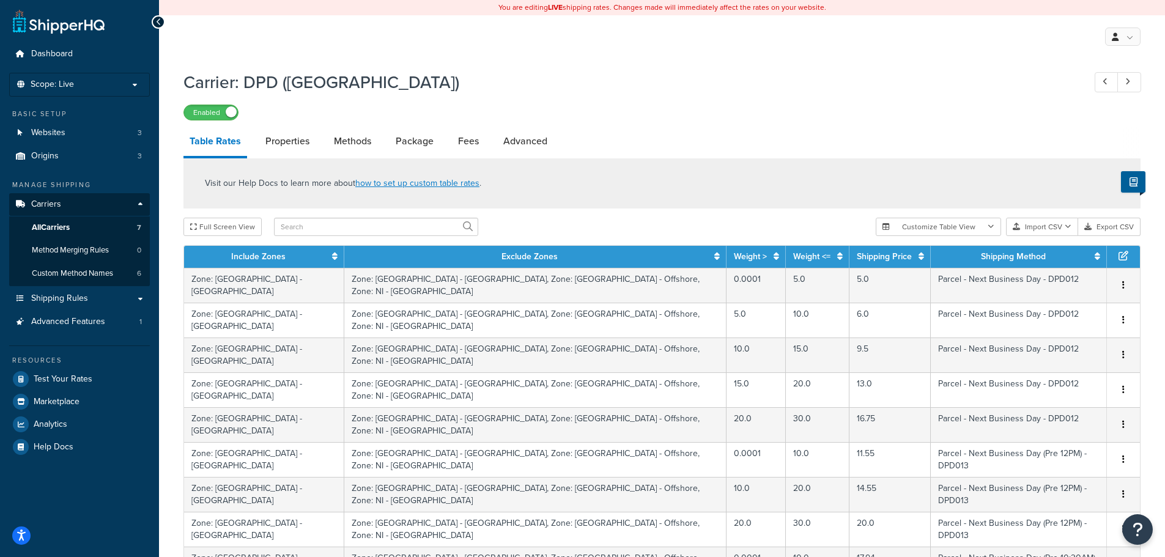
click at [366, 234] on input "text" at bounding box center [376, 227] width 204 height 18
type input "parcel"
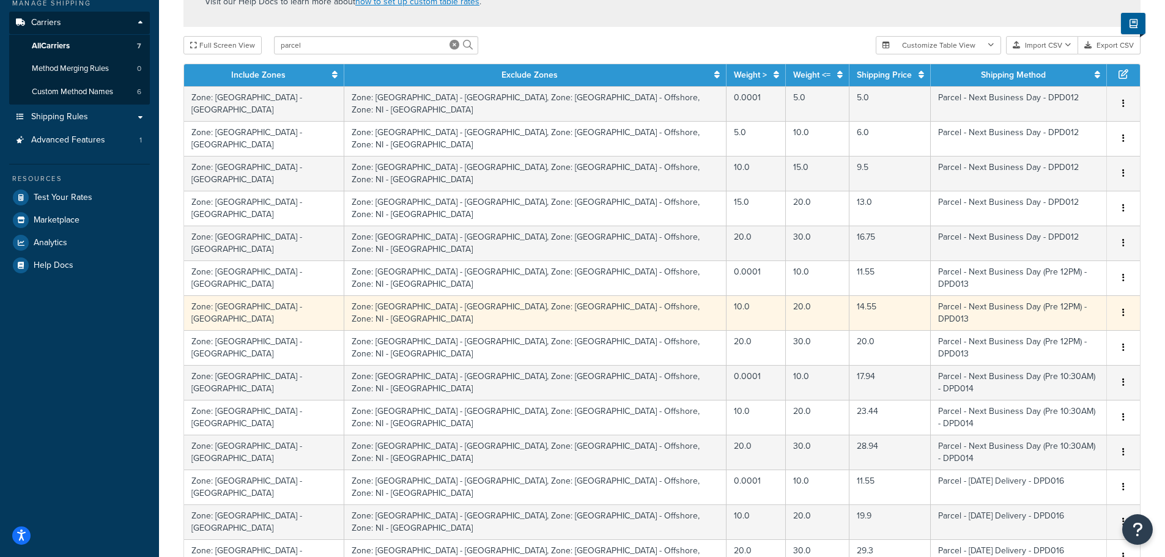
scroll to position [183, 0]
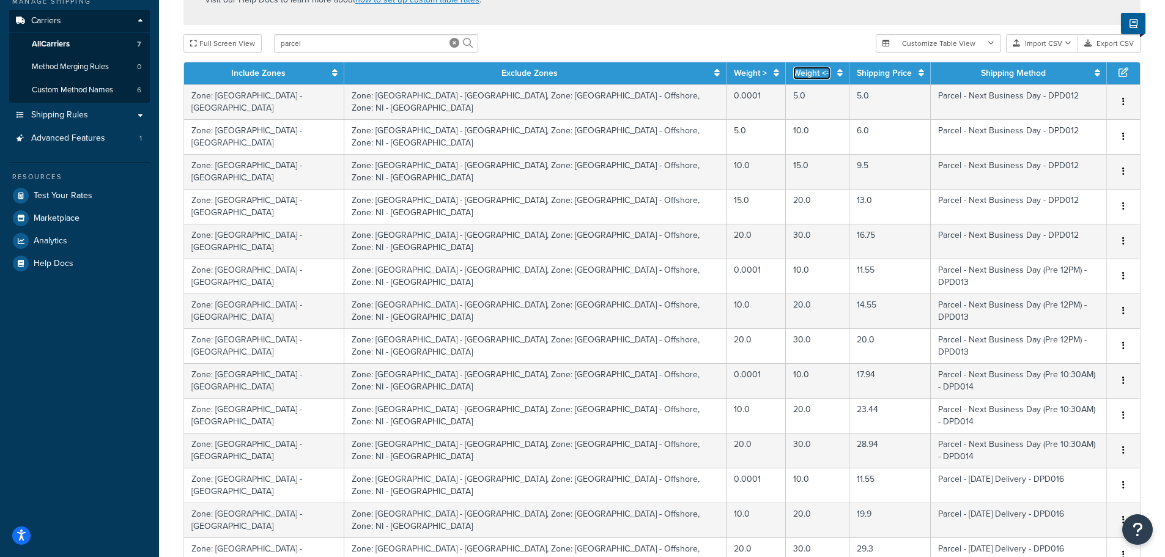
click at [837, 68] on icon at bounding box center [840, 72] width 6 height 9
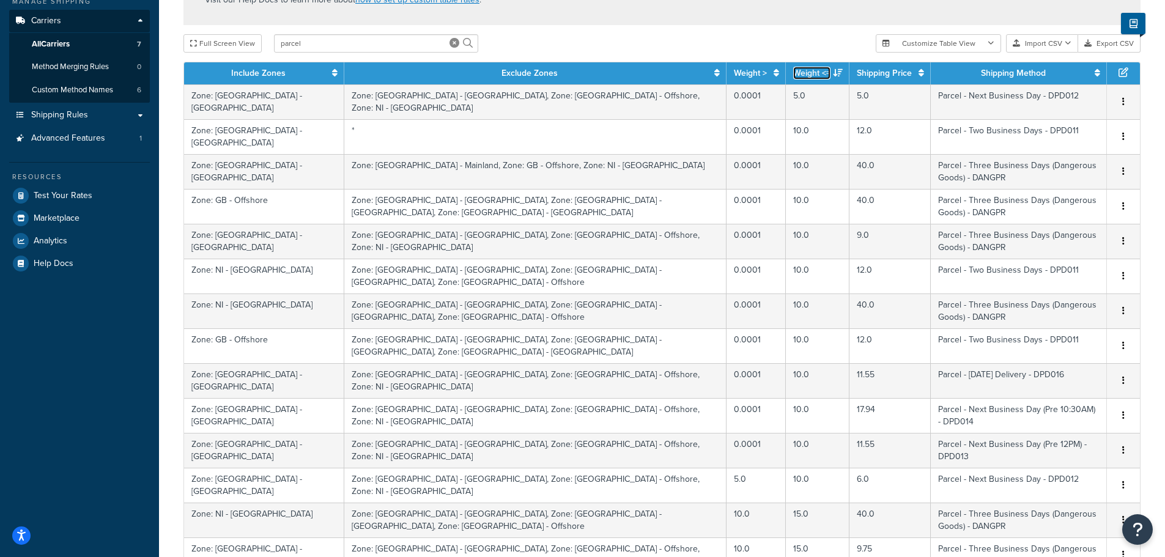
click at [833, 68] on icon at bounding box center [838, 72] width 10 height 9
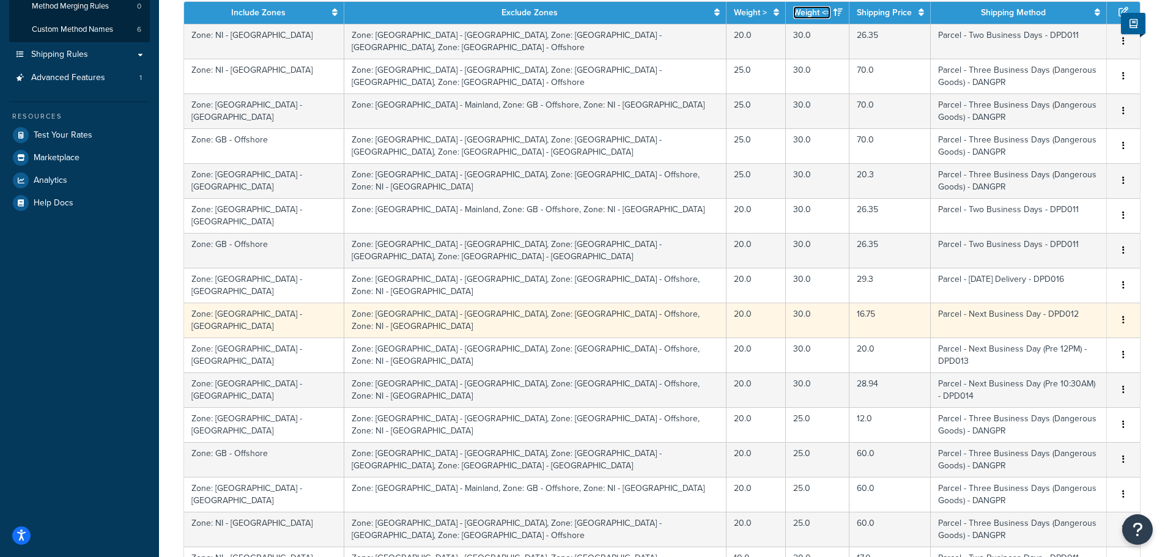
scroll to position [245, 0]
